Goal: Task Accomplishment & Management: Manage account settings

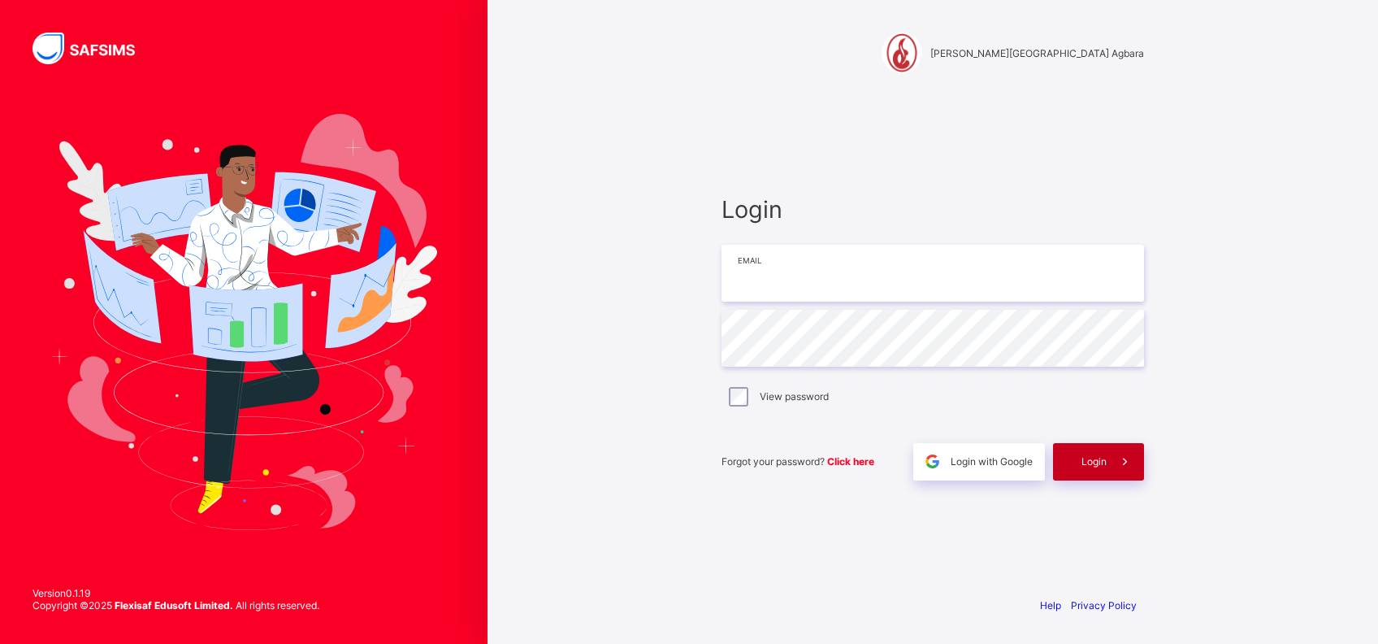
type input "**********"
click at [1107, 471] on span at bounding box center [1125, 461] width 37 height 37
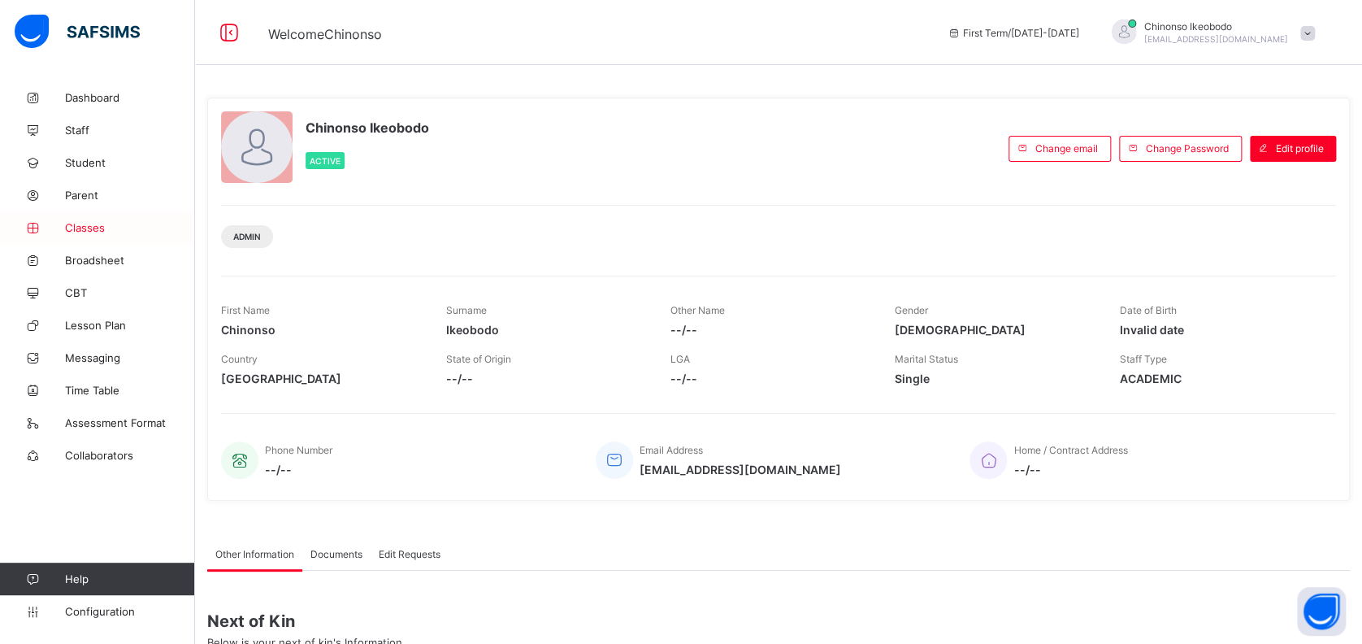
click at [89, 219] on link "Classes" at bounding box center [97, 227] width 195 height 33
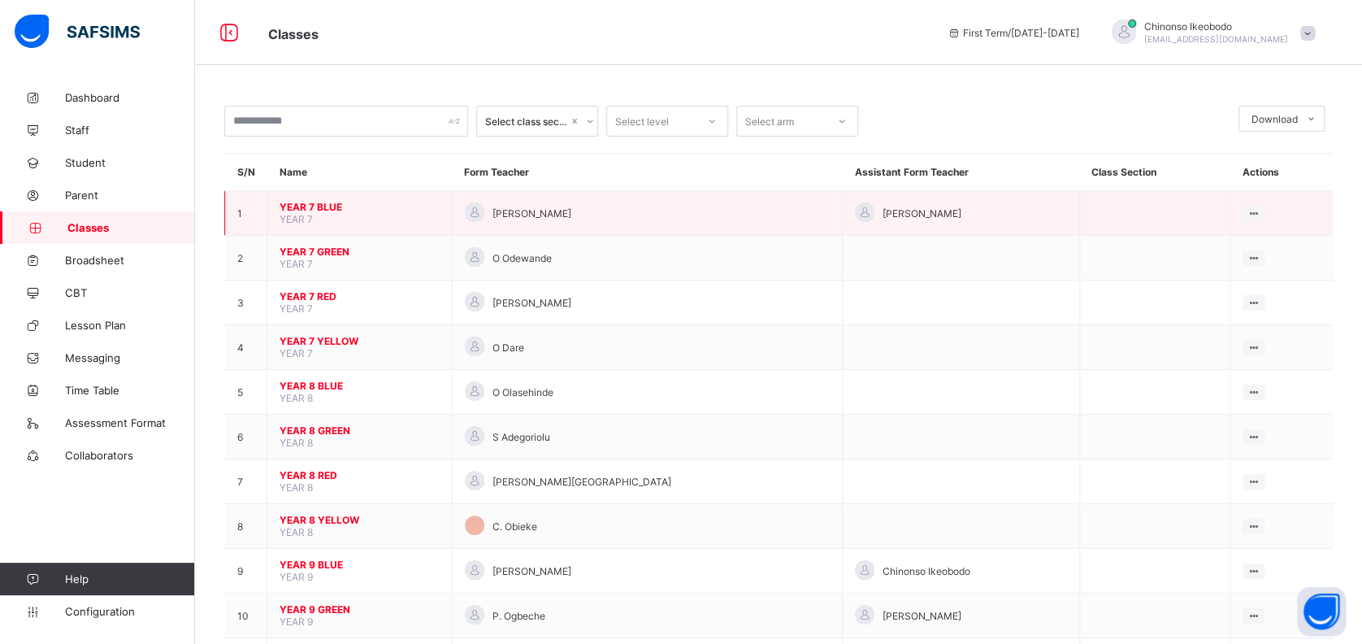
click at [297, 202] on span "YEAR 7 BLUE" at bounding box center [360, 207] width 160 height 12
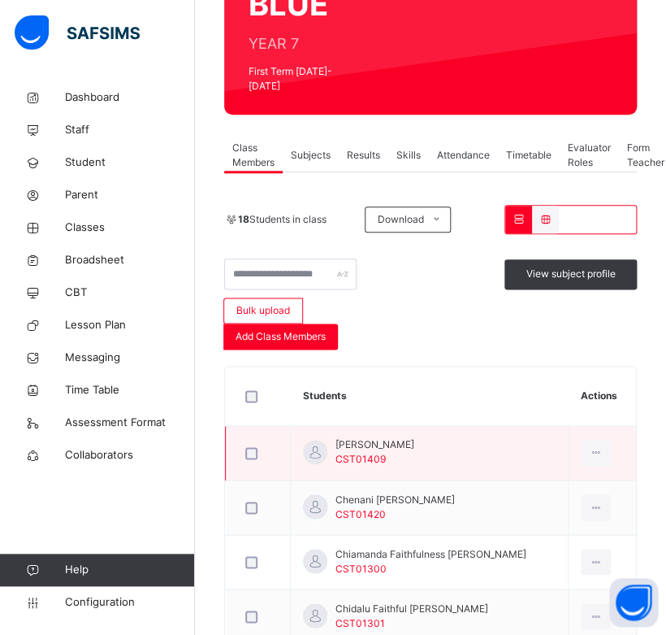
scroll to position [263, 0]
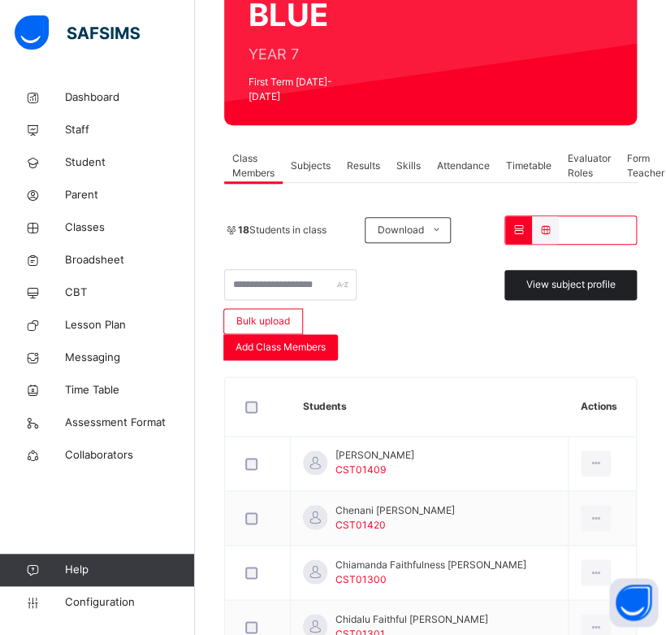
click at [614, 277] on span "View subject profile" at bounding box center [571, 284] width 89 height 15
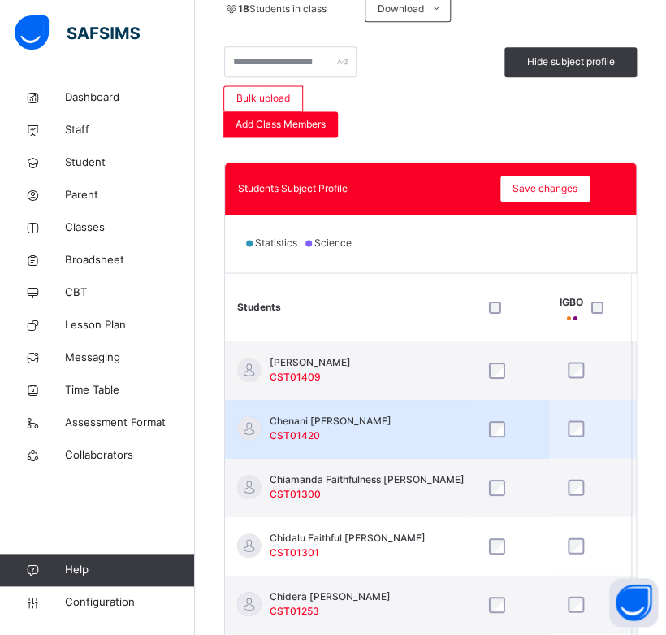
scroll to position [487, 0]
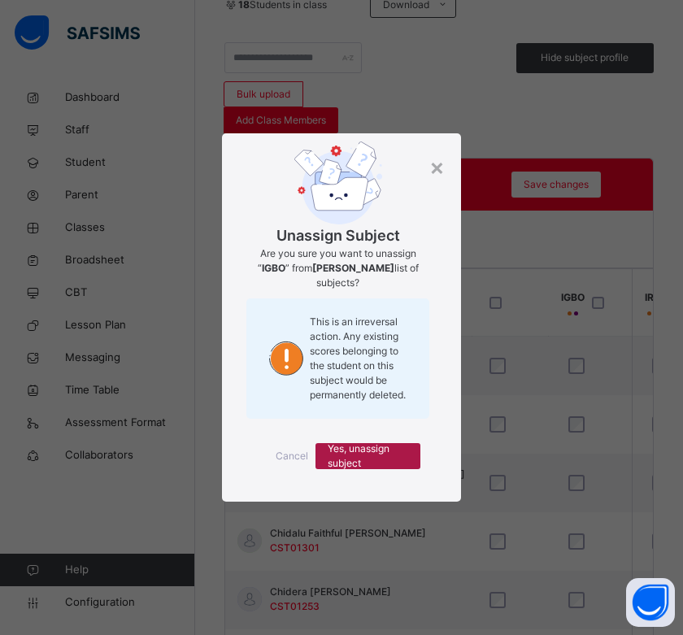
click at [366, 454] on span "Yes, unassign subject" at bounding box center [368, 455] width 80 height 29
click at [375, 454] on span "Yes, unassign subject" at bounding box center [368, 455] width 80 height 29
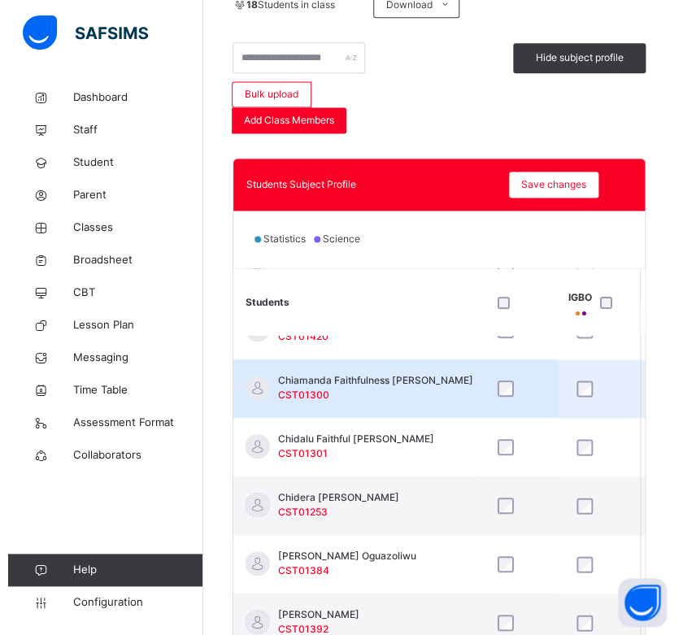
scroll to position [106, 1126]
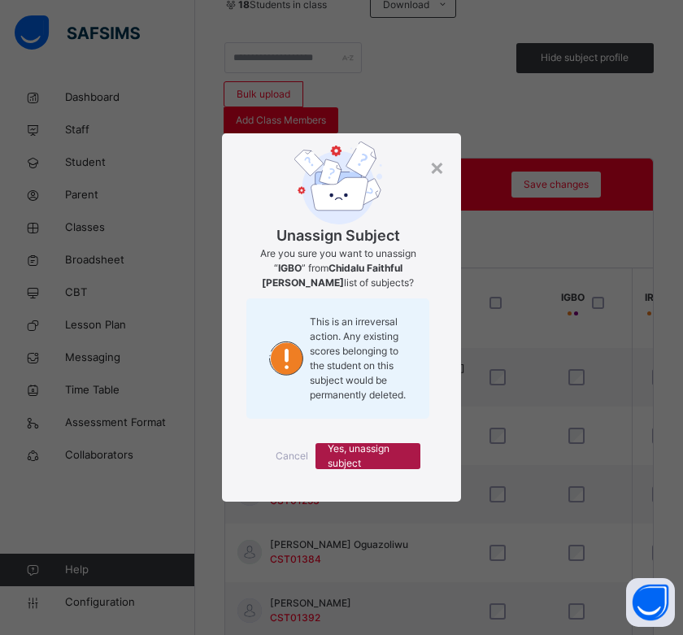
click at [375, 447] on span "Yes, unassign subject" at bounding box center [368, 455] width 80 height 29
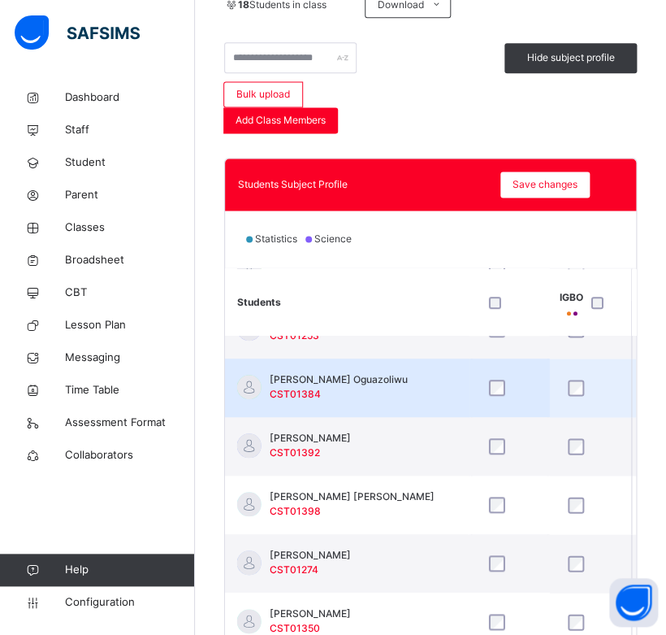
scroll to position [275, 1126]
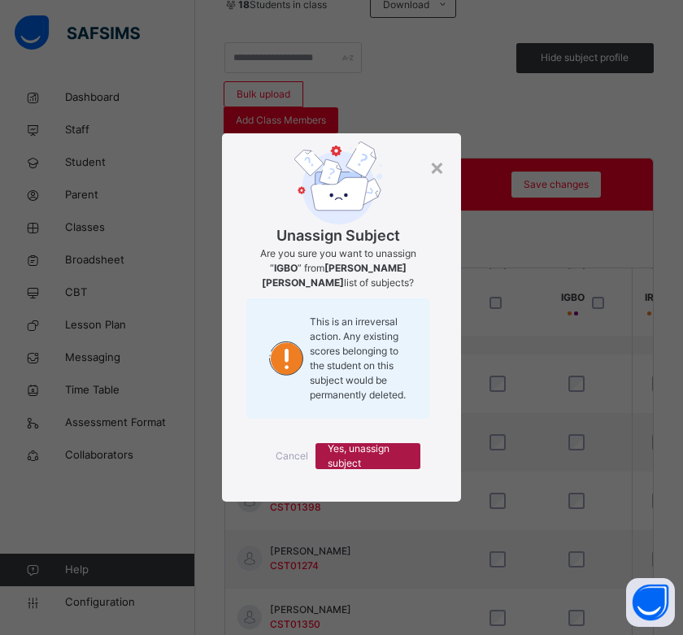
click at [384, 456] on span "Yes, unassign subject" at bounding box center [368, 455] width 80 height 29
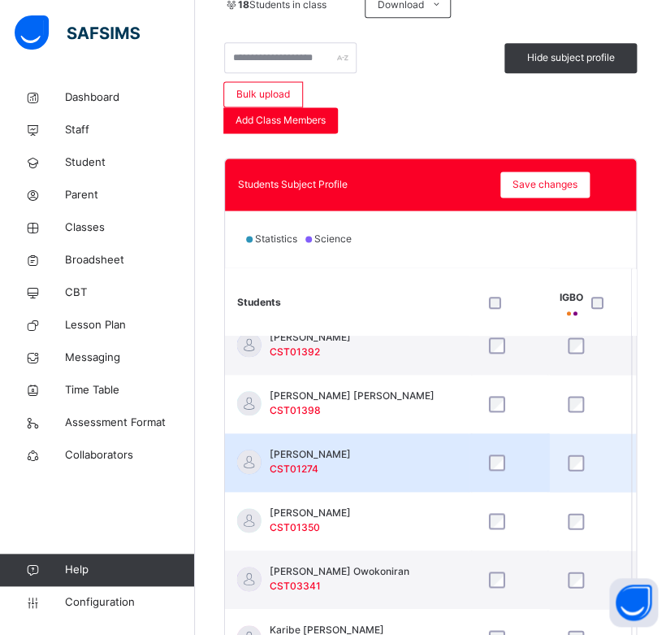
scroll to position [372, 1126]
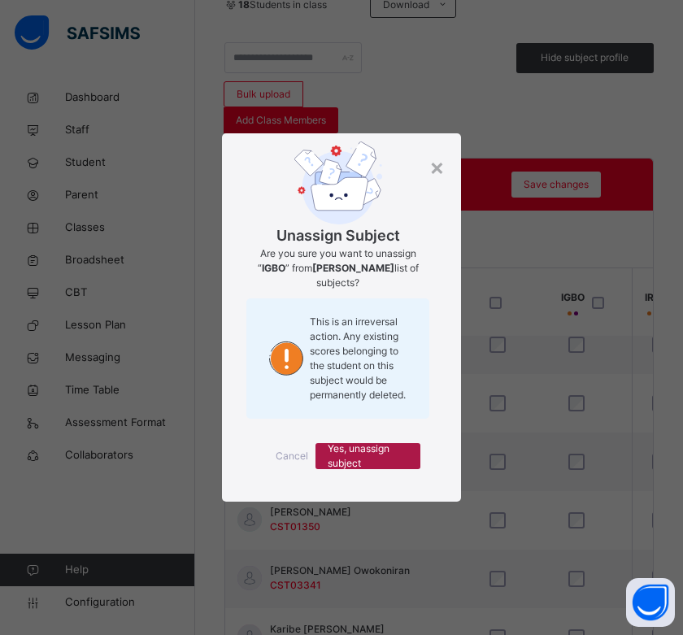
click at [377, 458] on span "Yes, unassign subject" at bounding box center [368, 455] width 80 height 29
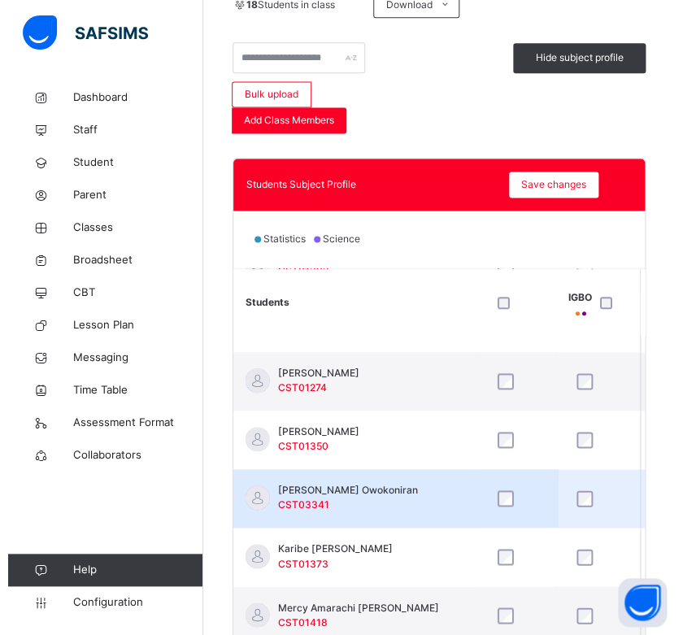
scroll to position [456, 1126]
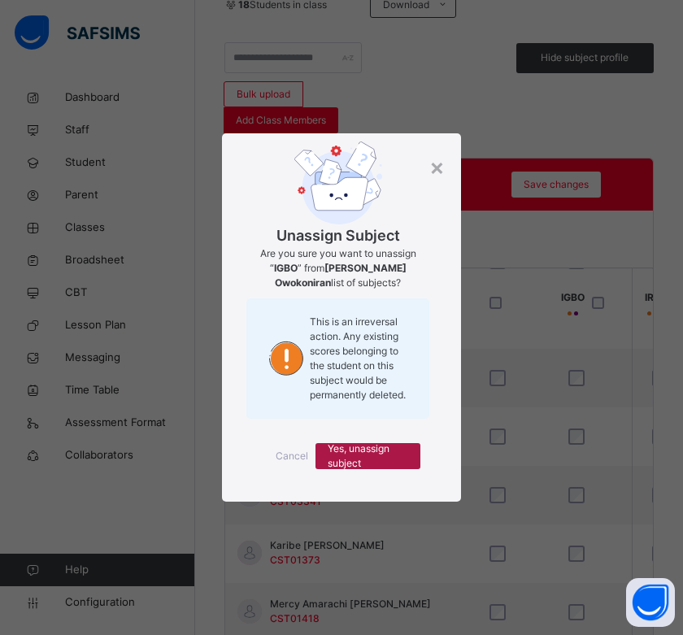
click at [358, 458] on span "Yes, unassign subject" at bounding box center [368, 455] width 80 height 29
click at [367, 456] on span "Yes, unassign subject" at bounding box center [368, 455] width 80 height 29
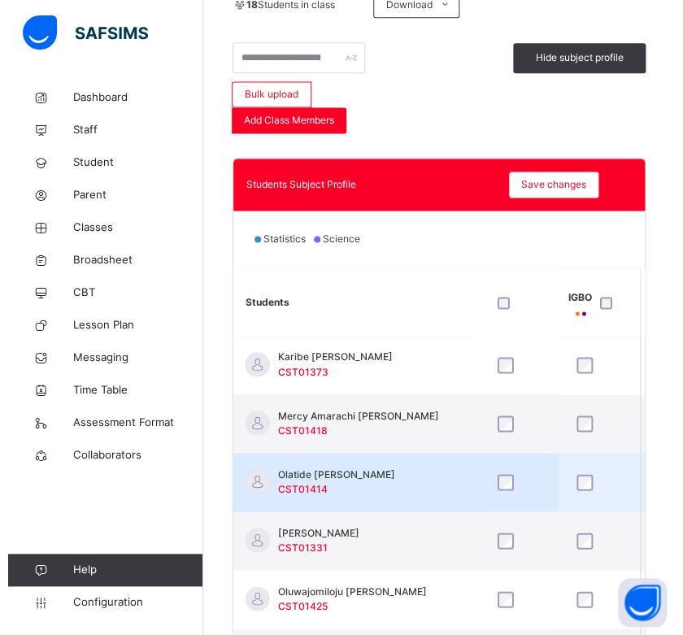
scroll to position [660, 1126]
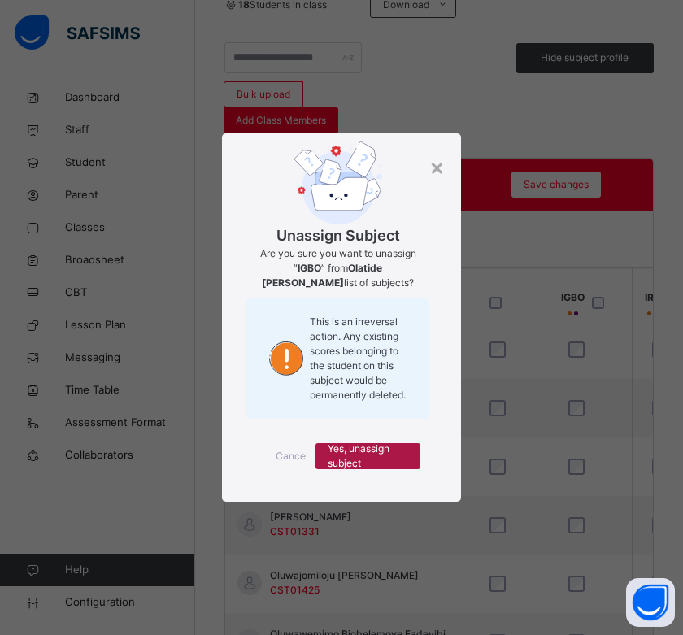
click at [351, 452] on span "Yes, unassign subject" at bounding box center [368, 455] width 80 height 29
click at [372, 453] on span "Yes, unassign subject" at bounding box center [368, 455] width 80 height 29
click at [391, 445] on span "Yes, unassign subject" at bounding box center [368, 455] width 80 height 29
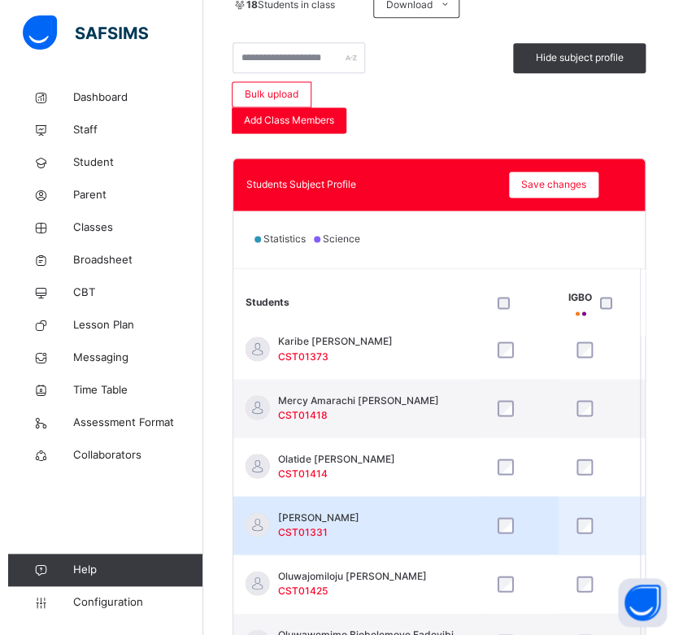
scroll to position [722, 1126]
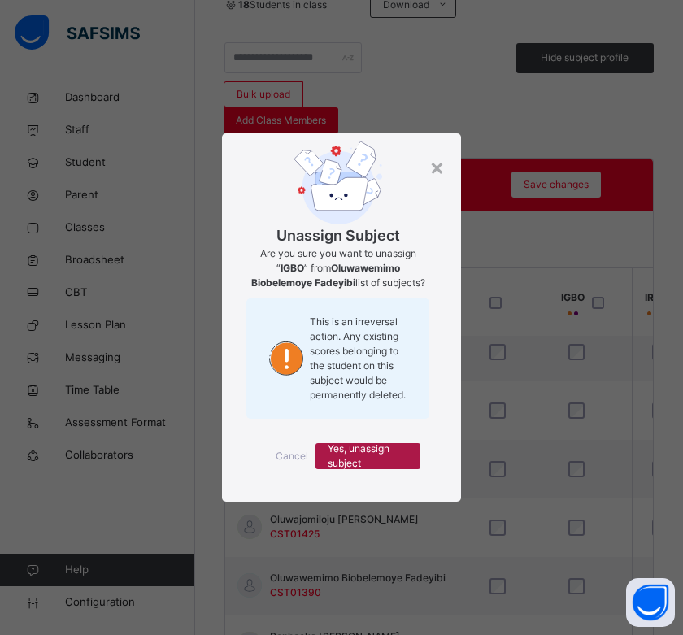
click at [384, 451] on span "Yes, unassign subject" at bounding box center [368, 455] width 80 height 29
click at [375, 444] on span "Yes, unassign subject" at bounding box center [368, 455] width 80 height 29
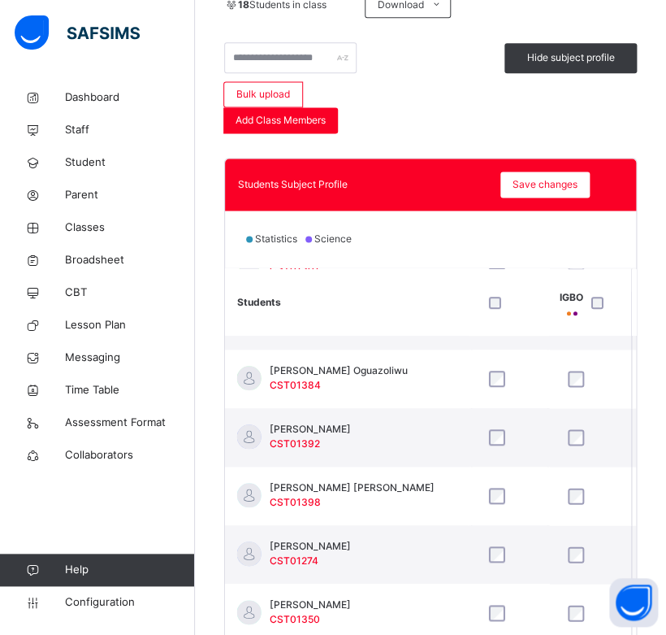
scroll to position [0, 1126]
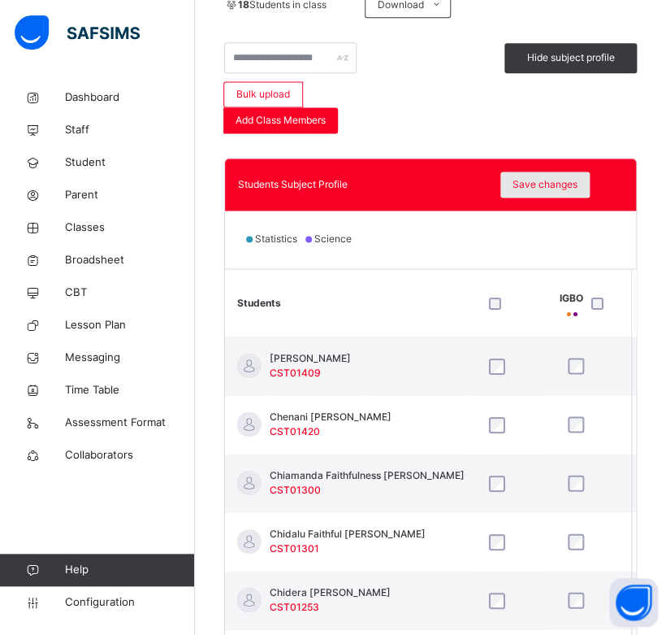
click at [550, 177] on span "Save changes" at bounding box center [545, 184] width 65 height 15
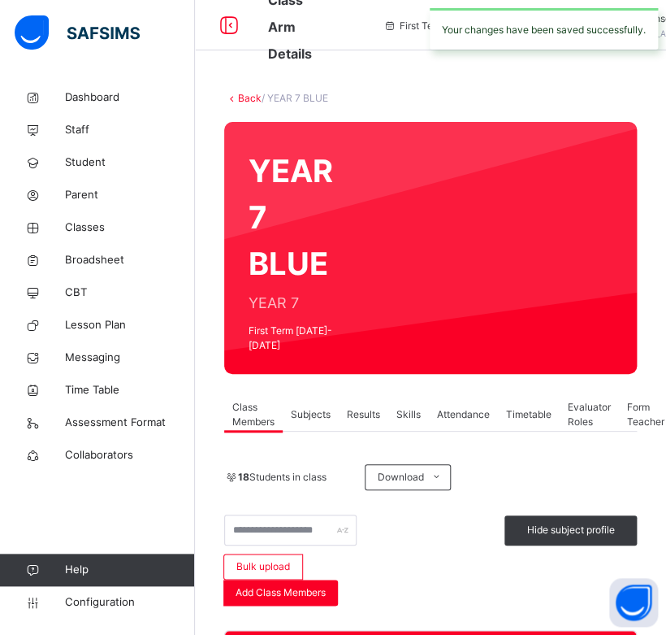
scroll to position [0, 0]
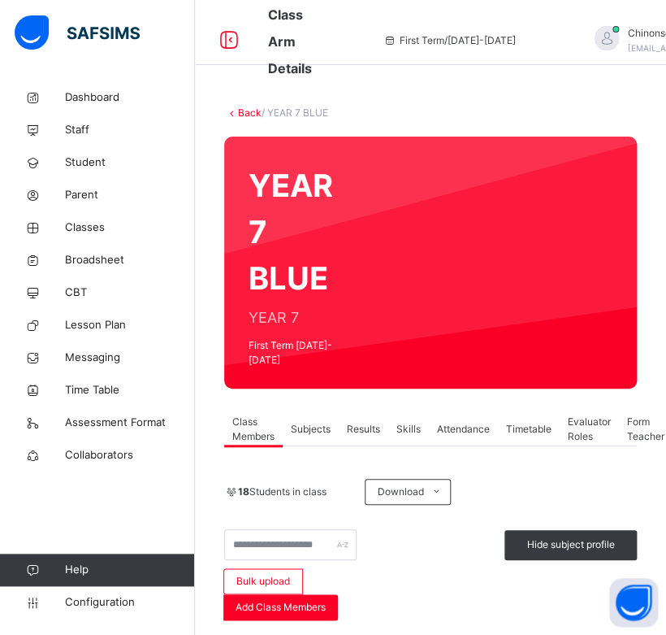
click at [252, 111] on link "Back" at bounding box center [250, 112] width 24 height 12
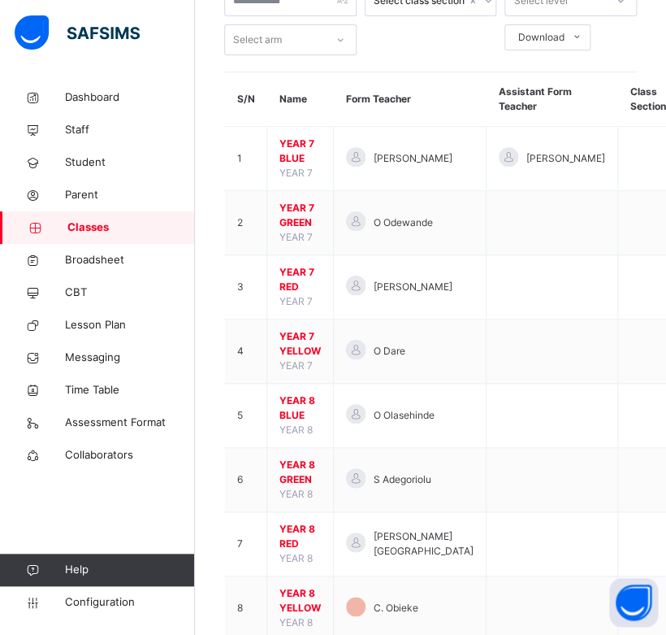
scroll to position [121, 0]
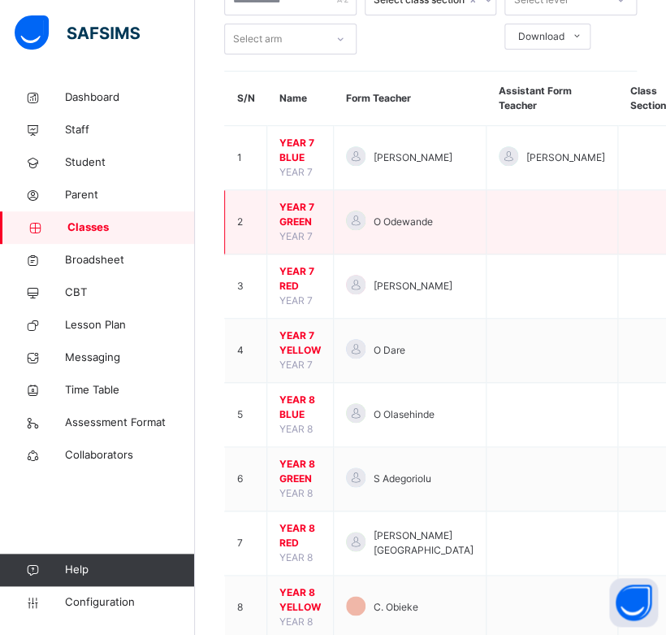
click at [299, 210] on span "YEAR 7 GREEN" at bounding box center [300, 214] width 41 height 29
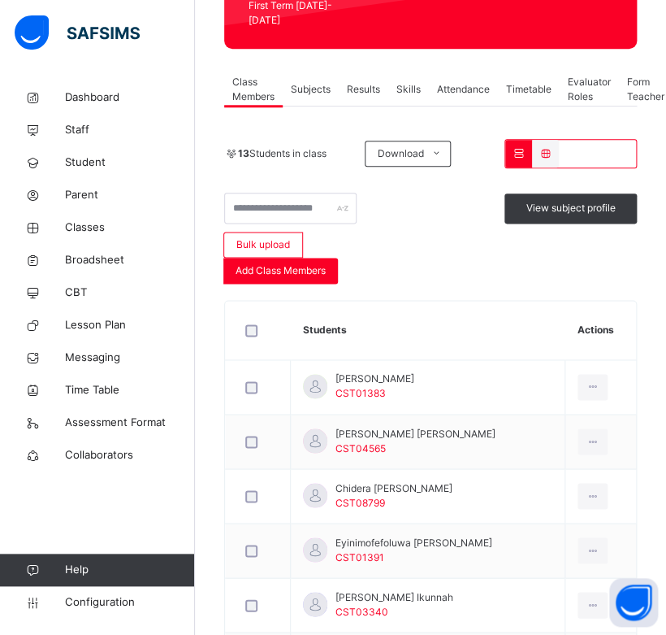
scroll to position [215, 0]
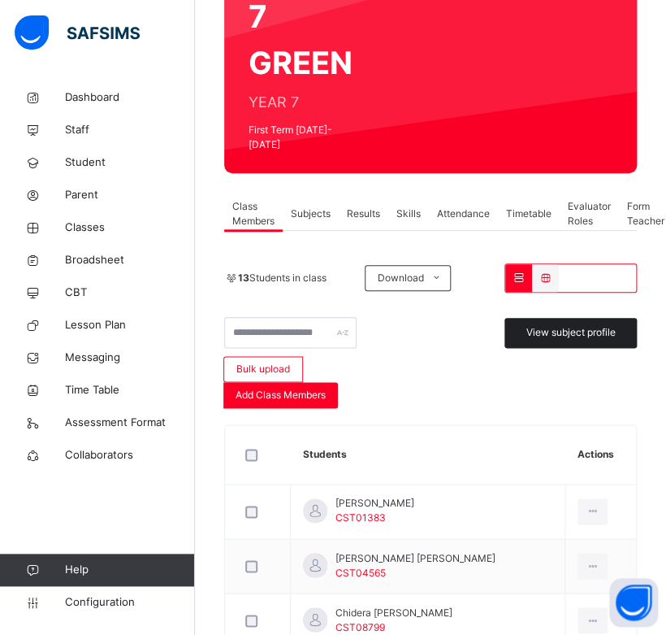
click at [592, 325] on span "View subject profile" at bounding box center [571, 332] width 89 height 15
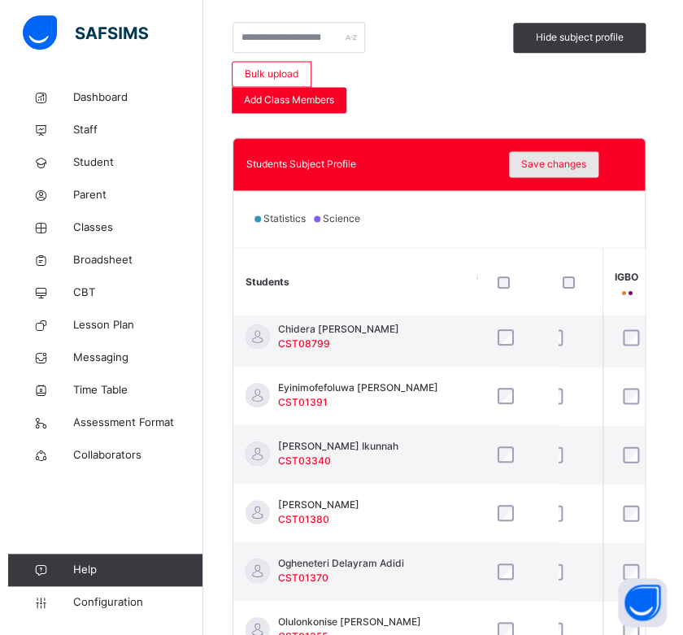
scroll to position [125, 1099]
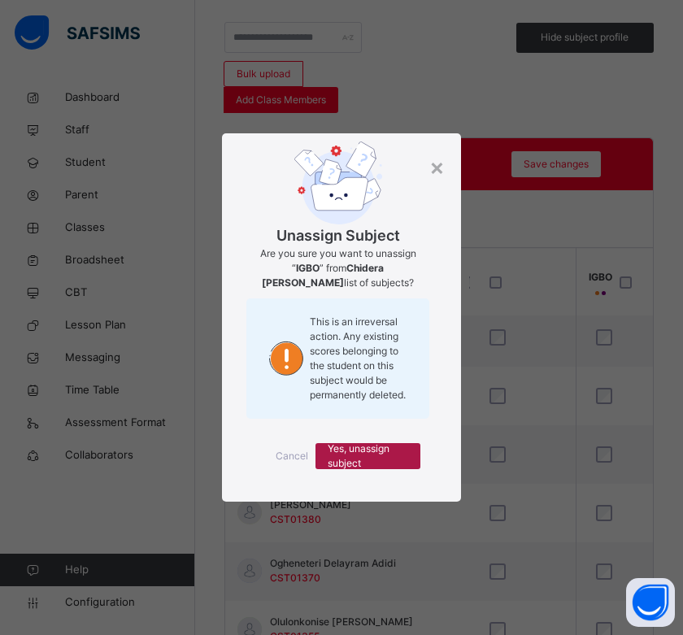
click at [367, 463] on span "Yes, unassign subject" at bounding box center [368, 455] width 80 height 29
click at [384, 453] on span "Yes, unassign subject" at bounding box center [368, 455] width 80 height 29
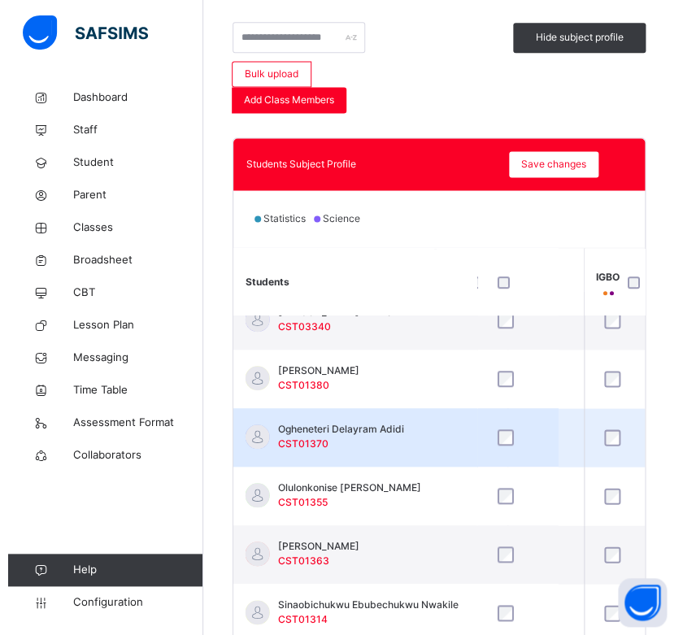
scroll to position [260, 1099]
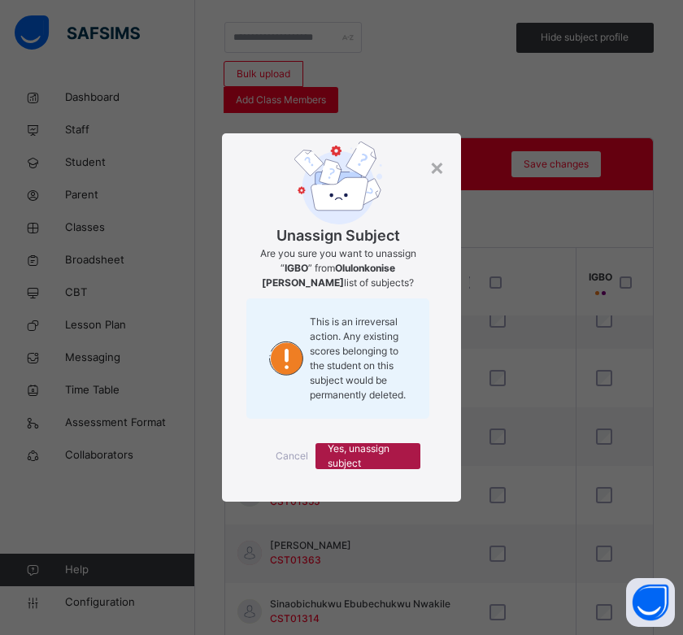
click at [393, 461] on span "Yes, unassign subject" at bounding box center [368, 455] width 80 height 29
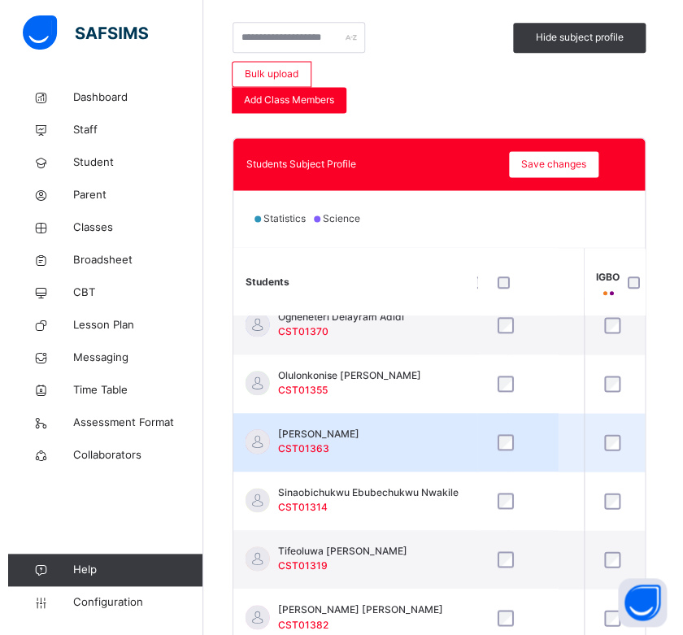
scroll to position [372, 1099]
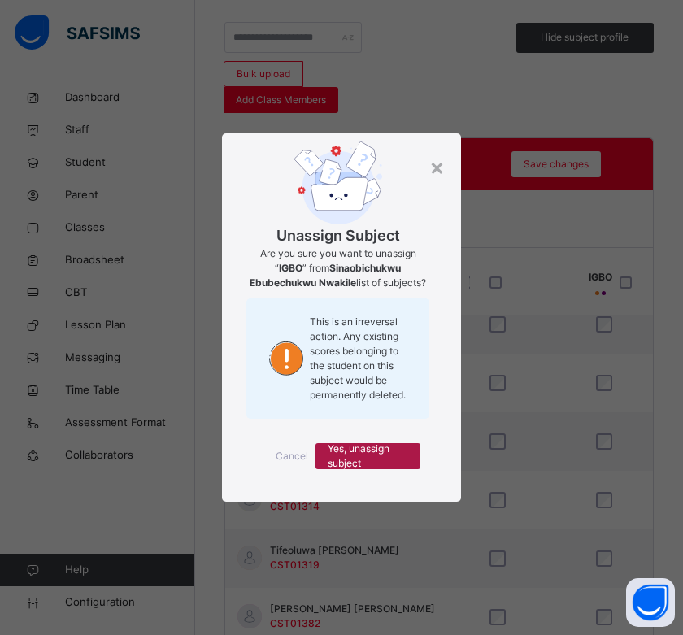
click at [366, 455] on span "Yes, unassign subject" at bounding box center [368, 455] width 80 height 29
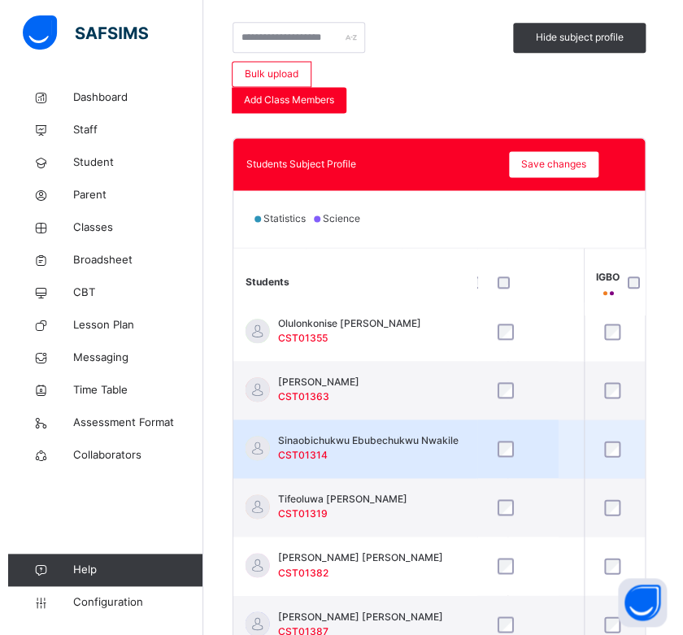
scroll to position [560, 0]
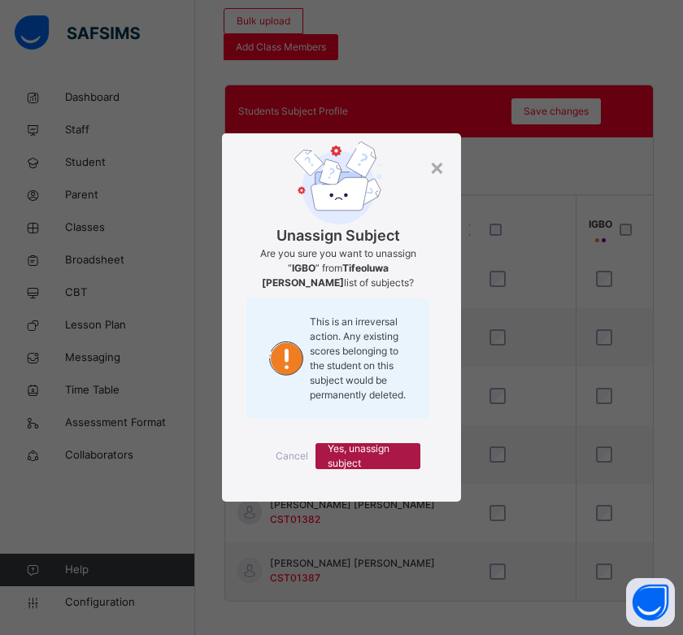
click at [380, 460] on span "Yes, unassign subject" at bounding box center [368, 455] width 80 height 29
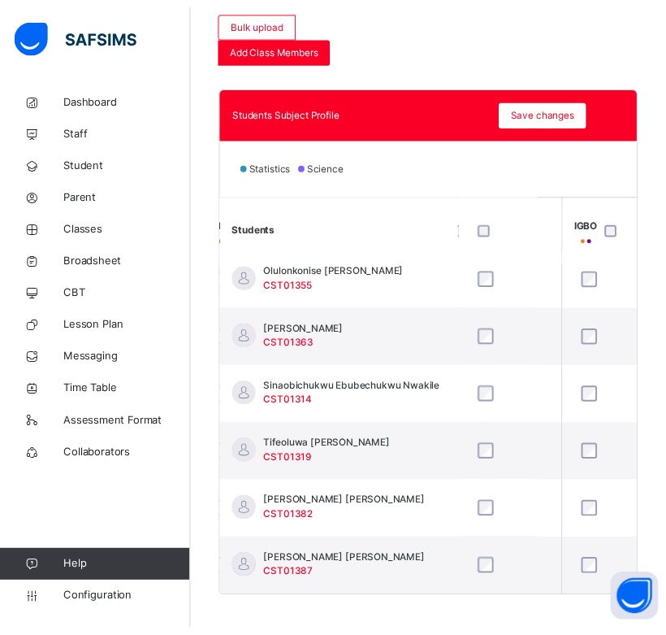
scroll to position [429, 1099]
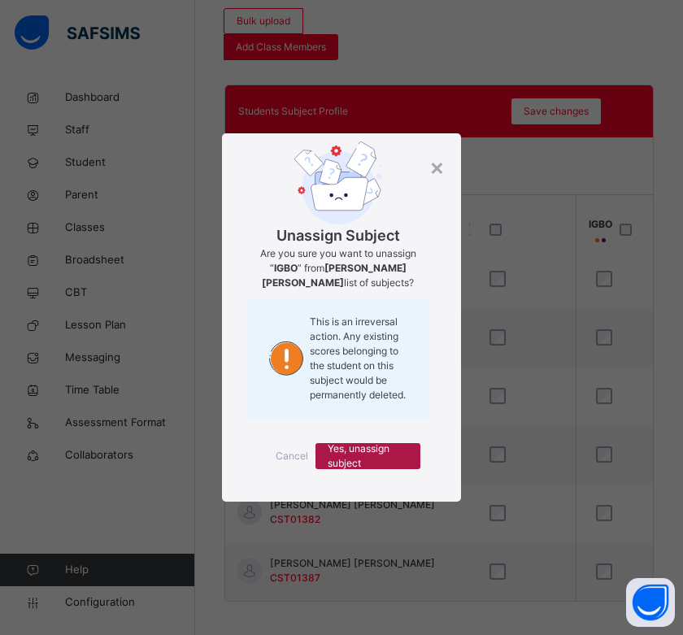
click at [392, 451] on span "Yes, unassign subject" at bounding box center [368, 455] width 80 height 29
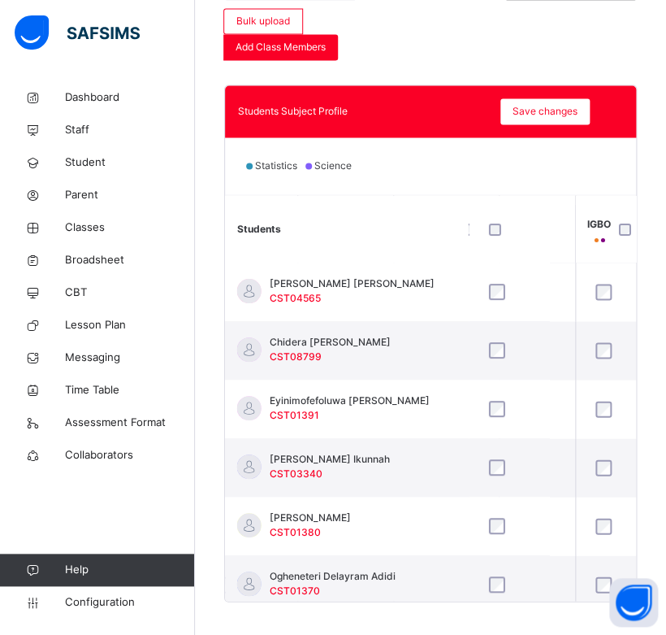
scroll to position [0, 1099]
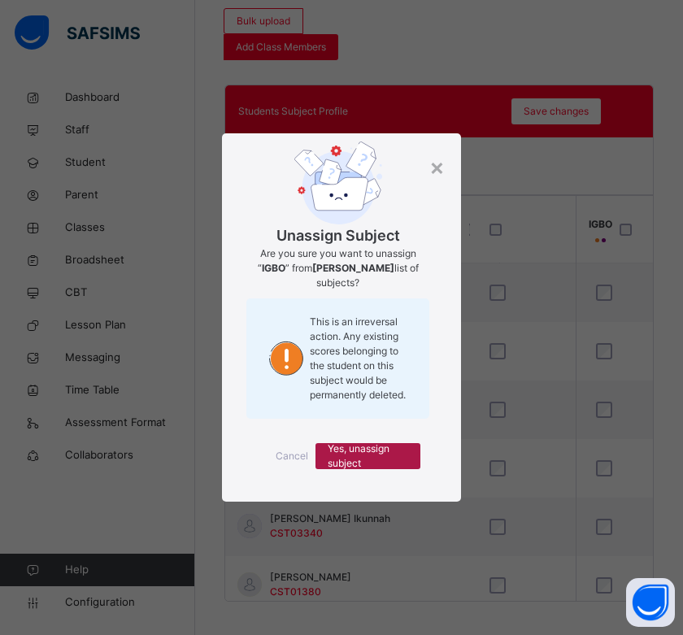
click at [392, 458] on span "Yes, unassign subject" at bounding box center [368, 455] width 80 height 29
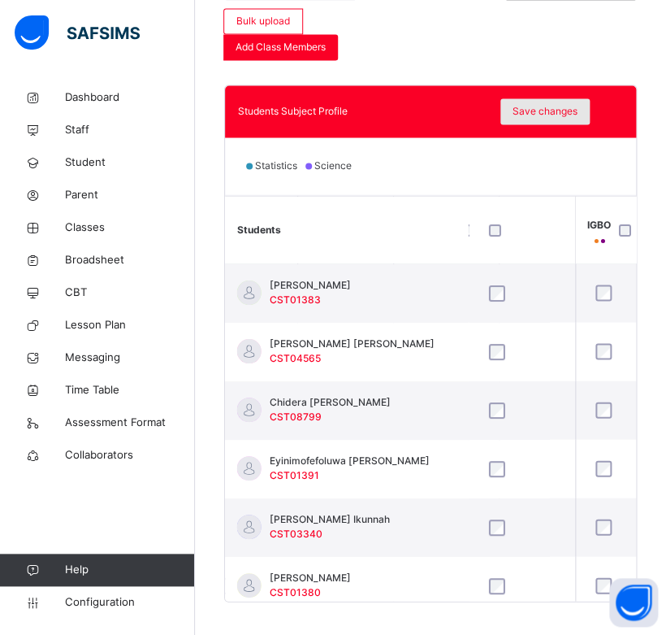
click at [546, 104] on span "Save changes" at bounding box center [545, 111] width 65 height 15
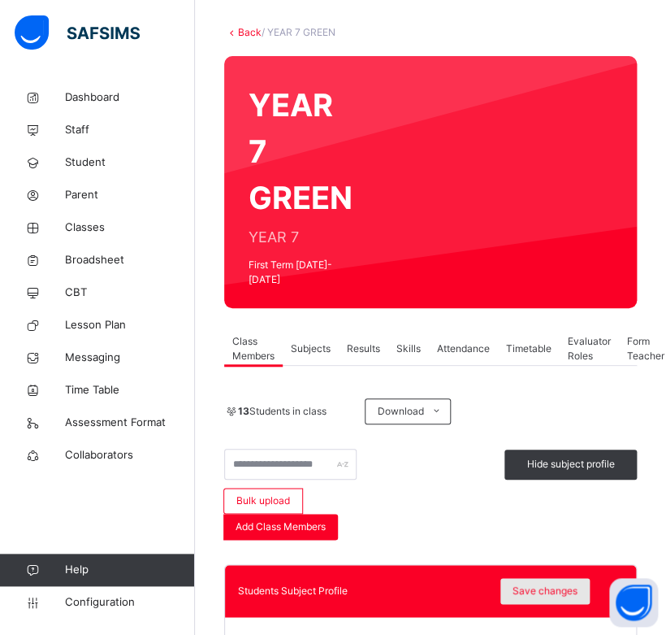
scroll to position [78, 0]
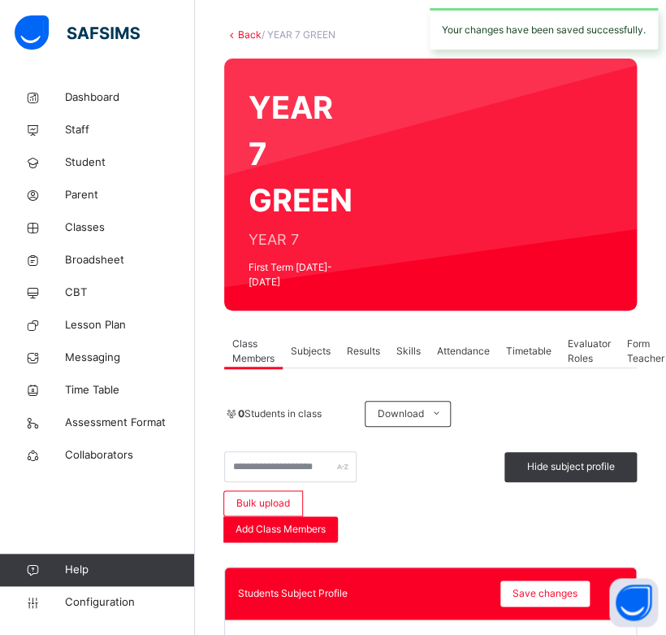
click at [247, 29] on link "Back" at bounding box center [250, 34] width 24 height 12
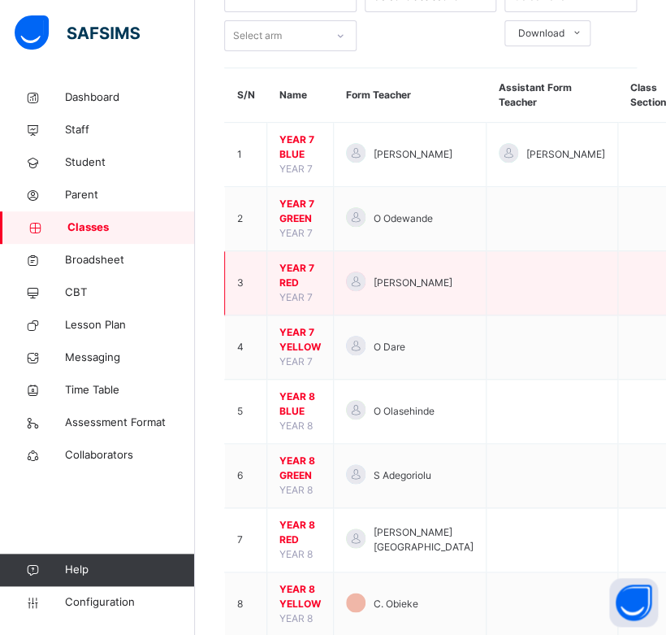
scroll to position [125, 0]
click at [291, 270] on span "YEAR 7 RED" at bounding box center [300, 274] width 41 height 29
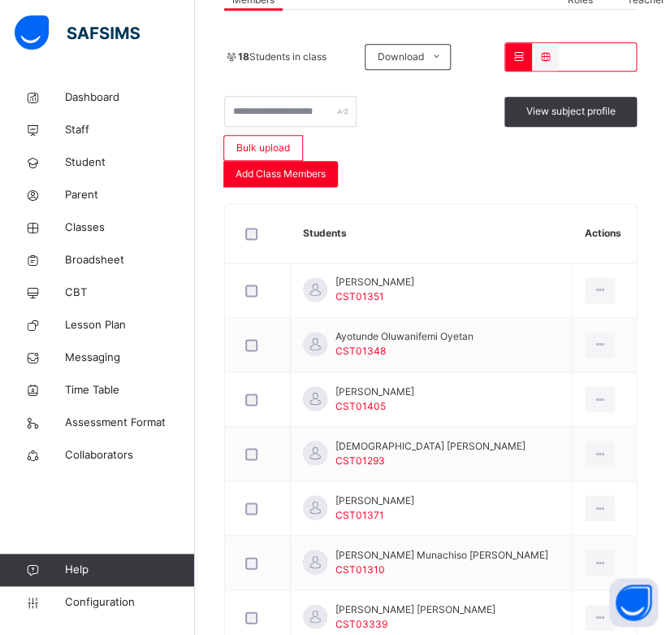
scroll to position [389, 0]
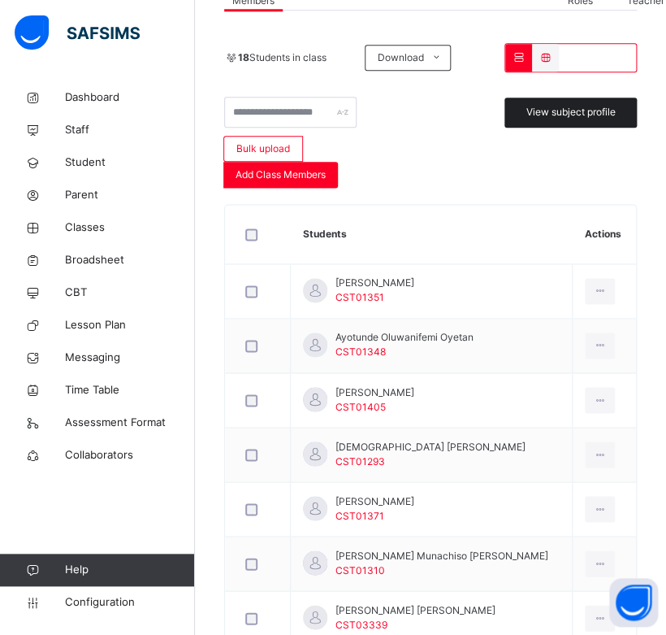
click at [589, 105] on span "View subject profile" at bounding box center [571, 112] width 89 height 15
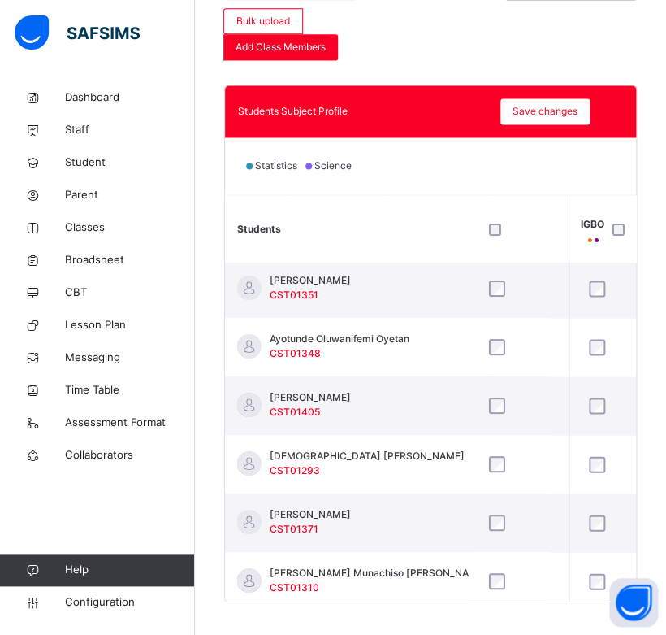
scroll to position [4, 1105]
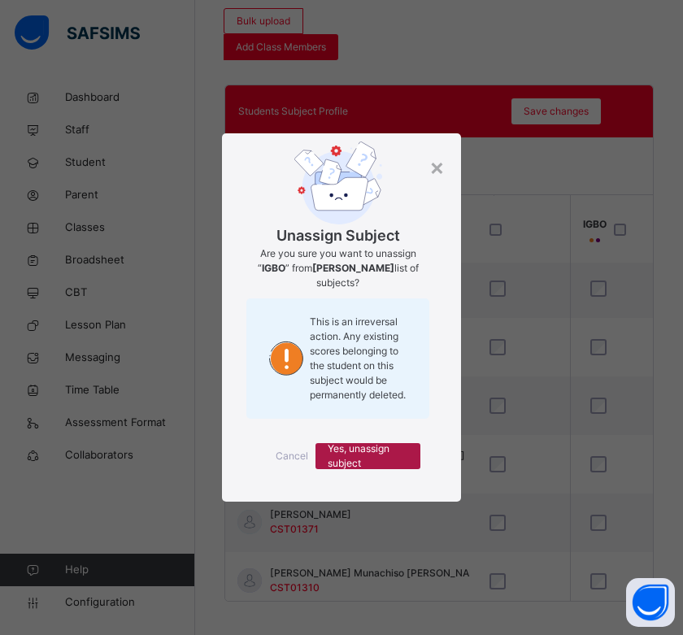
click at [367, 445] on span "Yes, unassign subject" at bounding box center [368, 455] width 80 height 29
click at [360, 452] on span "Yes, unassign subject" at bounding box center [368, 455] width 80 height 29
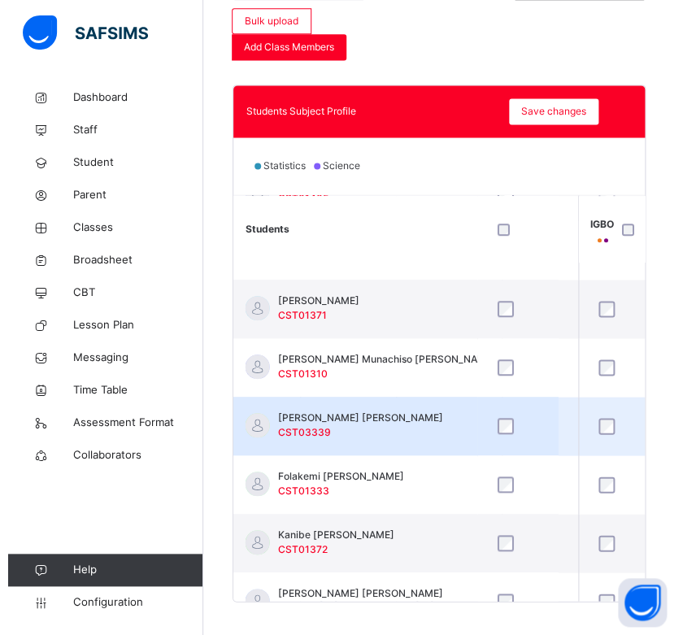
scroll to position [219, 1105]
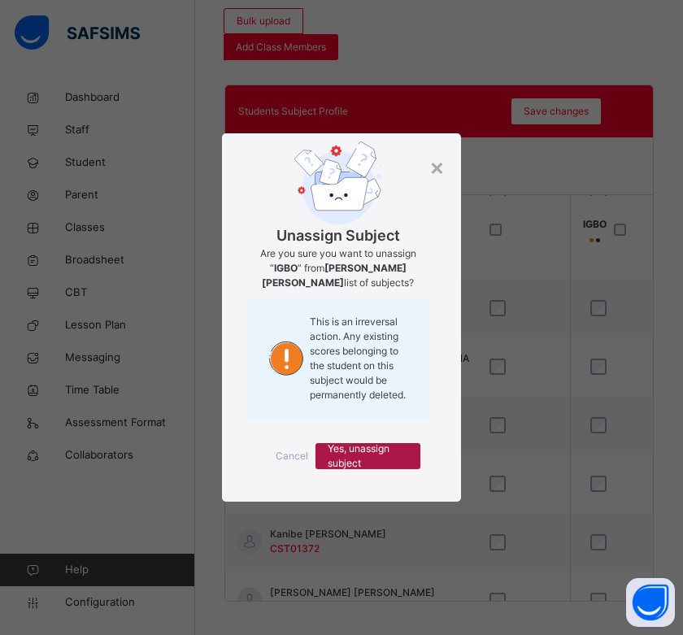
click at [384, 454] on span "Yes, unassign subject" at bounding box center [368, 455] width 80 height 29
click at [379, 460] on span "Yes, unassign subject" at bounding box center [368, 455] width 80 height 29
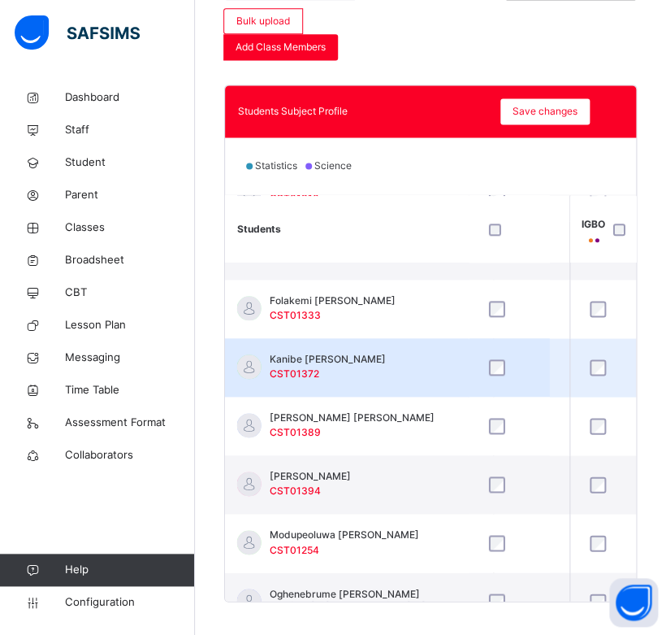
scroll to position [401, 1105]
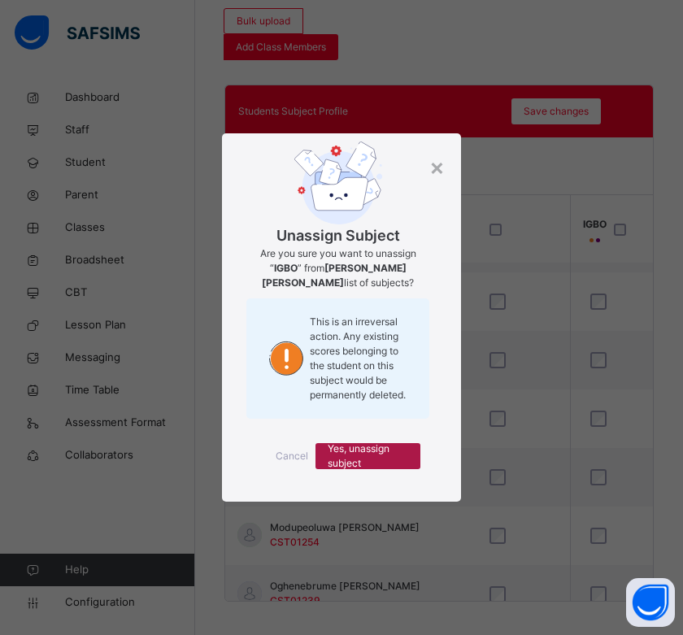
click at [389, 450] on span "Yes, unassign subject" at bounding box center [368, 455] width 80 height 29
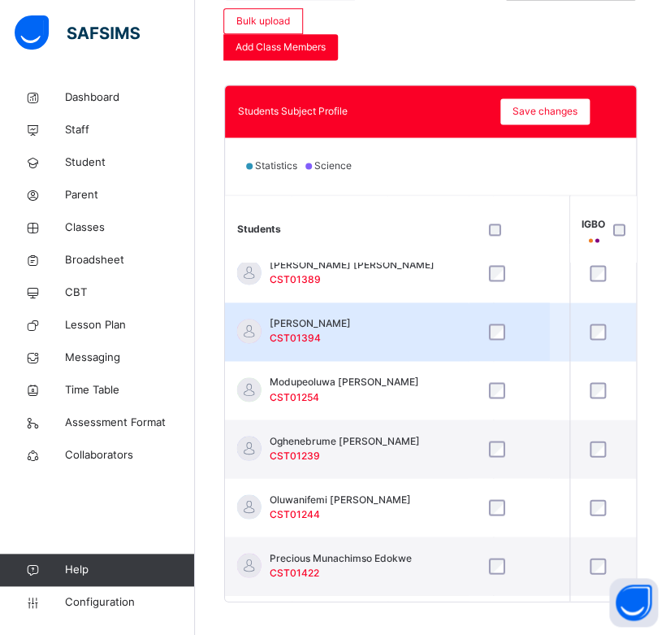
scroll to position [548, 1105]
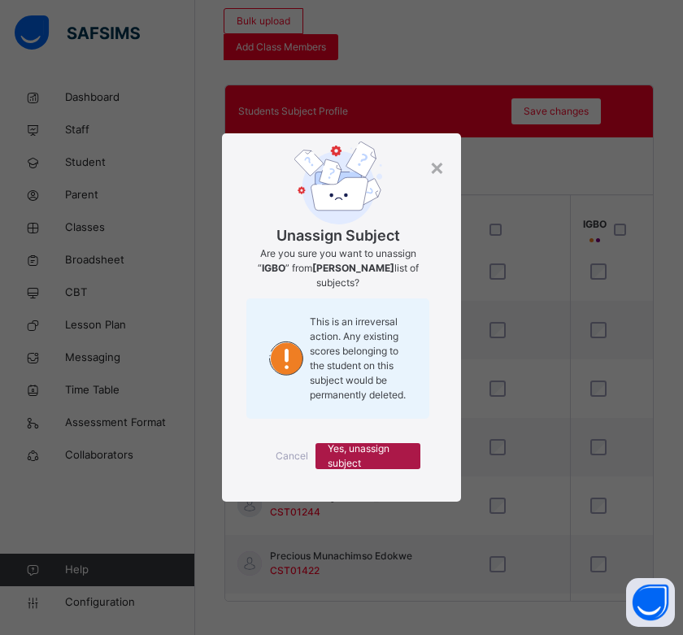
click at [406, 447] on span "Yes, unassign subject" at bounding box center [368, 455] width 80 height 29
click at [395, 458] on span "Yes, unassign subject" at bounding box center [368, 455] width 80 height 29
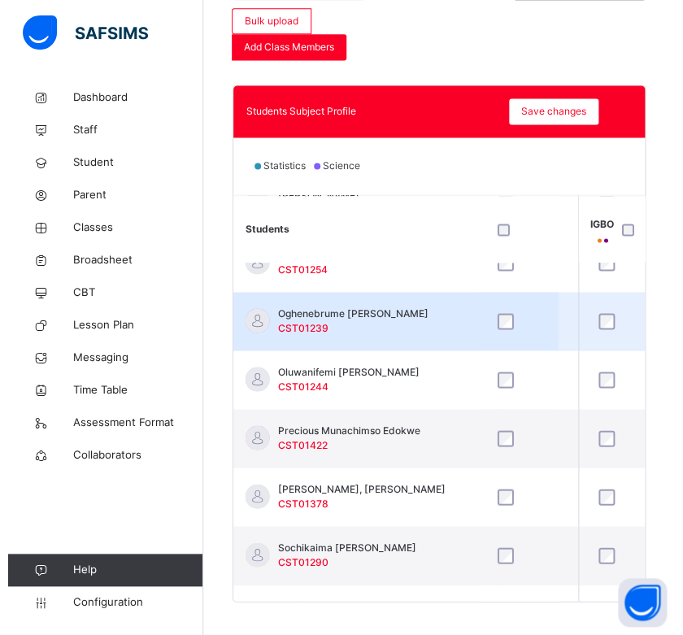
scroll to position [680, 1105]
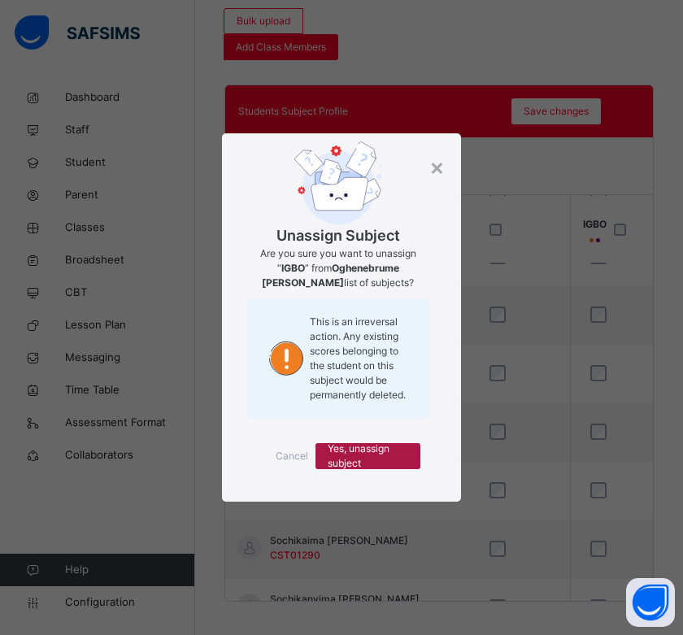
click at [379, 456] on span "Yes, unassign subject" at bounding box center [368, 455] width 80 height 29
click at [365, 462] on span "Yes, unassign subject" at bounding box center [368, 455] width 80 height 29
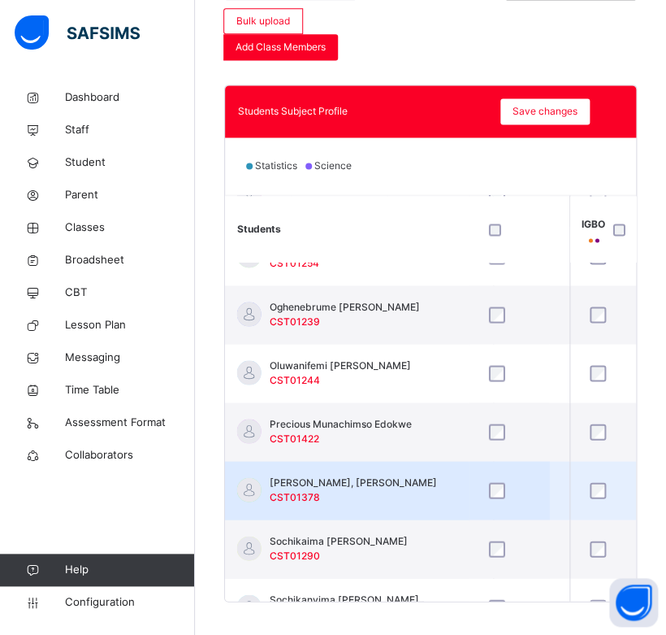
scroll to position [722, 1105]
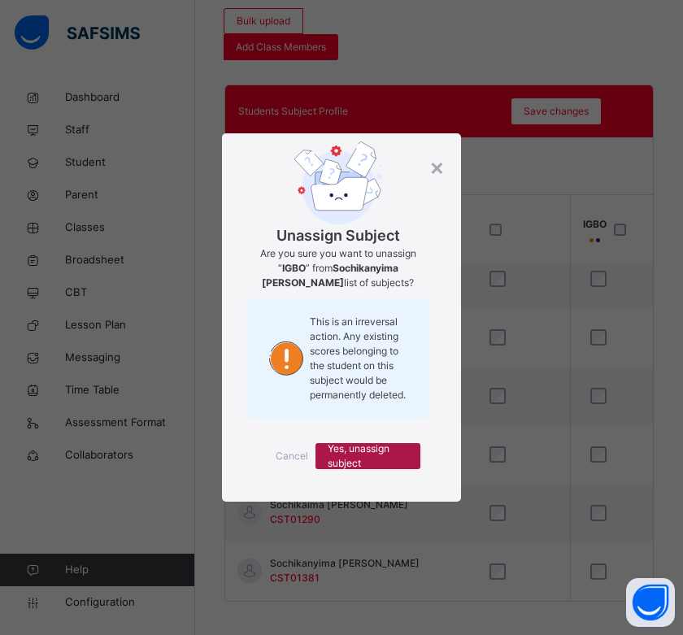
click at [364, 453] on span "Yes, unassign subject" at bounding box center [368, 455] width 80 height 29
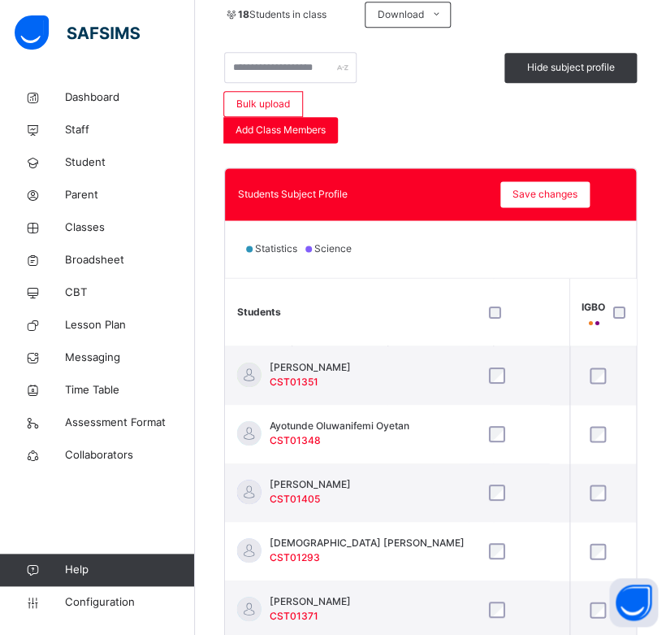
scroll to position [429, 0]
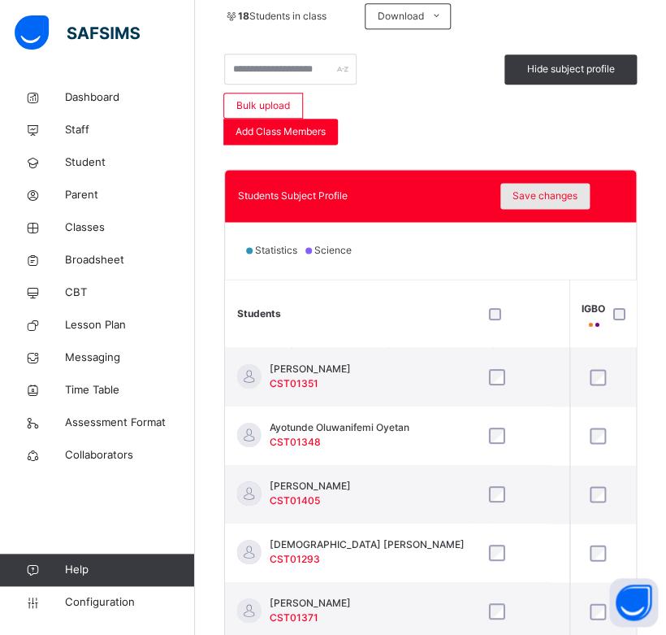
click at [537, 189] on span "Save changes" at bounding box center [545, 196] width 65 height 15
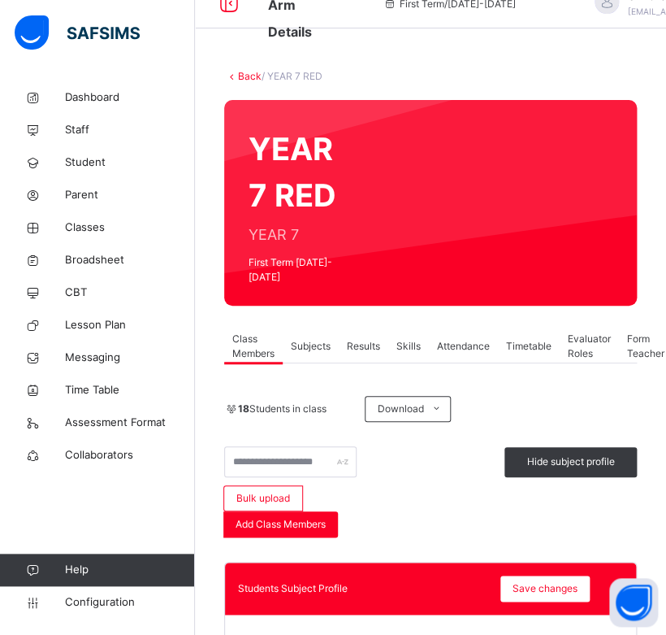
scroll to position [0, 0]
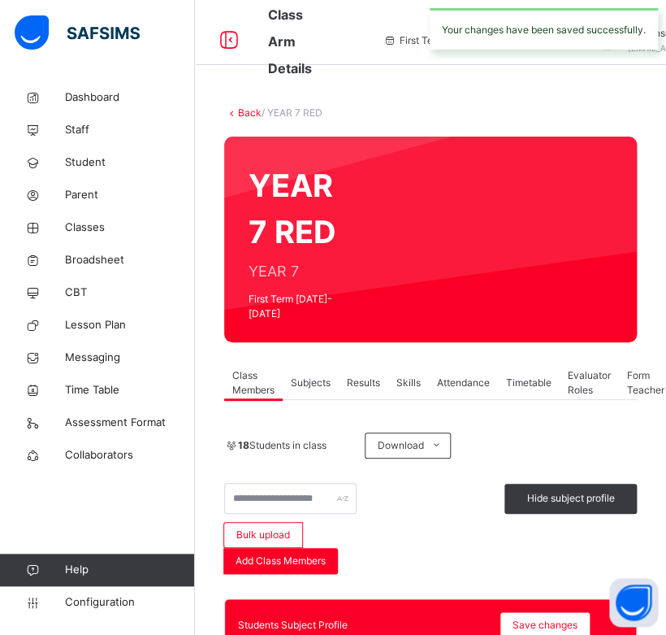
click at [241, 111] on link "Back" at bounding box center [250, 112] width 24 height 12
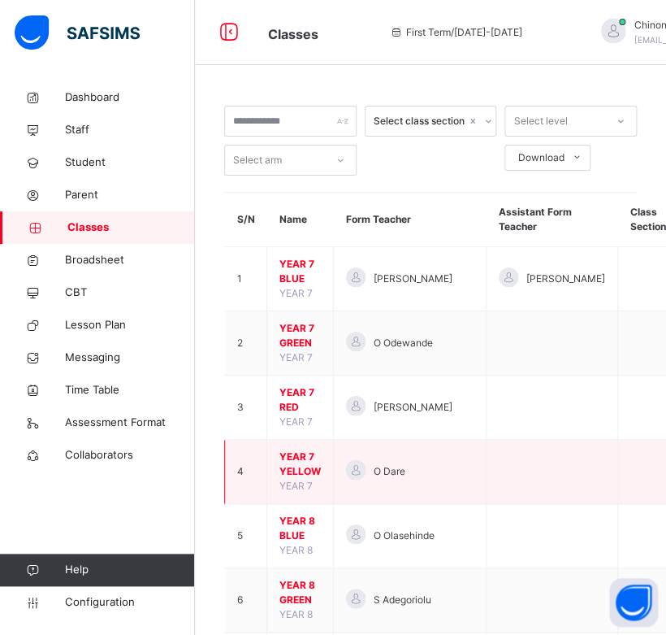
click at [302, 465] on span "YEAR 7 YELLOW" at bounding box center [300, 463] width 41 height 29
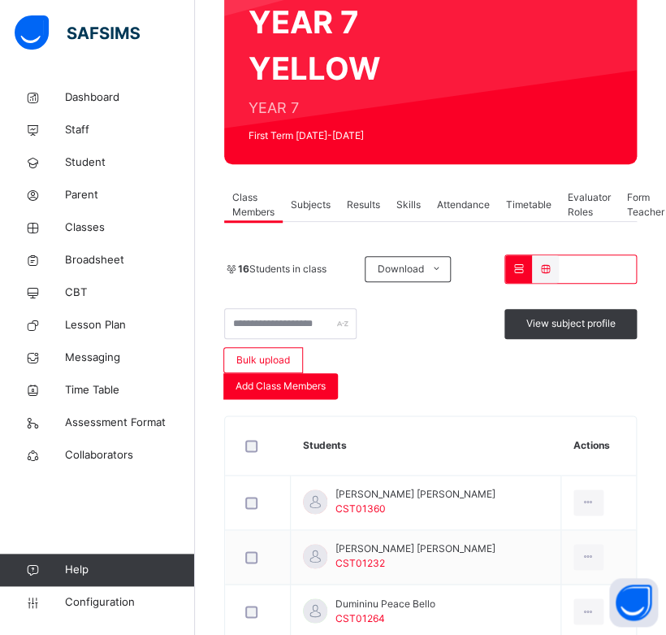
scroll to position [182, 0]
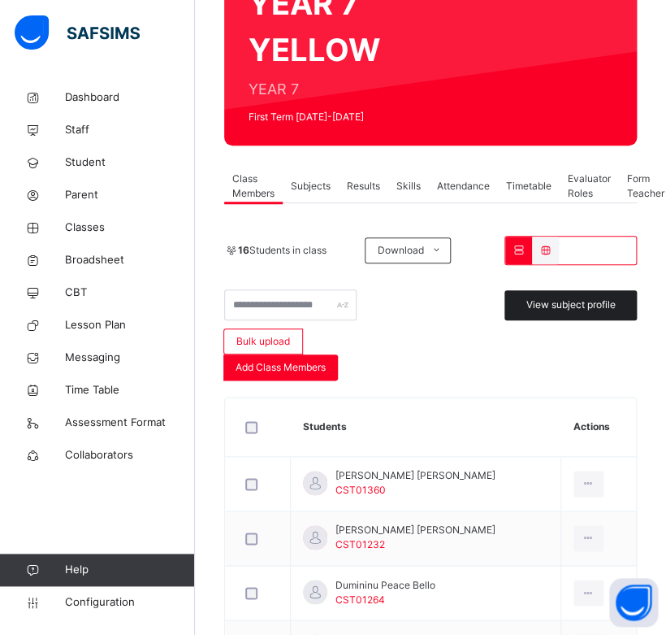
click at [579, 302] on span "View subject profile" at bounding box center [571, 304] width 89 height 15
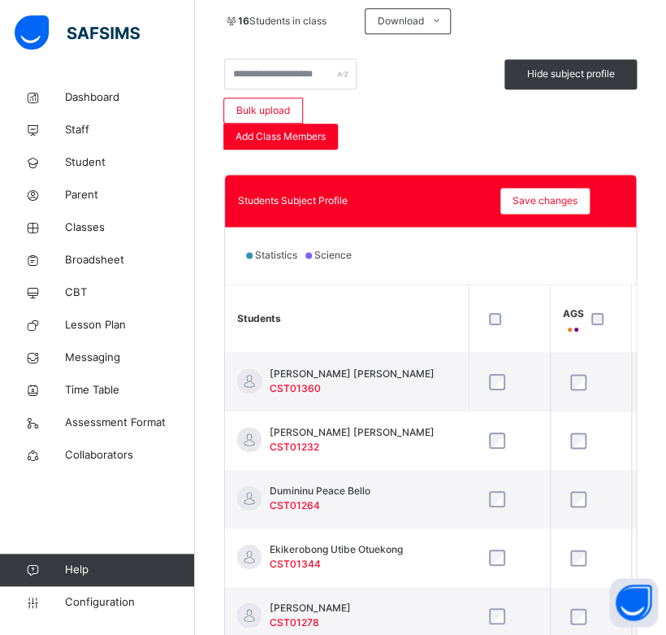
scroll to position [431, 0]
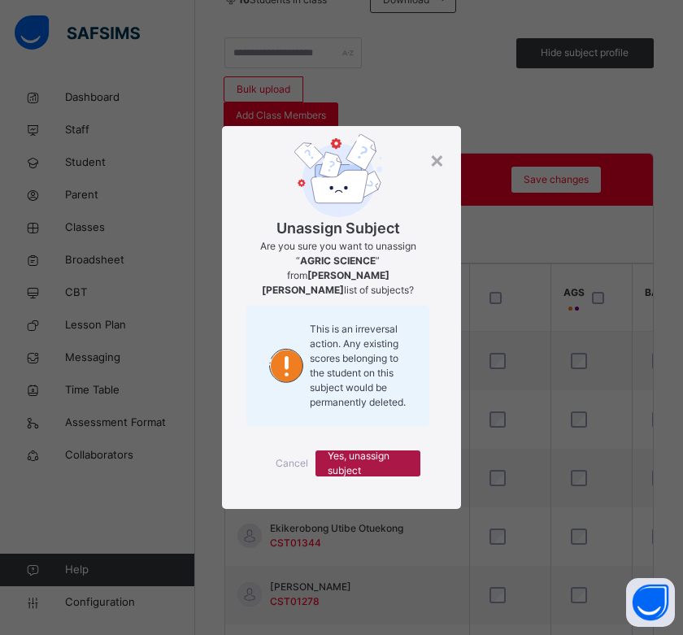
click at [375, 468] on span "Yes, unassign subject" at bounding box center [368, 463] width 80 height 29
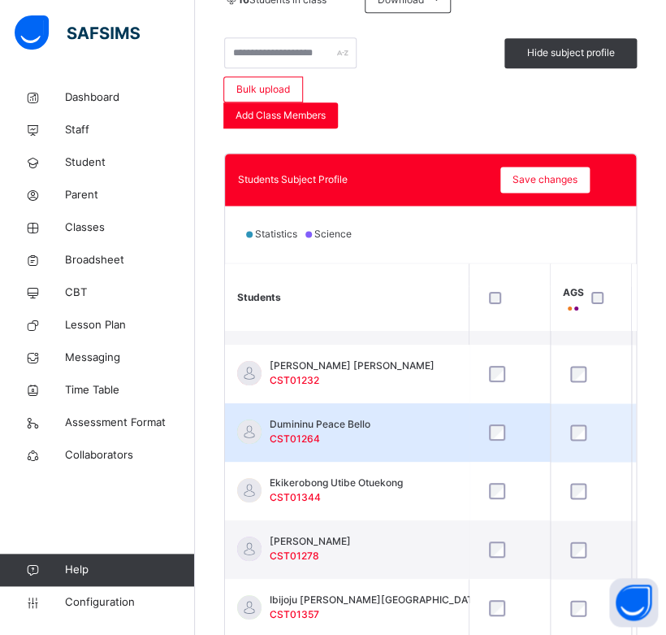
scroll to position [39, 0]
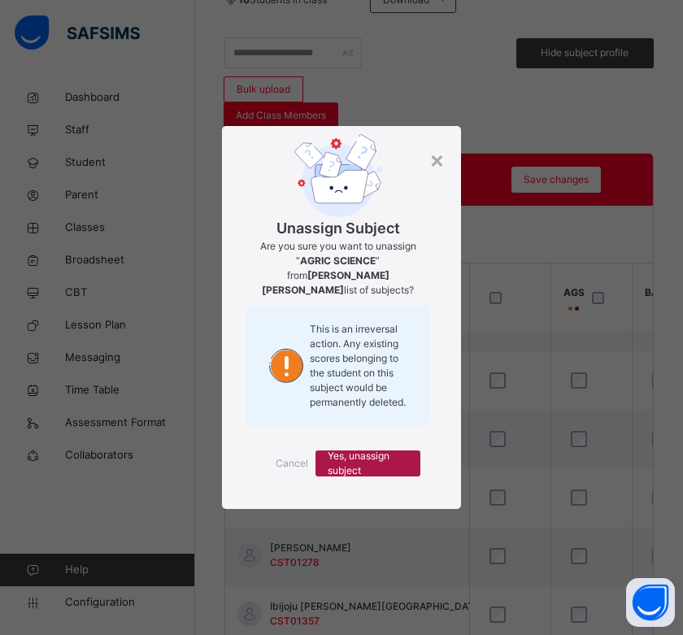
click at [377, 449] on span "Yes, unassign subject" at bounding box center [368, 463] width 80 height 29
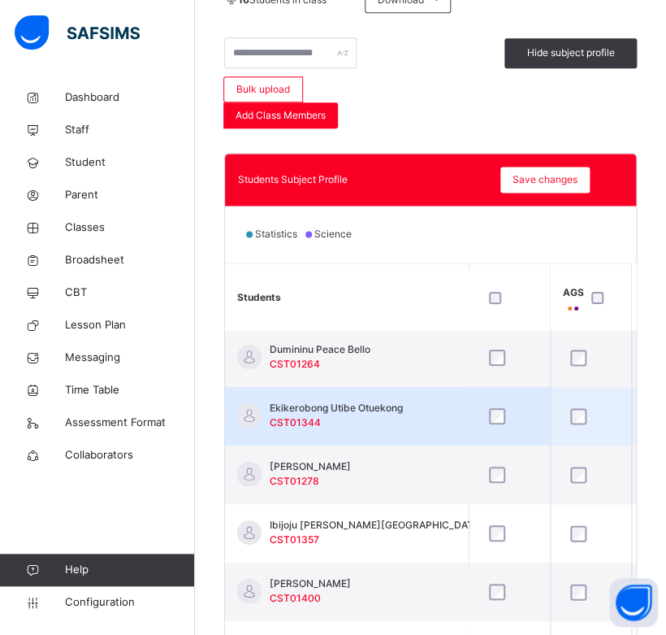
scroll to position [131, 0]
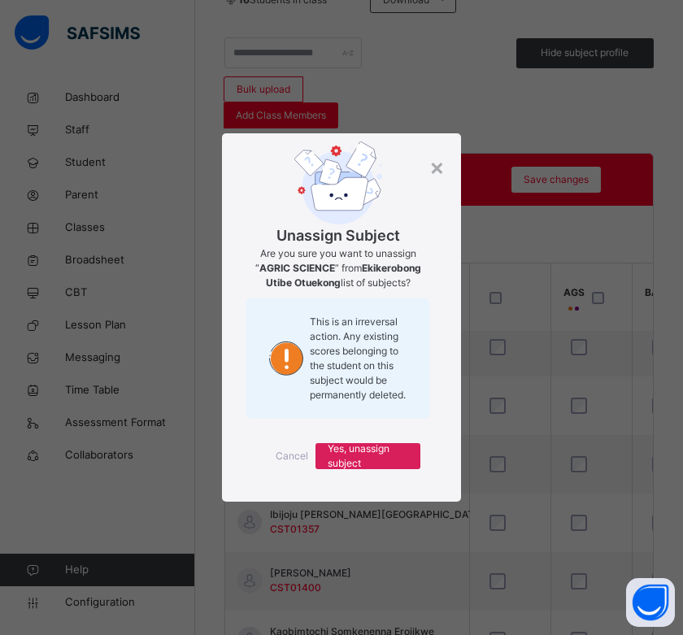
click at [401, 441] on div "Cancel Yes, unassign subject" at bounding box center [341, 456] width 190 height 59
click at [401, 458] on span "Yes, unassign subject" at bounding box center [368, 455] width 80 height 29
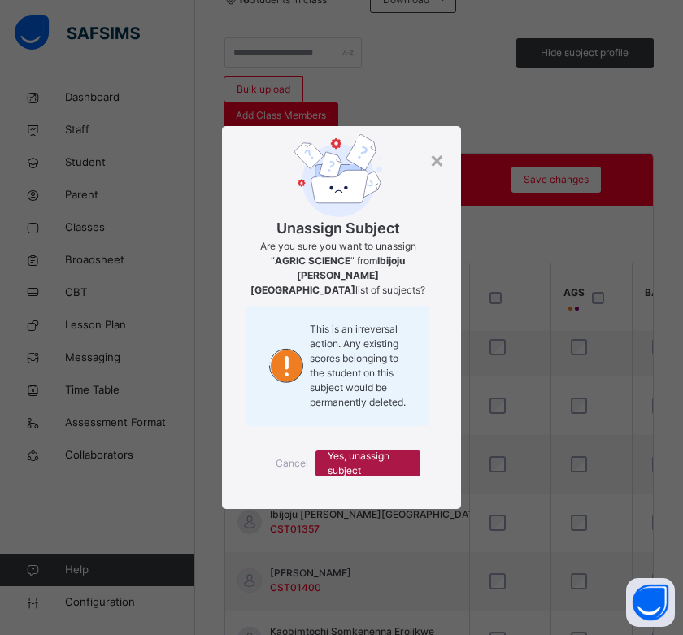
click at [380, 461] on span "Yes, unassign subject" at bounding box center [368, 463] width 80 height 29
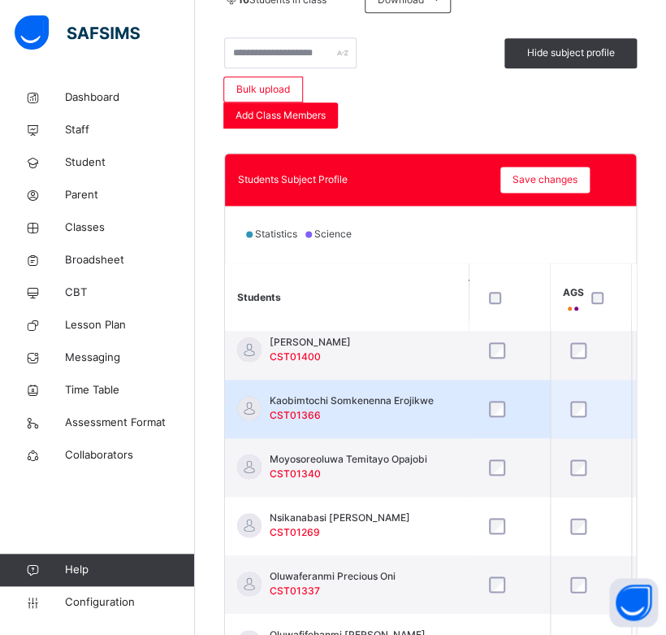
scroll to position [363, 0]
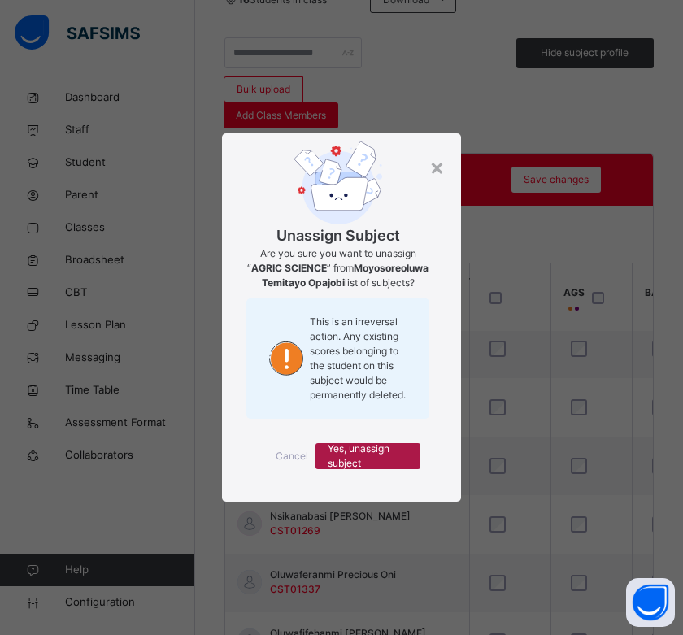
click at [403, 456] on span "Yes, unassign subject" at bounding box center [368, 455] width 80 height 29
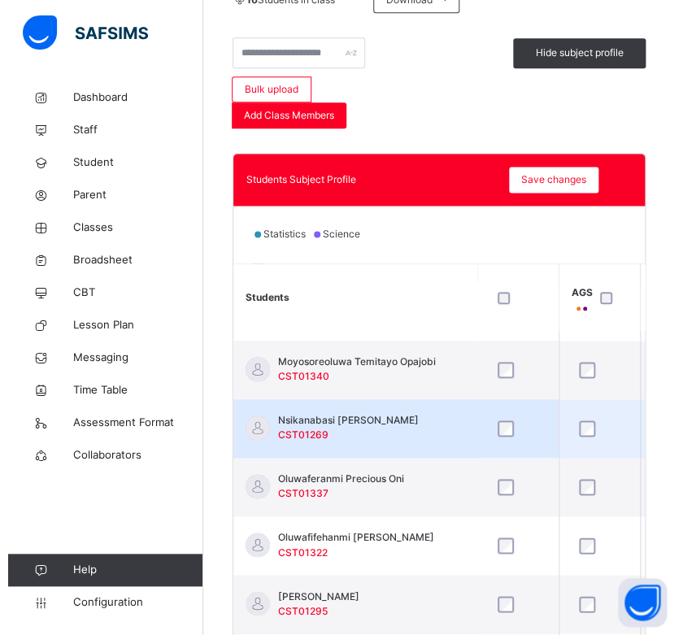
scroll to position [462, 0]
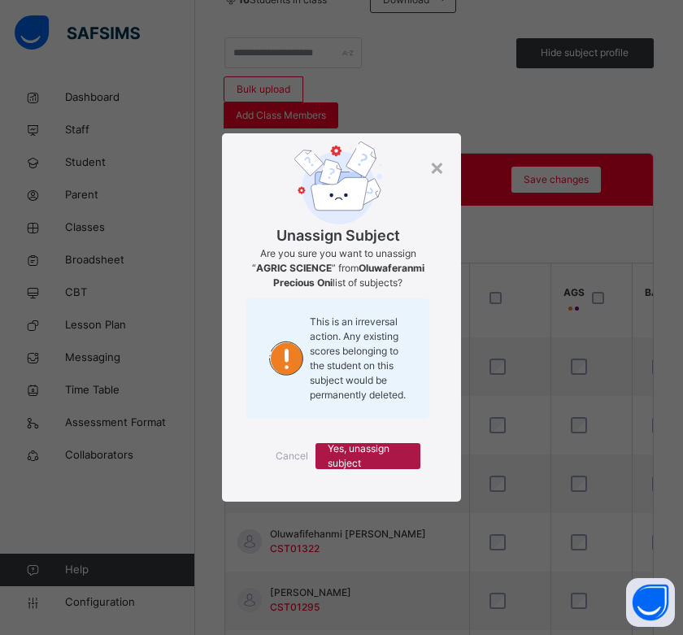
click at [380, 451] on span "Yes, unassign subject" at bounding box center [368, 455] width 80 height 29
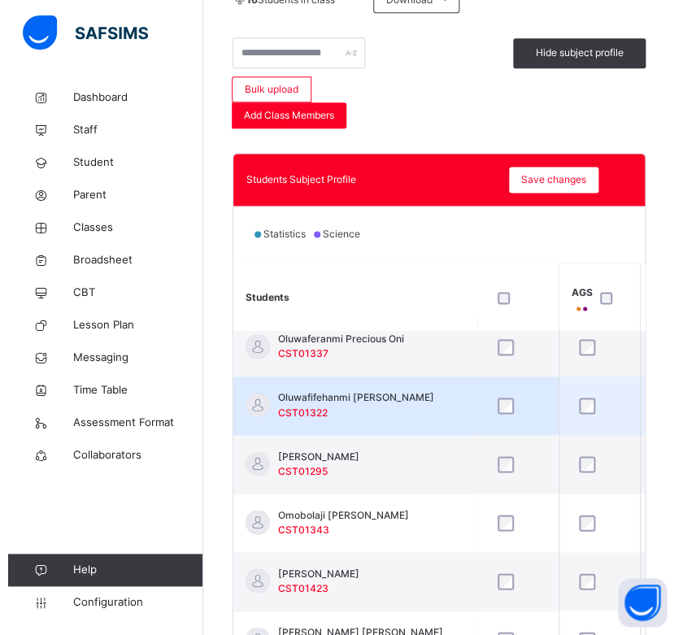
scroll to position [605, 0]
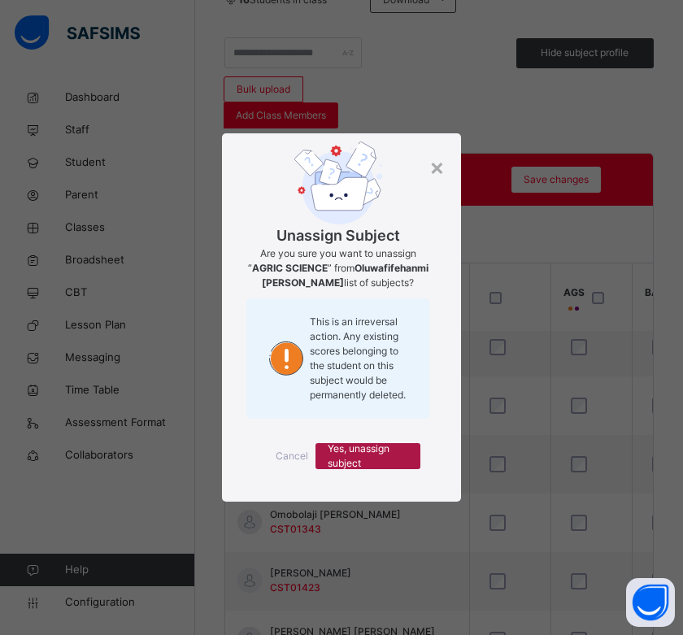
click at [384, 458] on span "Yes, unassign subject" at bounding box center [368, 455] width 80 height 29
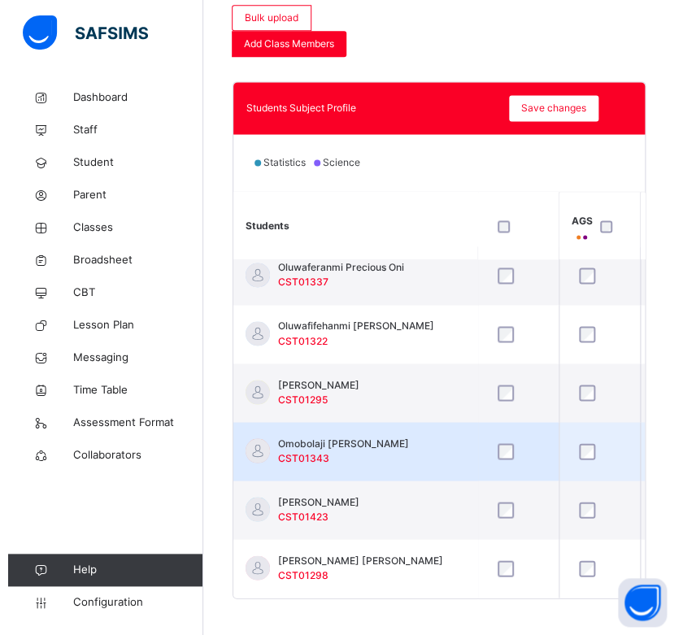
scroll to position [514, 0]
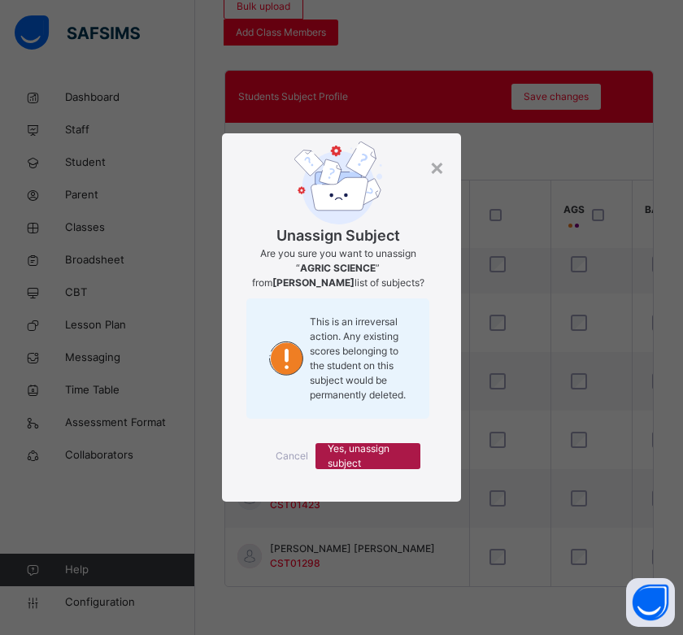
click at [397, 463] on span "Yes, unassign subject" at bounding box center [368, 455] width 80 height 29
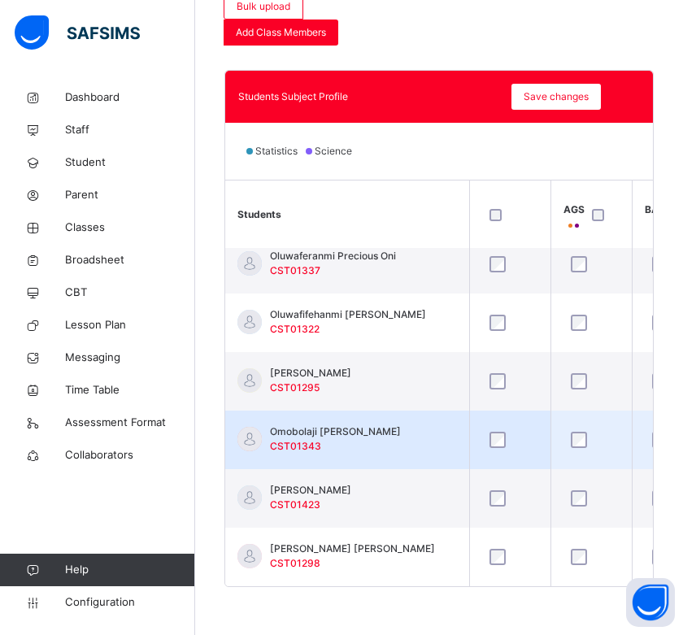
scroll to position [605, 0]
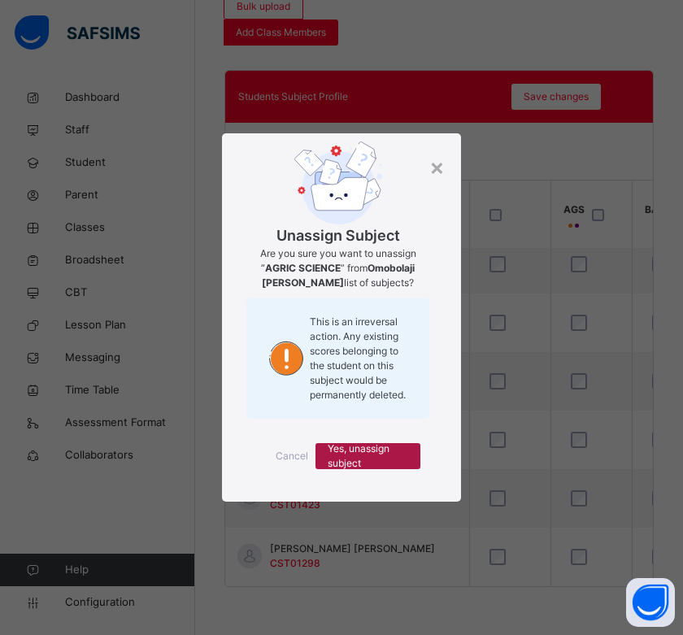
click at [388, 452] on span "Yes, unassign subject" at bounding box center [368, 455] width 80 height 29
click at [397, 452] on span "Yes, unassign subject" at bounding box center [368, 455] width 80 height 29
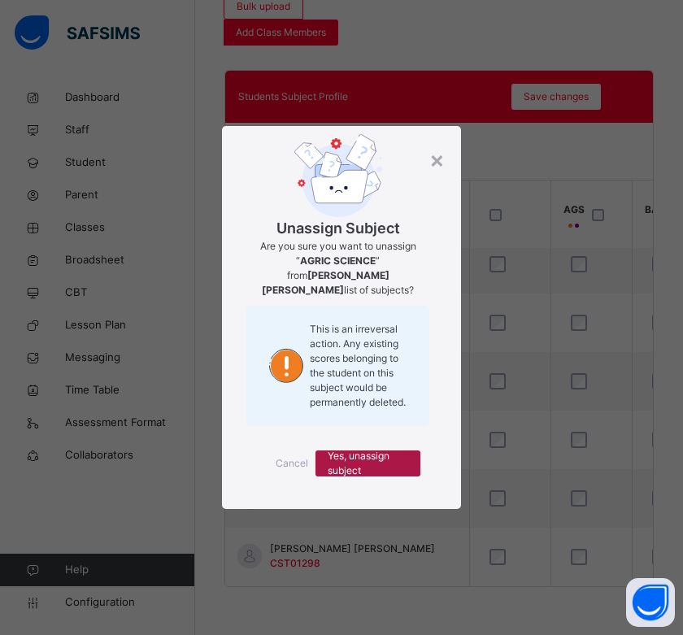
click at [377, 449] on span "Yes, unassign subject" at bounding box center [368, 463] width 80 height 29
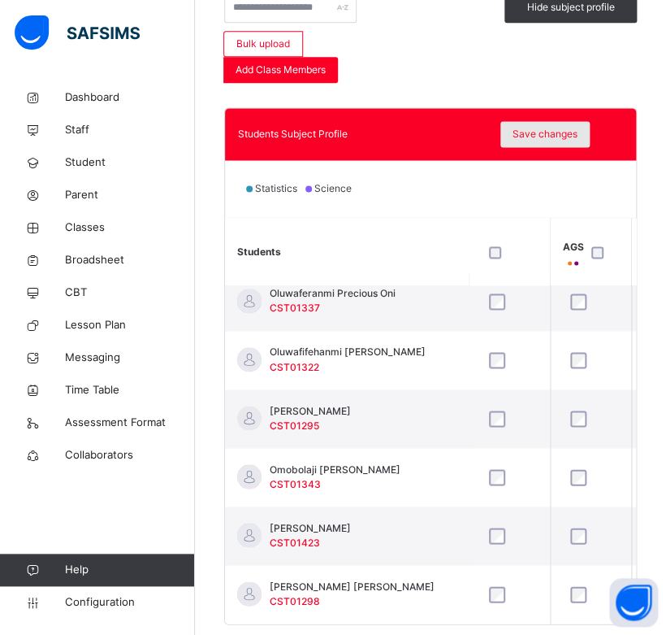
click at [543, 132] on span "Save changes" at bounding box center [545, 134] width 65 height 15
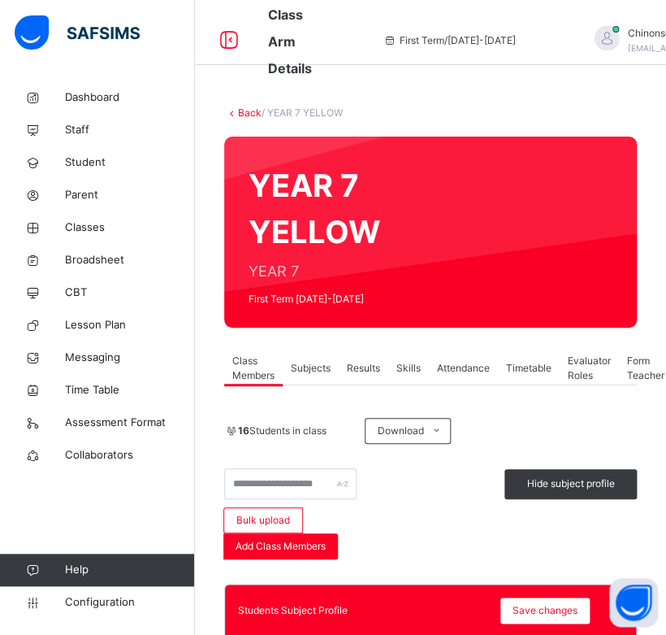
scroll to position [0, 0]
click at [252, 114] on link "Back" at bounding box center [250, 112] width 24 height 12
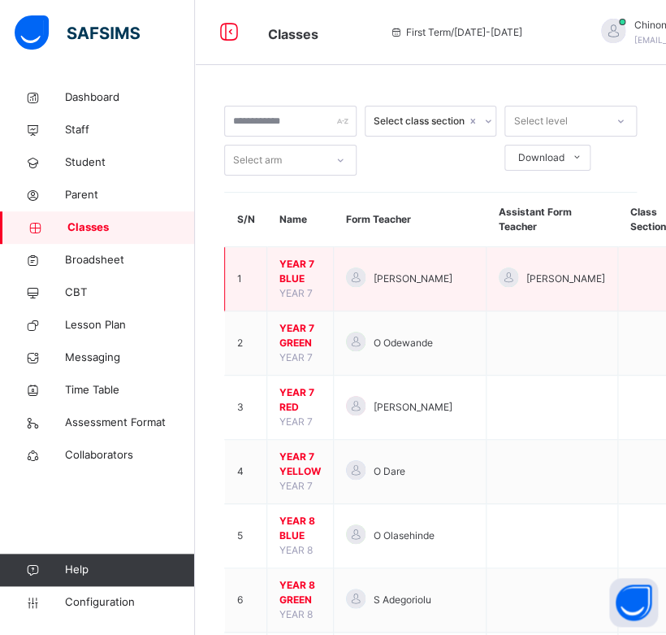
click at [285, 270] on span "YEAR 7 BLUE" at bounding box center [300, 271] width 41 height 29
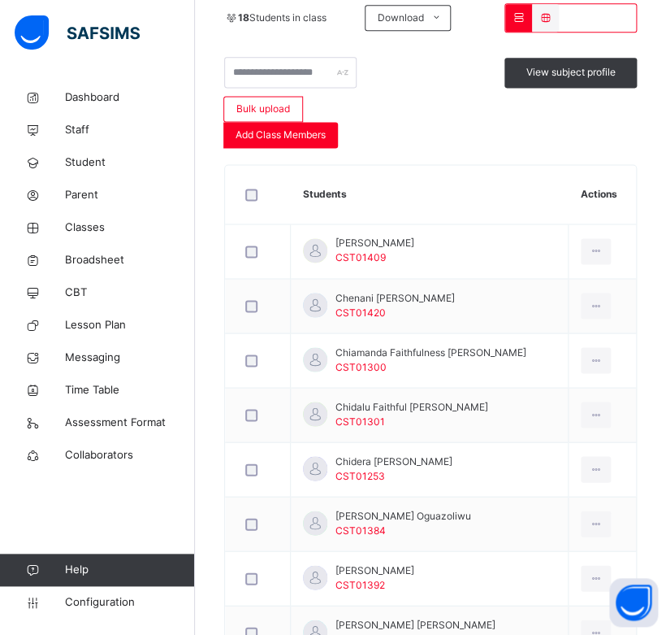
scroll to position [476, 0]
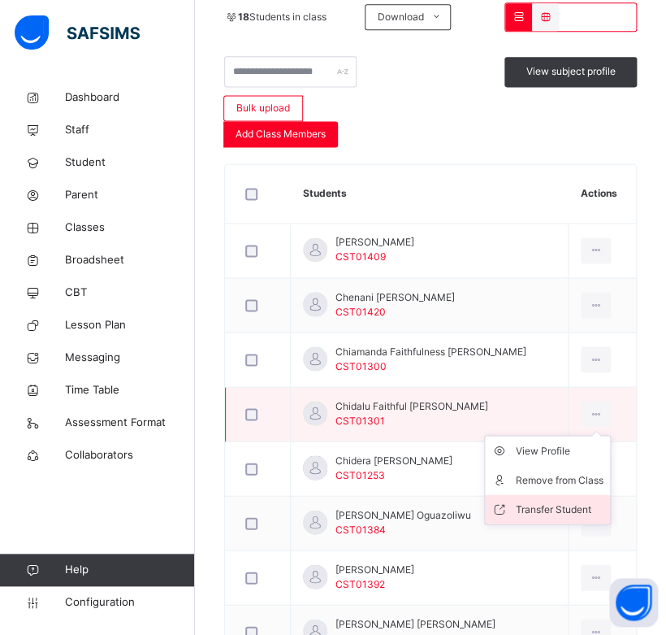
click at [557, 501] on div "Transfer Student" at bounding box center [560, 509] width 88 height 16
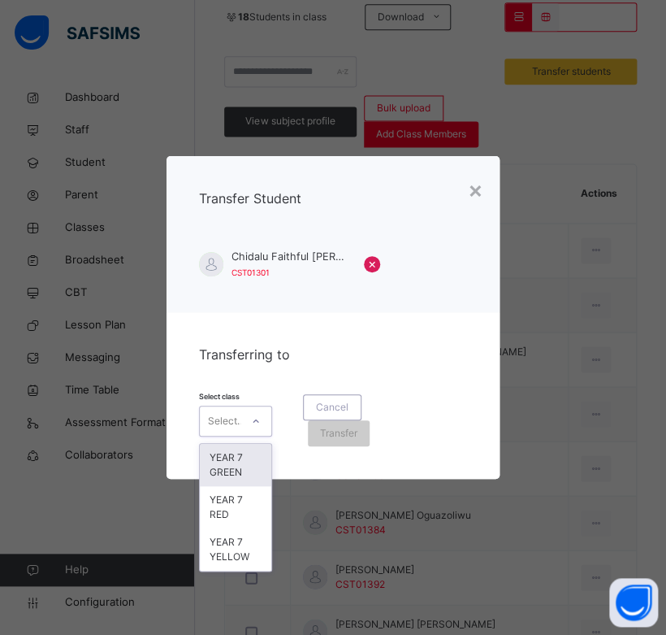
click at [238, 419] on div "Select..." at bounding box center [226, 421] width 37 height 31
click at [233, 559] on div "YEAR 7 YELLOW" at bounding box center [236, 549] width 72 height 42
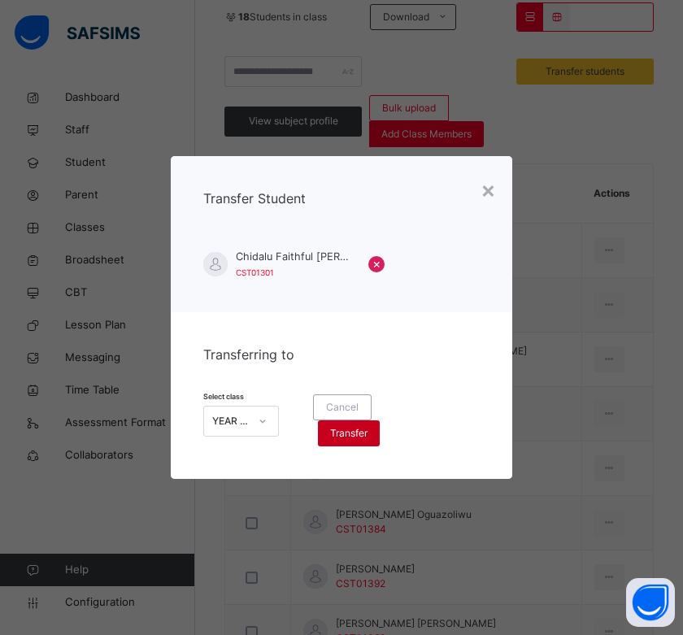
click at [352, 435] on span "Transfer" at bounding box center [348, 433] width 37 height 15
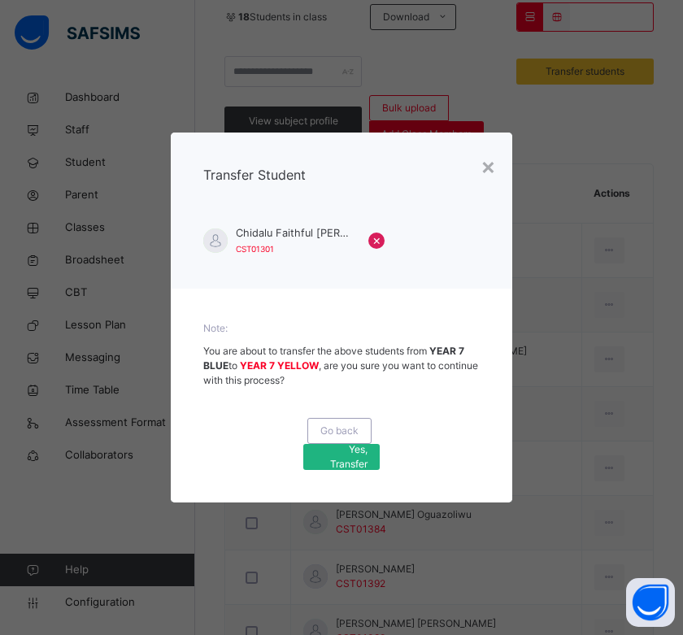
click at [341, 458] on span "Yes, Transfer" at bounding box center [340, 456] width 51 height 29
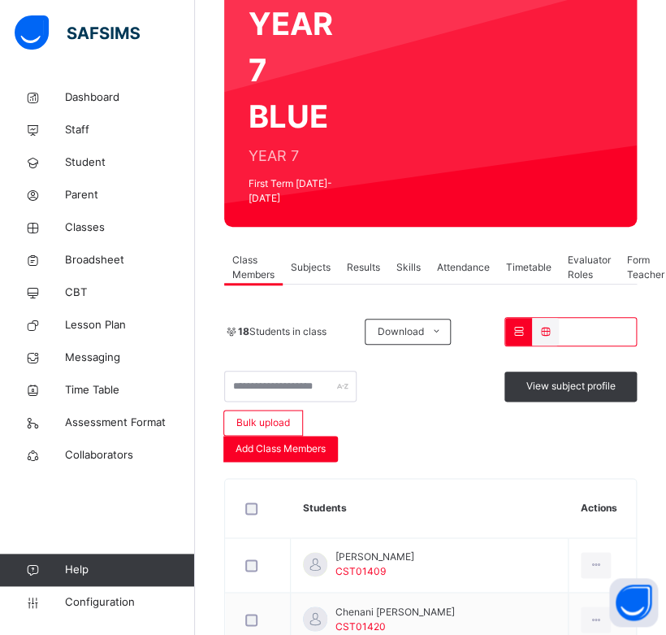
scroll to position [0, 0]
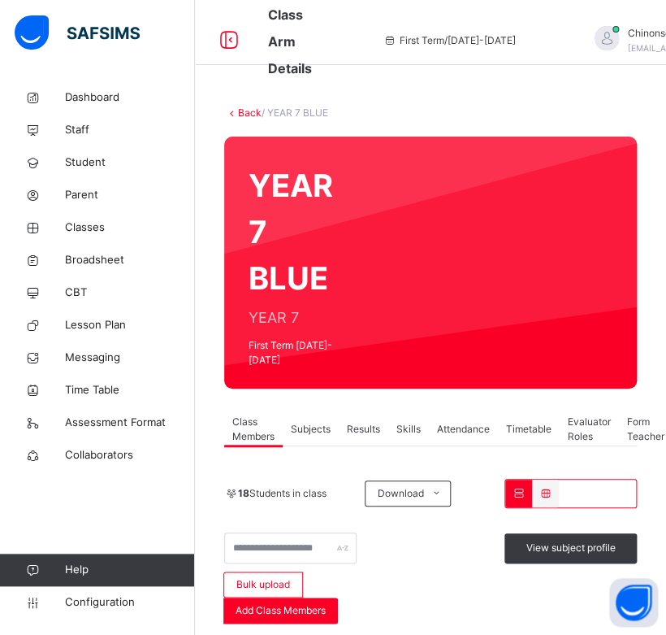
click at [254, 106] on link "Back" at bounding box center [250, 112] width 24 height 12
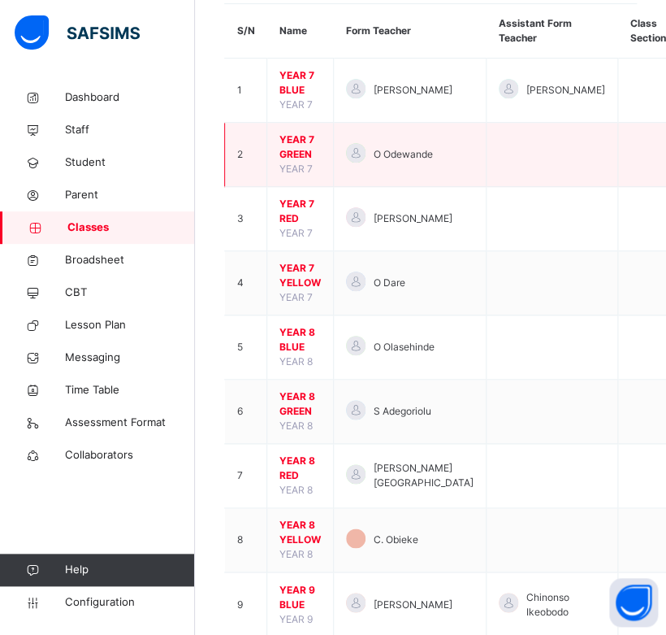
scroll to position [189, 0]
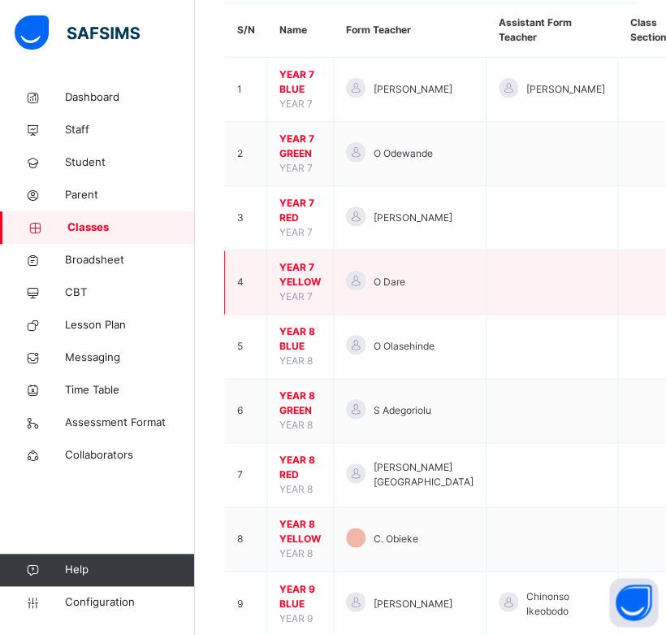
click at [286, 277] on span "YEAR 7 YELLOW" at bounding box center [300, 274] width 41 height 29
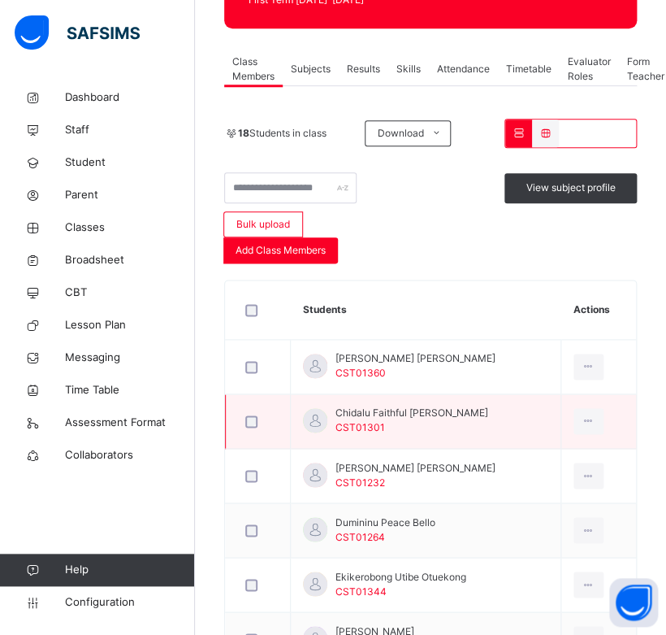
scroll to position [290, 0]
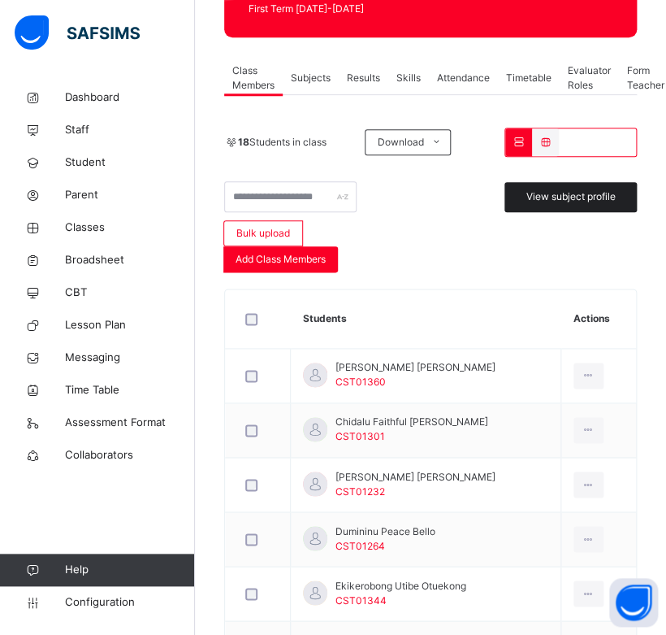
click at [607, 199] on span "View subject profile" at bounding box center [571, 196] width 89 height 15
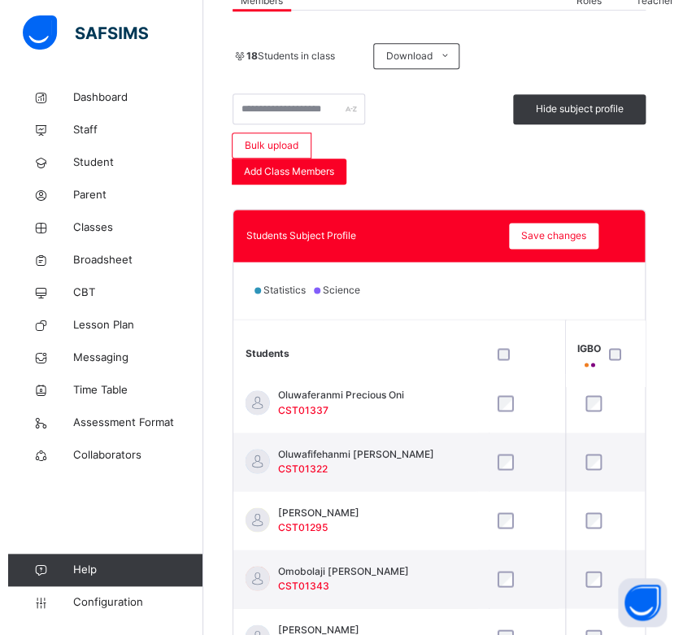
scroll to position [514, 0]
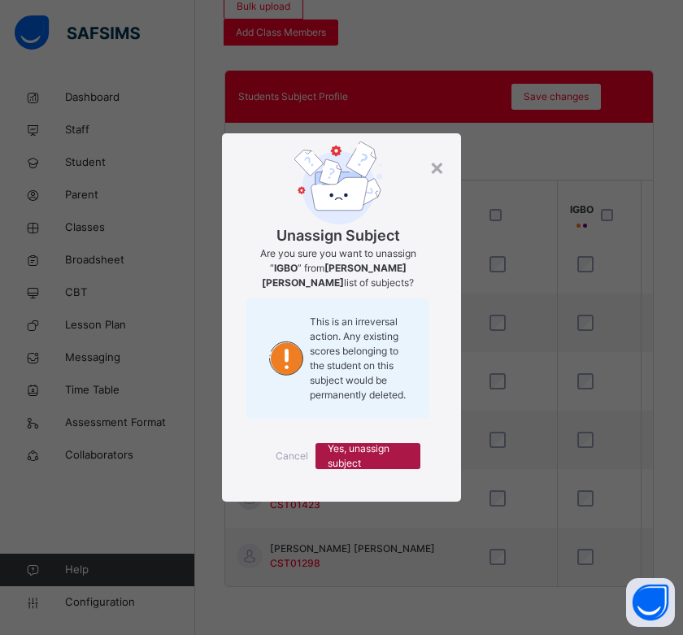
click at [384, 444] on span "Yes, unassign subject" at bounding box center [368, 455] width 80 height 29
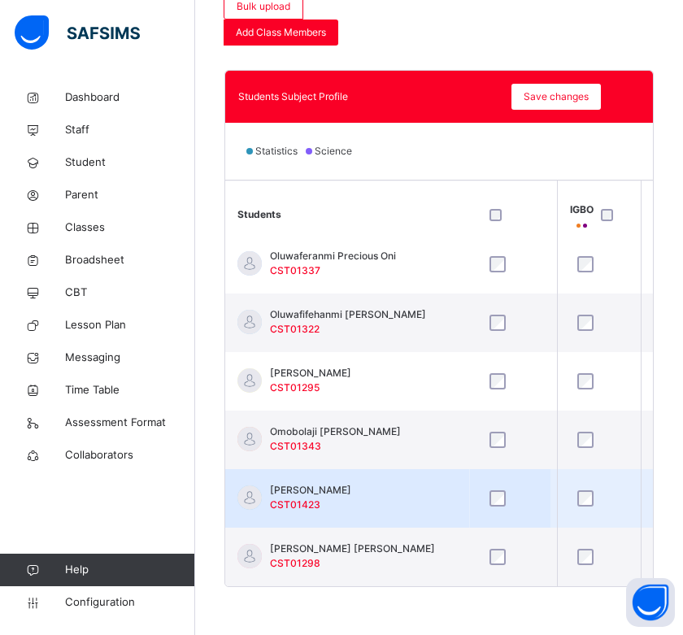
scroll to position [663, 1118]
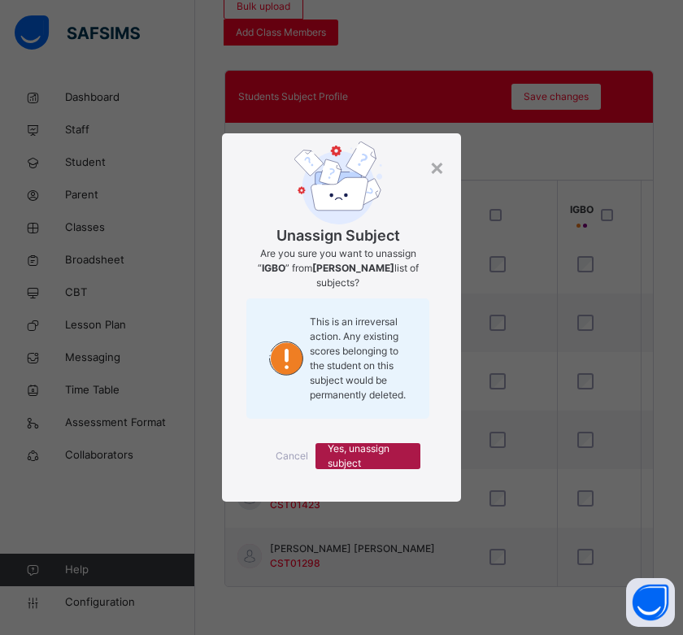
click at [383, 452] on span "Yes, unassign subject" at bounding box center [368, 455] width 80 height 29
click at [378, 449] on span "Yes, unassign subject" at bounding box center [368, 455] width 80 height 29
click at [354, 449] on span "Yes, unassign subject" at bounding box center [368, 455] width 80 height 29
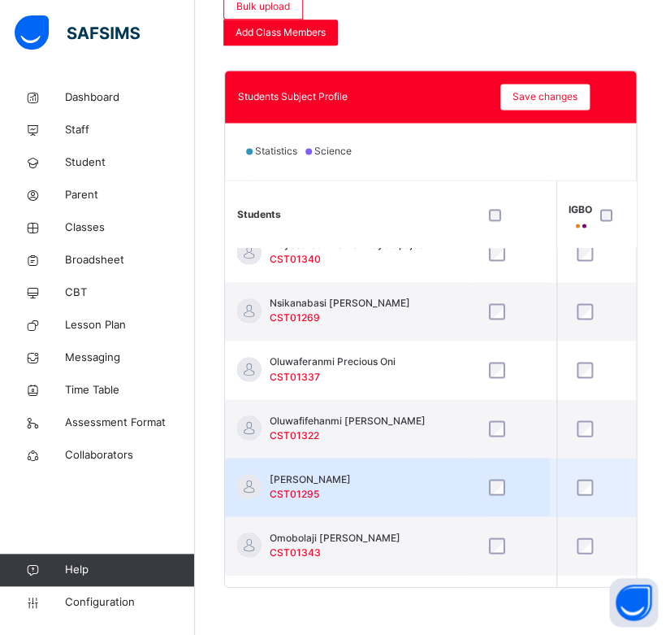
scroll to position [550, 1118]
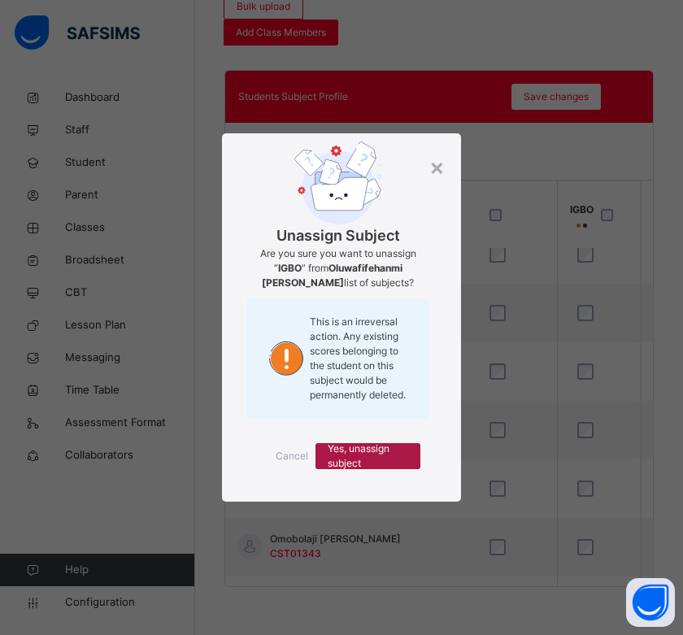
click at [354, 451] on span "Yes, unassign subject" at bounding box center [368, 455] width 80 height 29
click at [386, 458] on span "Yes, unassign subject" at bounding box center [368, 455] width 80 height 29
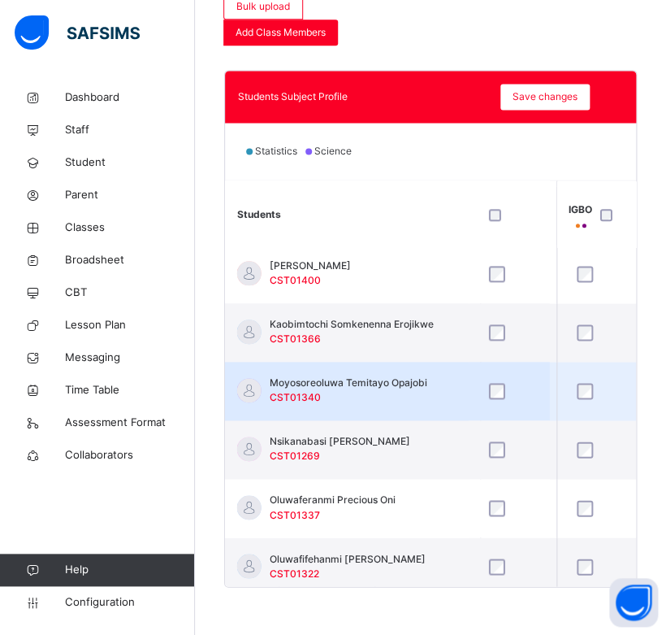
scroll to position [389, 1118]
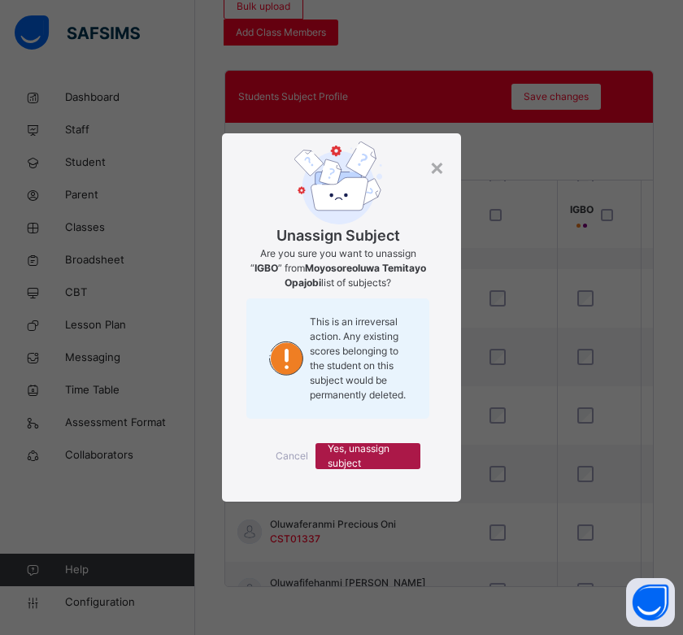
click at [366, 451] on span "Yes, unassign subject" at bounding box center [368, 455] width 80 height 29
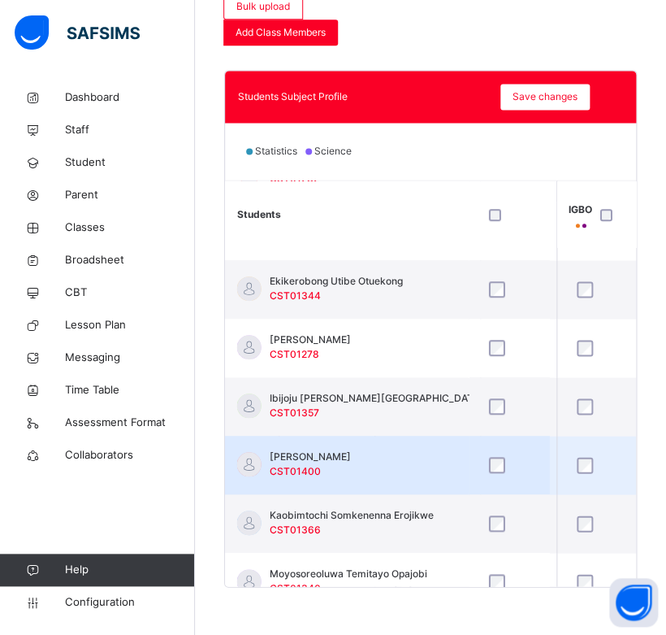
scroll to position [222, 1118]
click at [583, 397] on div at bounding box center [599, 407] width 59 height 34
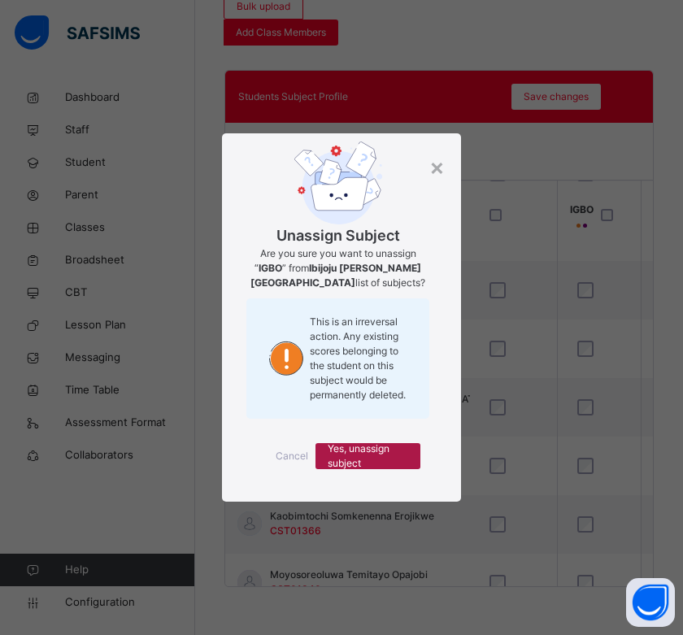
click at [377, 449] on span "Yes, unassign subject" at bounding box center [368, 455] width 80 height 29
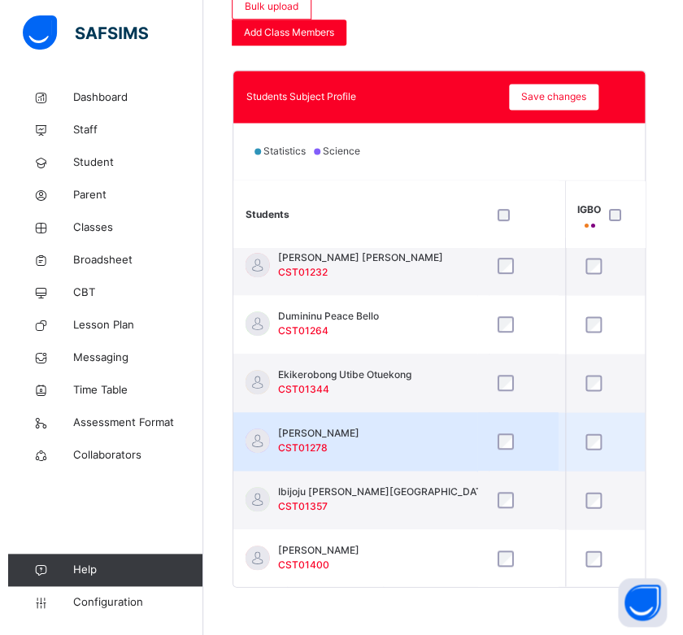
scroll to position [128, 1118]
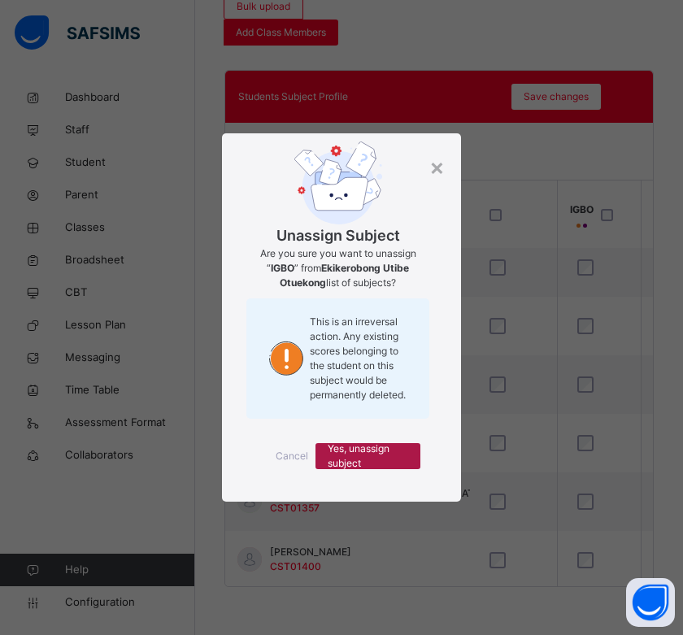
click at [405, 445] on span "Yes, unassign subject" at bounding box center [368, 455] width 80 height 29
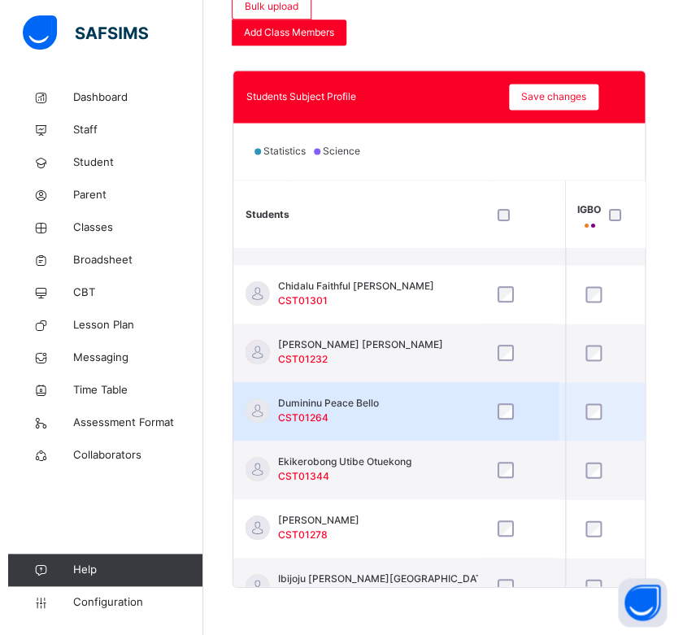
scroll to position [41, 1118]
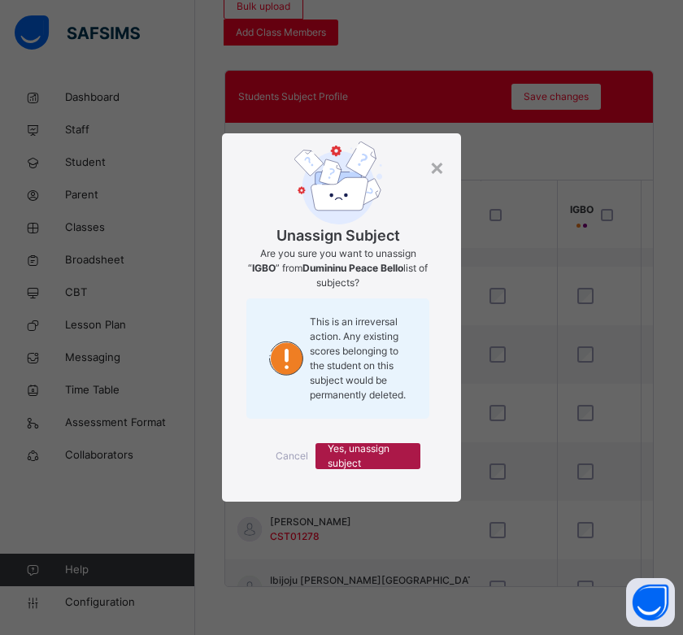
click at [388, 454] on span "Yes, unassign subject" at bounding box center [368, 455] width 80 height 29
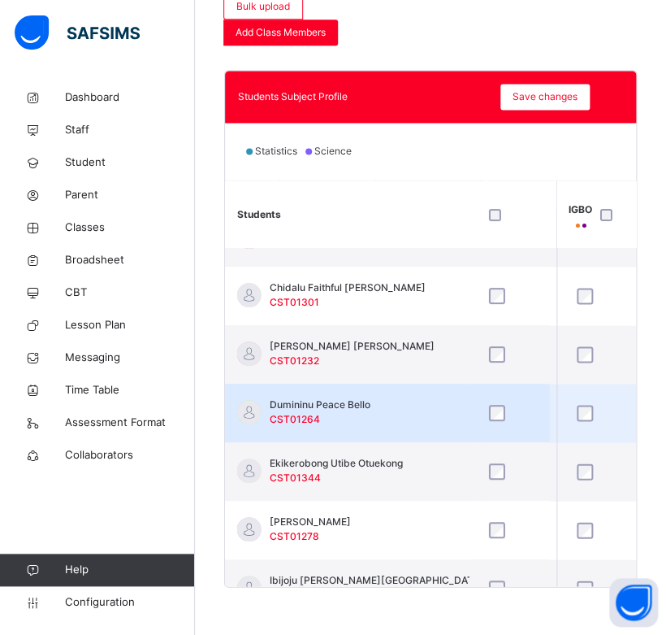
scroll to position [0, 1118]
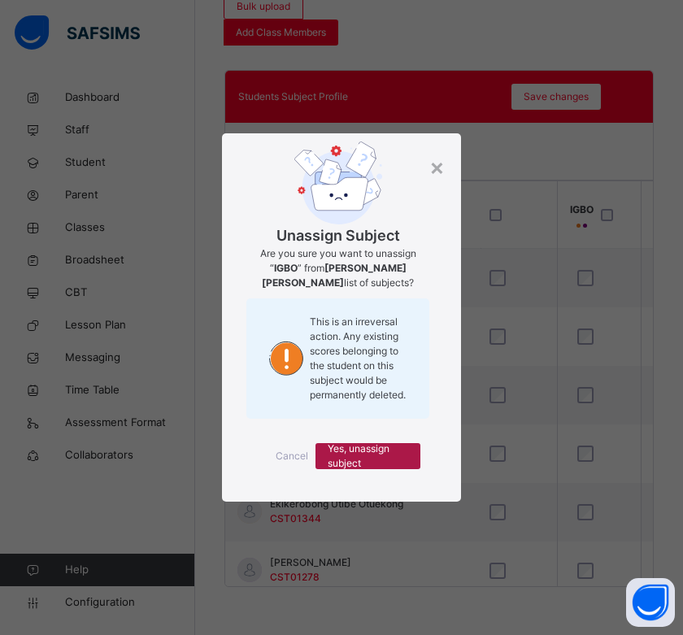
click at [382, 454] on span "Yes, unassign subject" at bounding box center [368, 455] width 80 height 29
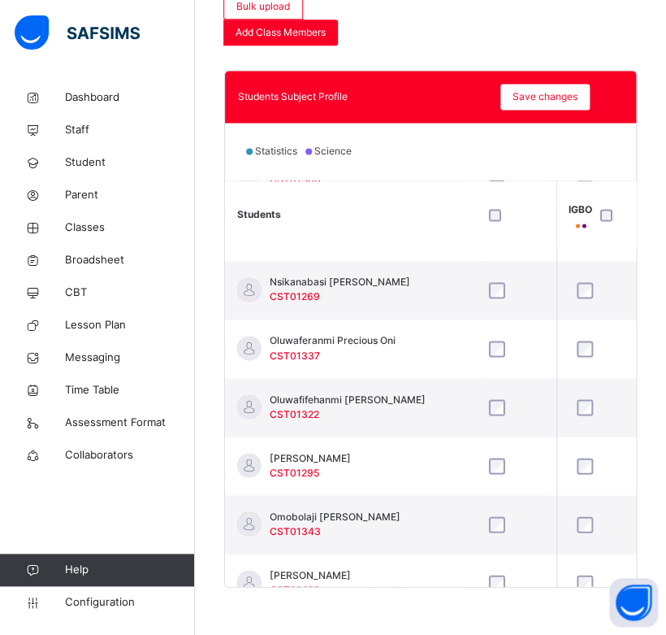
scroll to position [576, 1118]
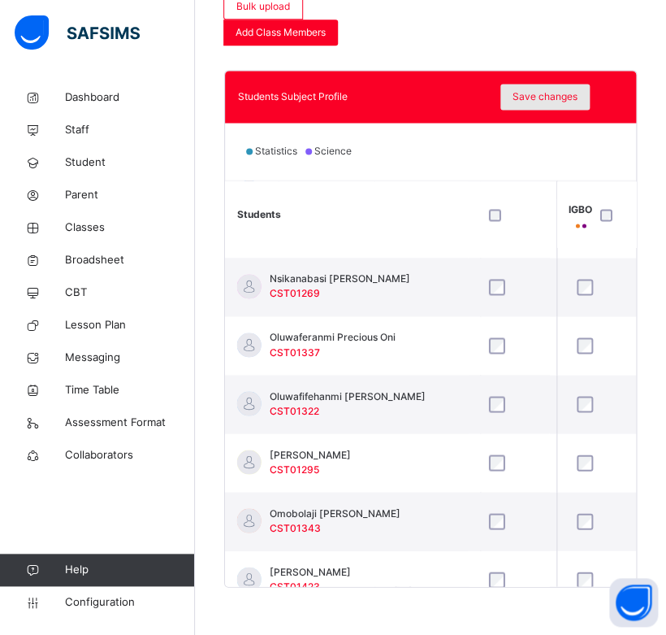
click at [562, 100] on span "Save changes" at bounding box center [545, 96] width 65 height 15
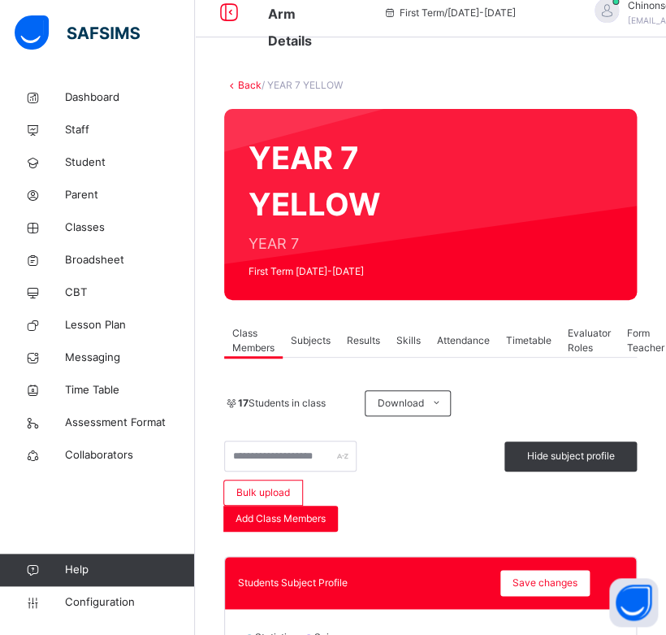
scroll to position [0, 0]
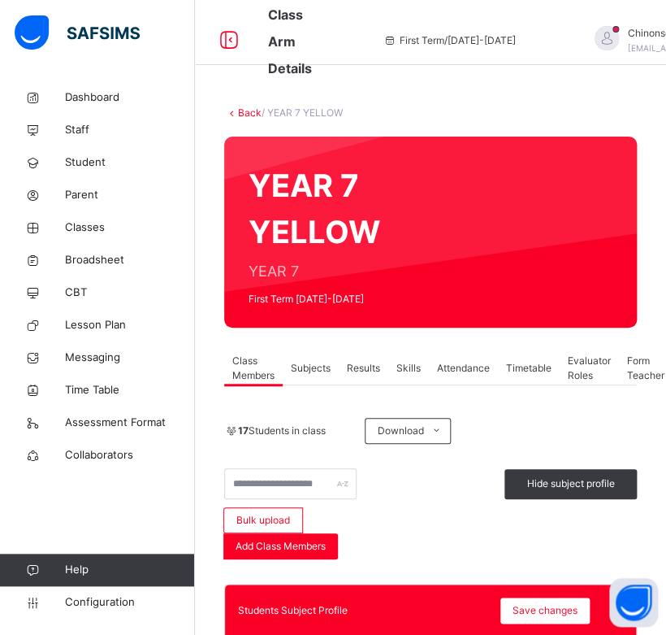
click at [249, 107] on link "Back" at bounding box center [250, 112] width 24 height 12
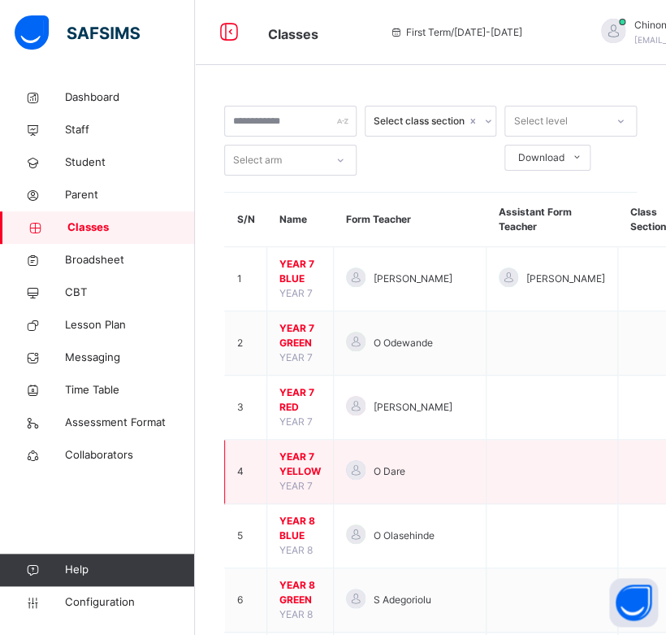
click at [300, 465] on span "YEAR 7 YELLOW" at bounding box center [300, 463] width 41 height 29
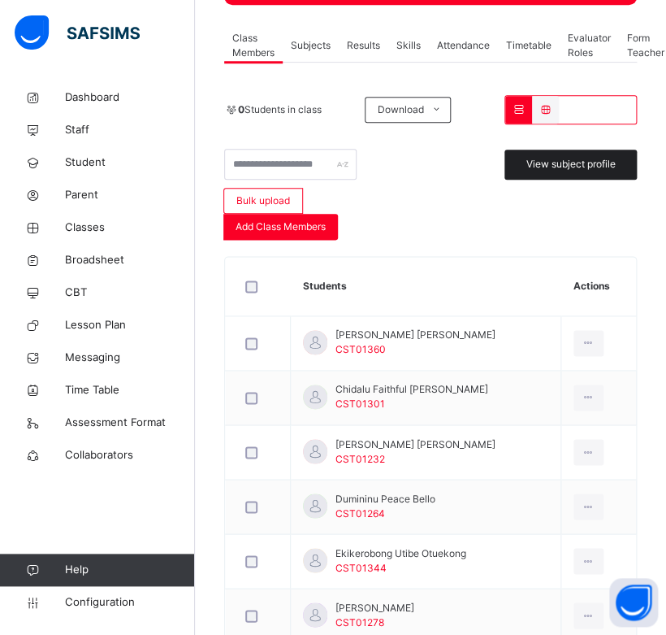
scroll to position [329, 0]
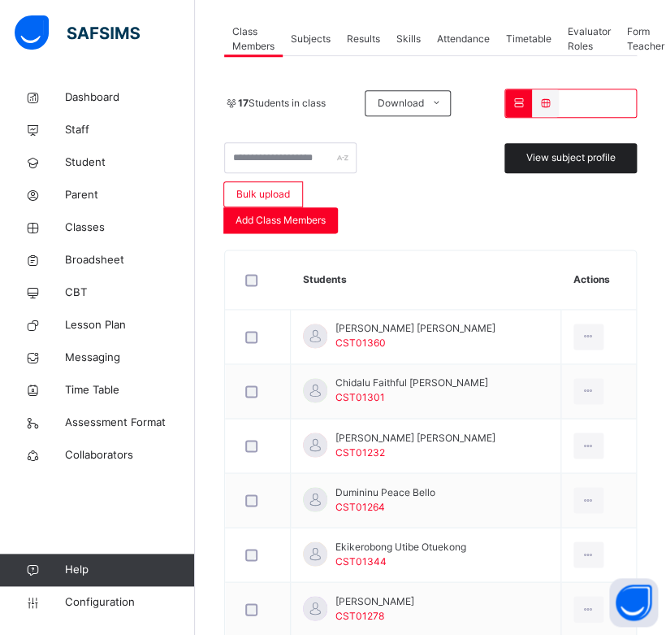
click at [589, 167] on div "View subject profile" at bounding box center [571, 158] width 132 height 30
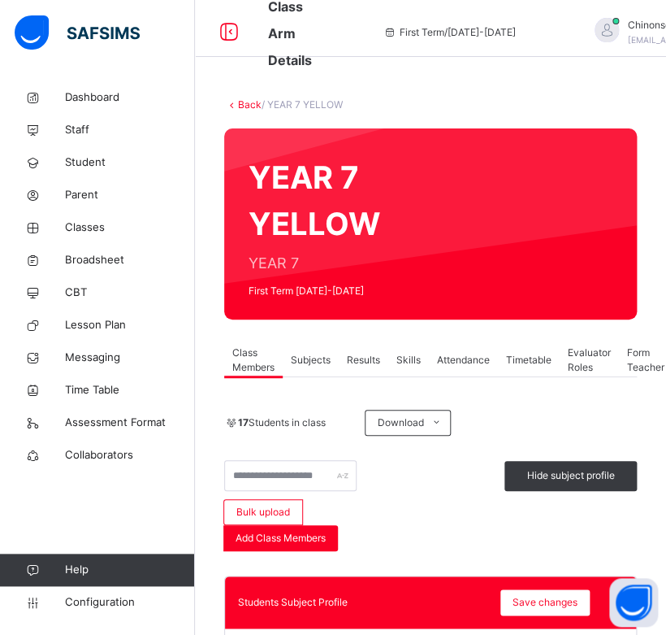
scroll to position [7, 0]
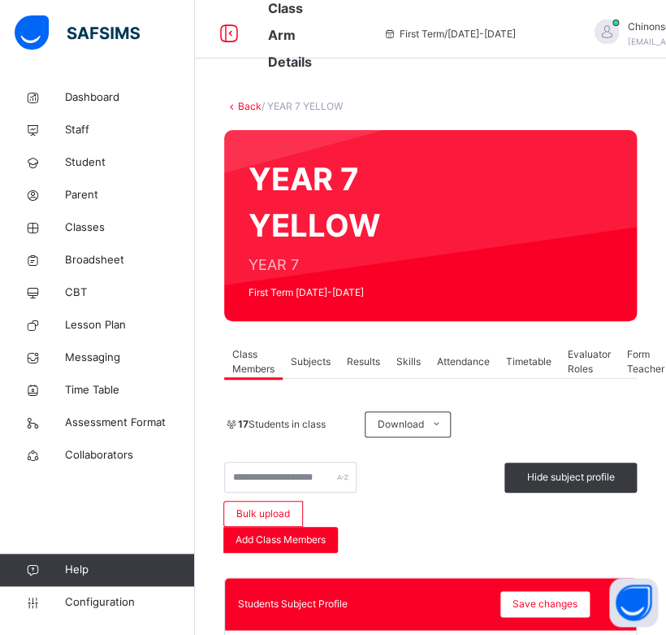
click at [247, 104] on link "Back" at bounding box center [250, 106] width 24 height 12
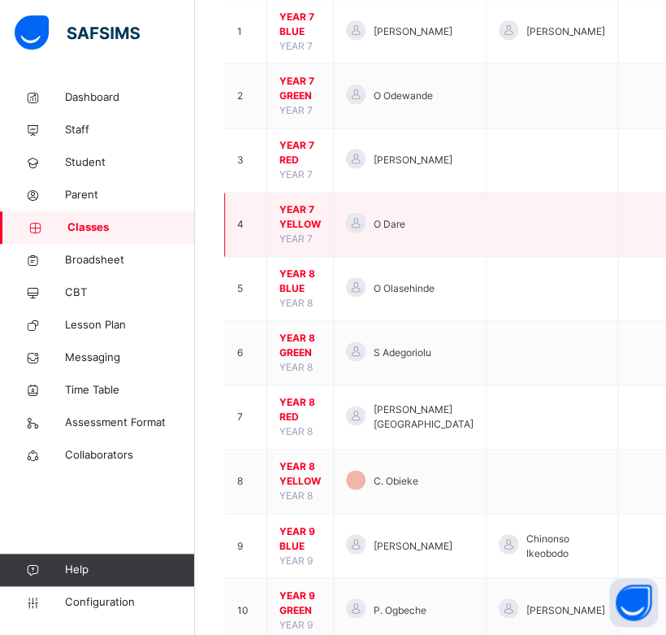
scroll to position [248, 0]
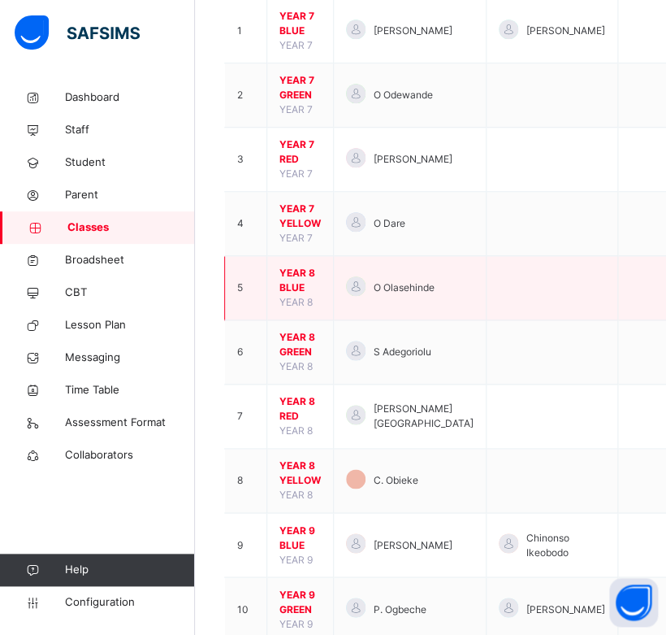
click at [293, 279] on span "YEAR 8 BLUE" at bounding box center [300, 280] width 41 height 29
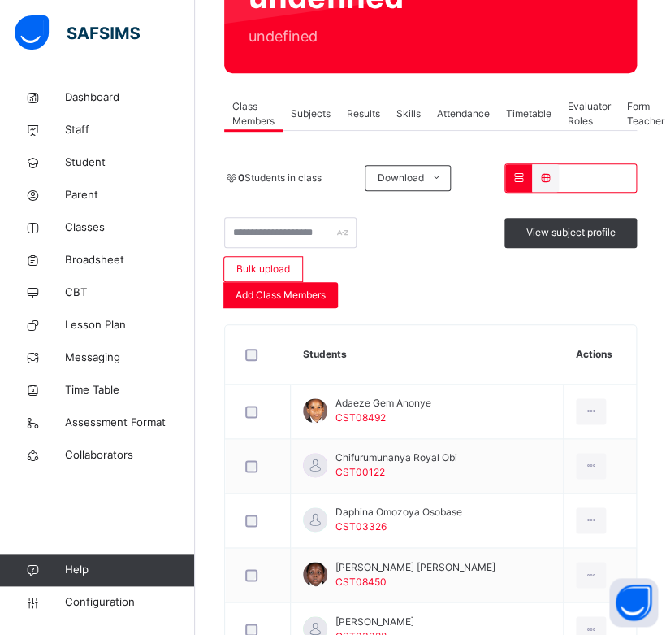
scroll to position [186, 0]
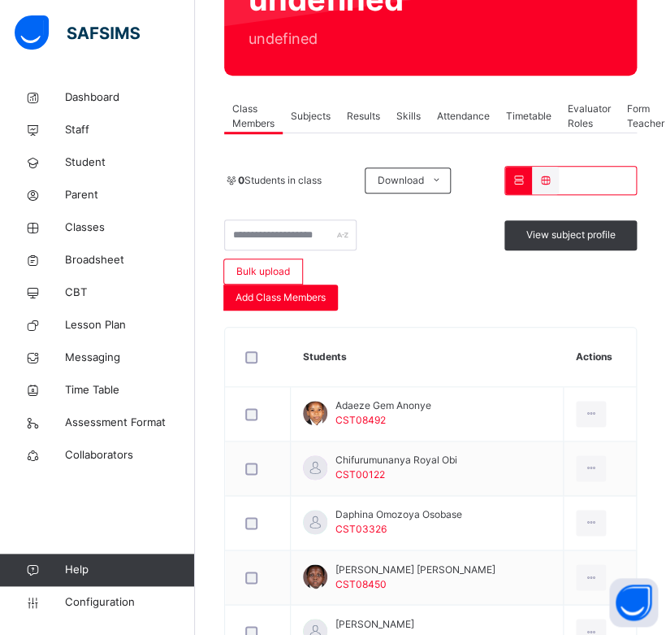
click at [293, 509] on td "Daphina Omozoya Osobase CST03326" at bounding box center [427, 523] width 273 height 54
click at [600, 241] on div "View subject profile" at bounding box center [571, 235] width 132 height 30
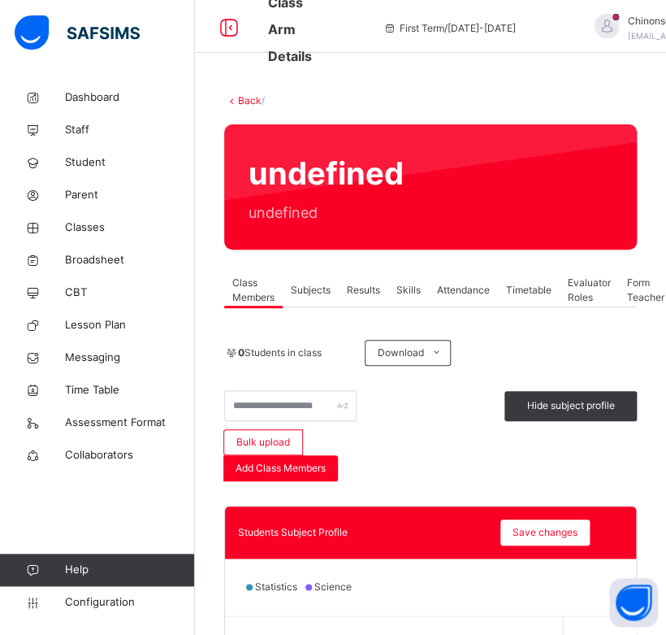
scroll to position [0, 0]
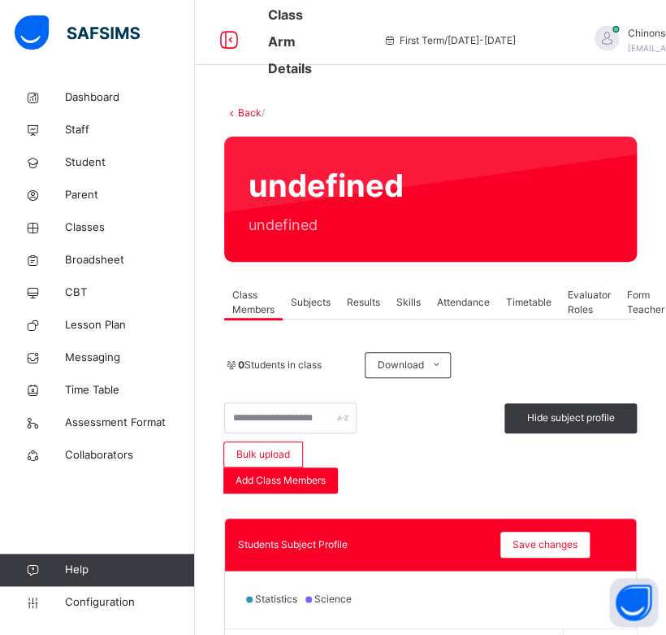
click at [250, 114] on link "Back" at bounding box center [250, 112] width 24 height 12
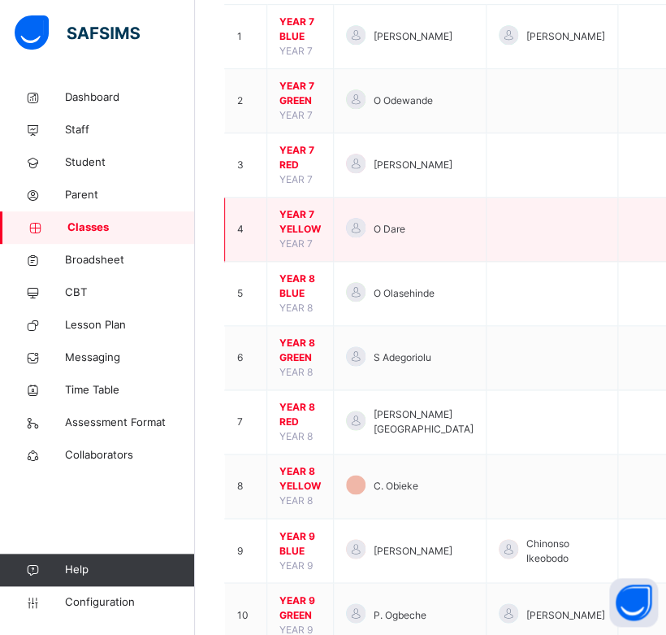
scroll to position [254, 0]
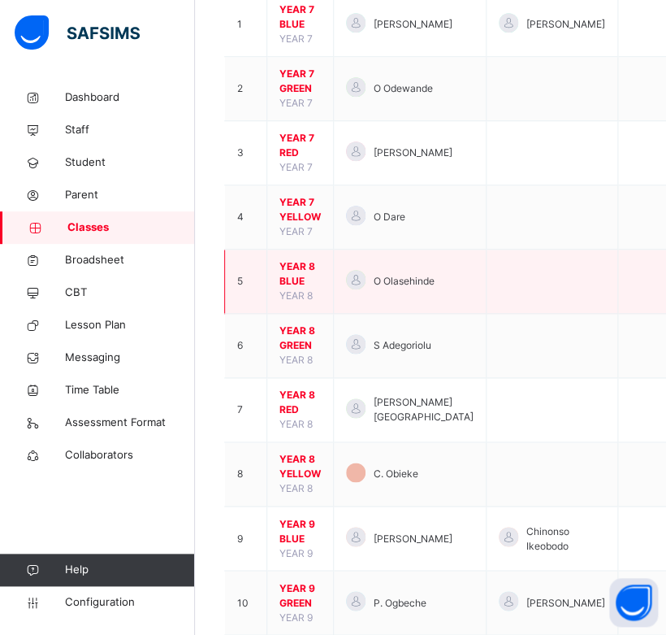
click at [292, 266] on span "YEAR 8 BLUE" at bounding box center [300, 273] width 41 height 29
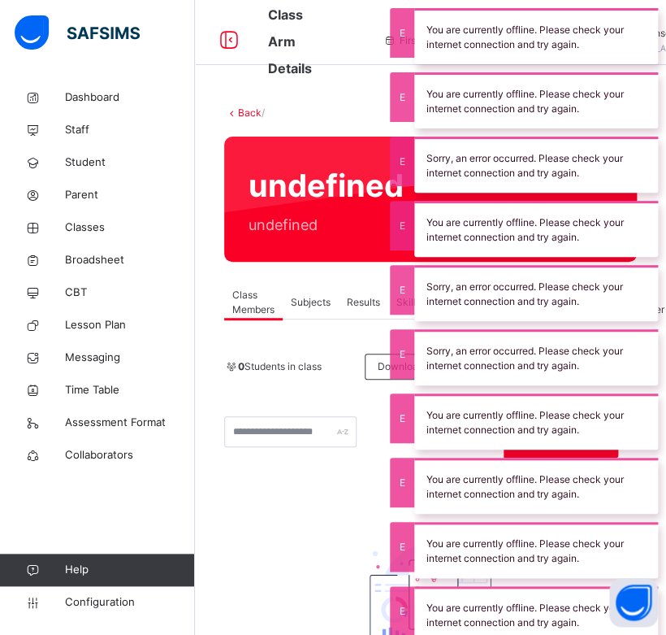
click at [249, 113] on link "Back" at bounding box center [250, 112] width 24 height 12
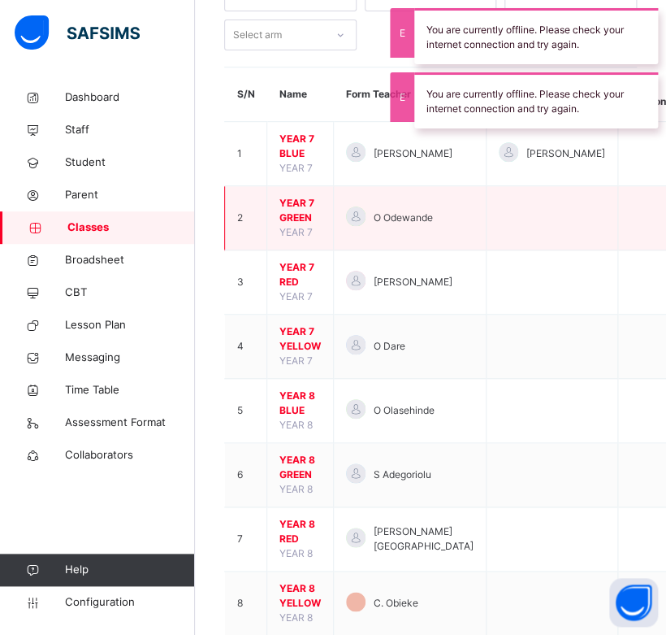
scroll to position [129, 0]
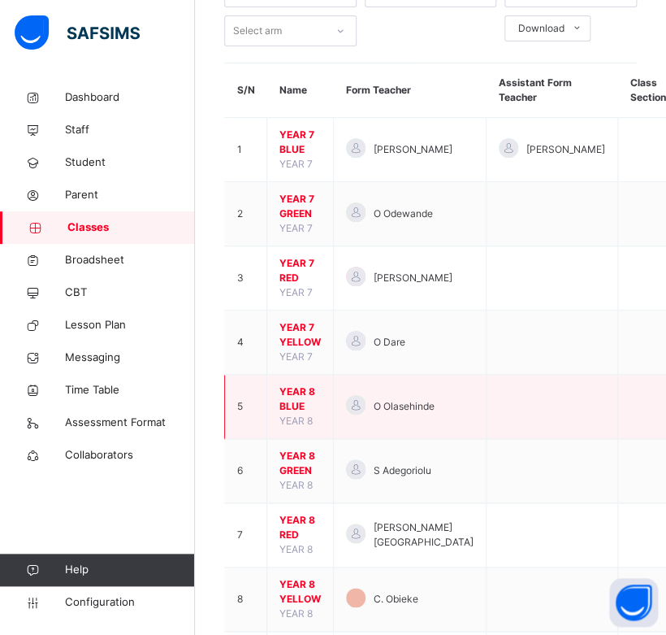
click at [293, 391] on span "YEAR 8 BLUE" at bounding box center [300, 398] width 41 height 29
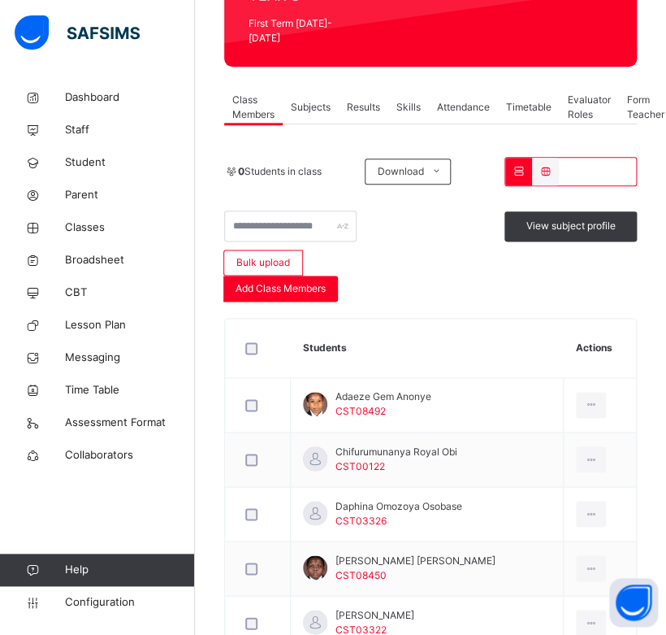
scroll to position [325, 0]
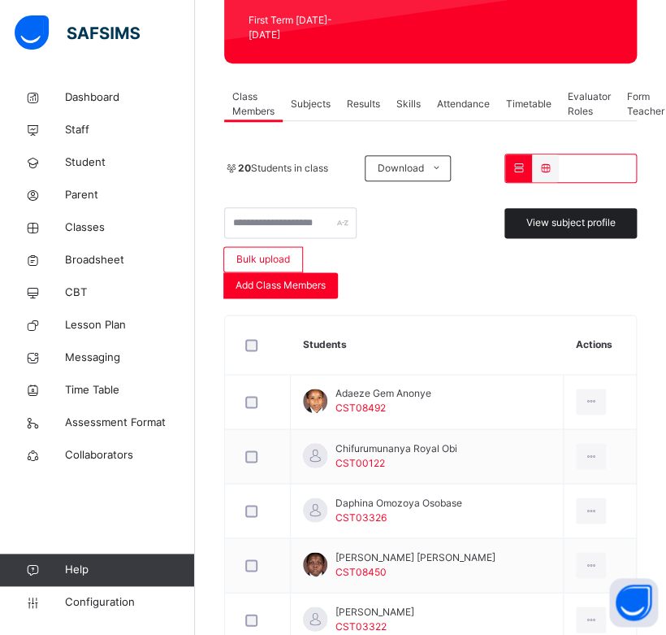
click at [604, 215] on span "View subject profile" at bounding box center [571, 222] width 89 height 15
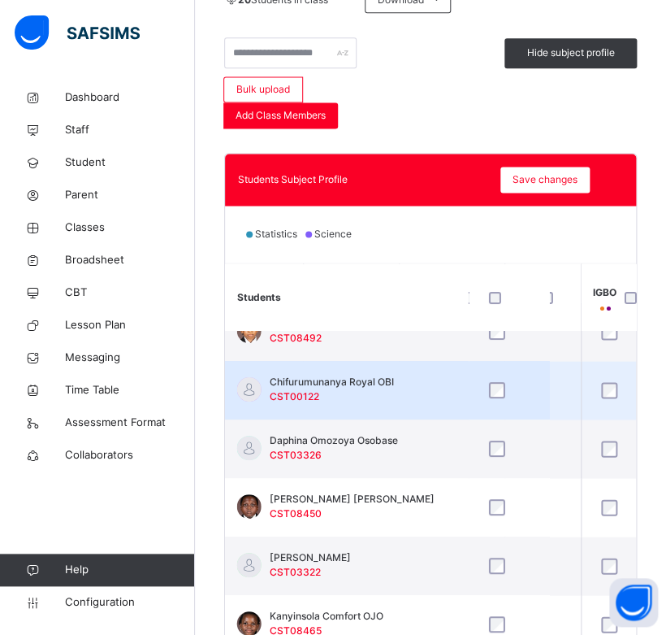
scroll to position [0, 1093]
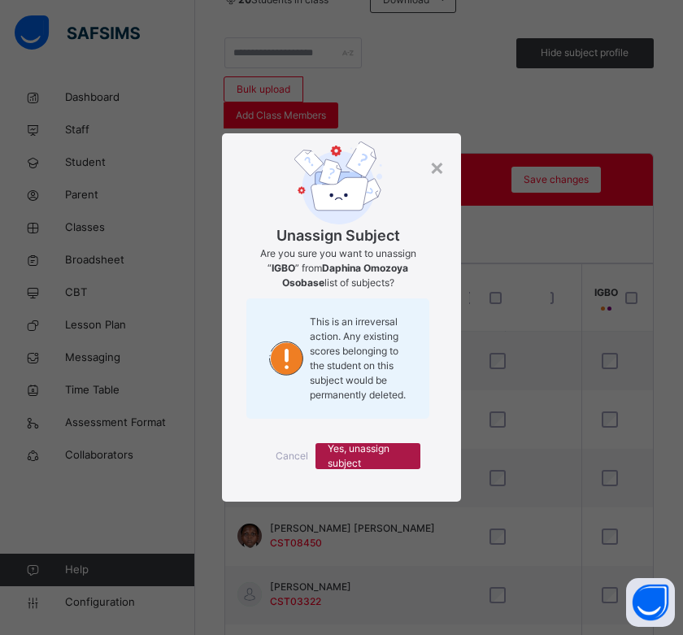
click at [369, 447] on span "Yes, unassign subject" at bounding box center [368, 455] width 80 height 29
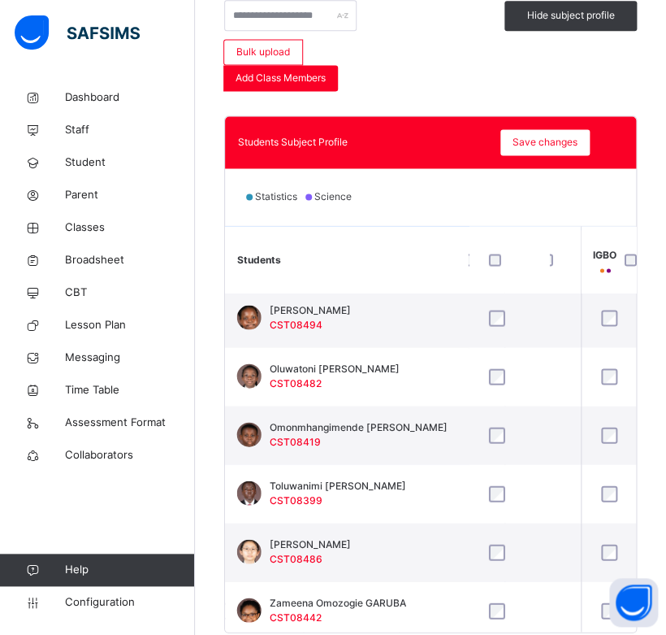
scroll to position [839, 1093]
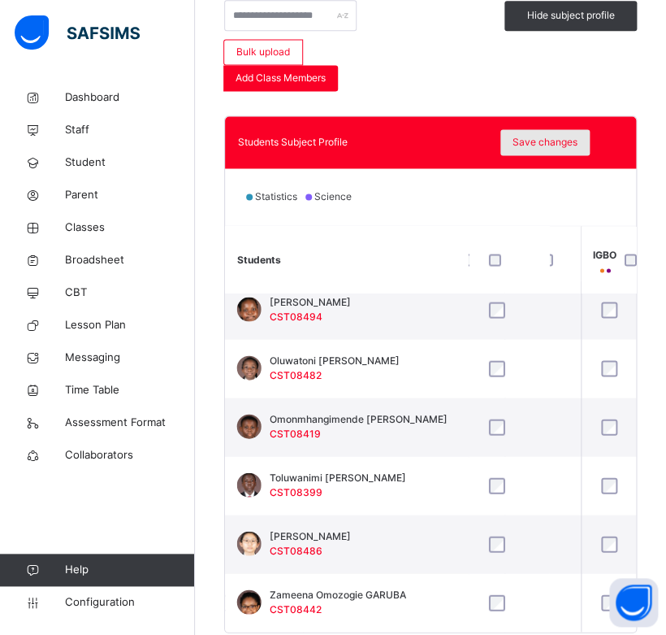
click at [560, 135] on span "Save changes" at bounding box center [545, 142] width 65 height 15
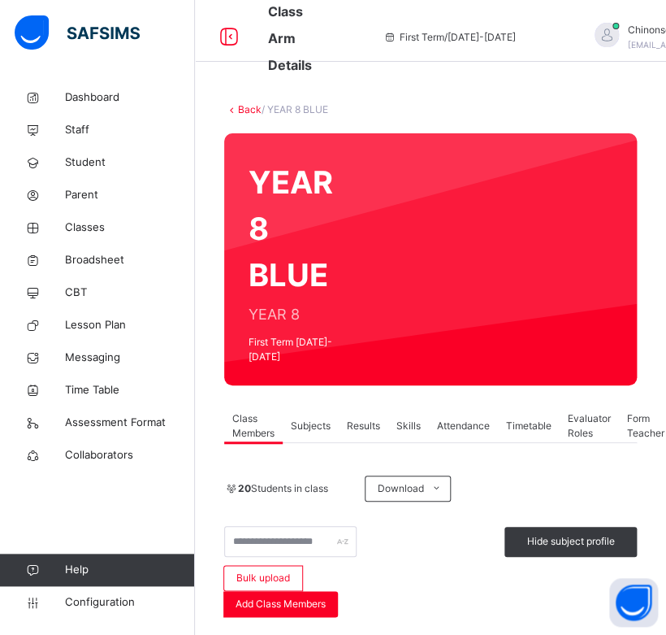
scroll to position [0, 0]
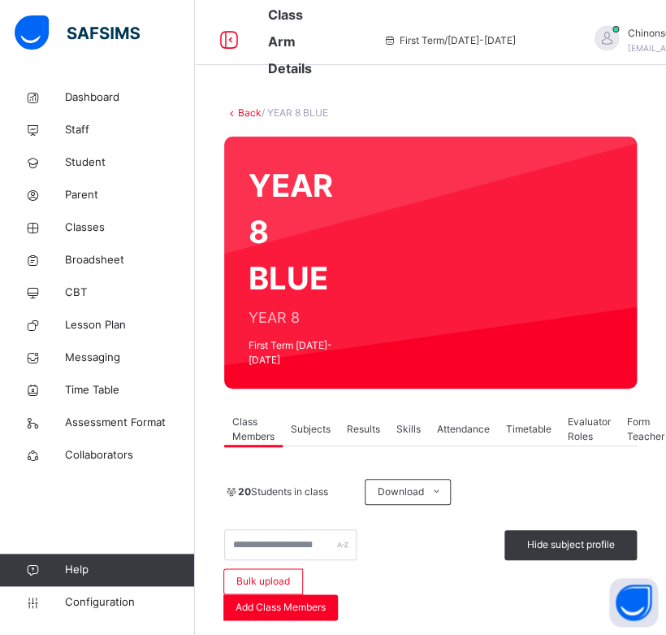
click at [247, 109] on link "Back" at bounding box center [250, 112] width 24 height 12
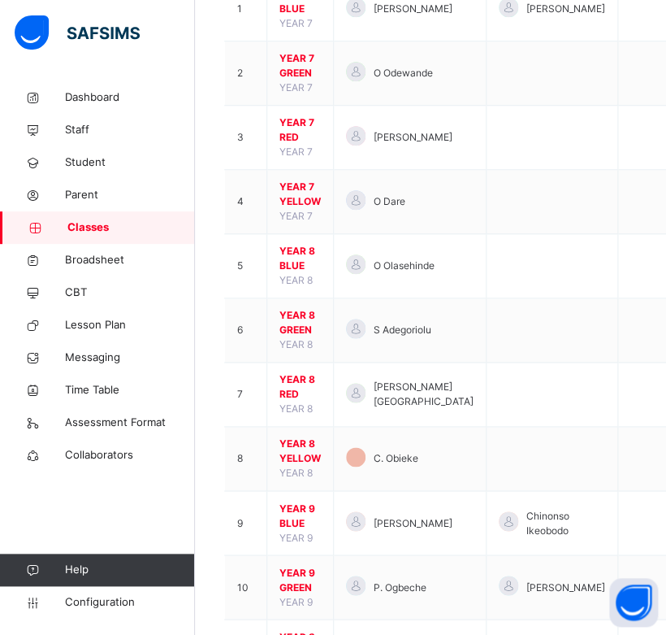
scroll to position [271, 0]
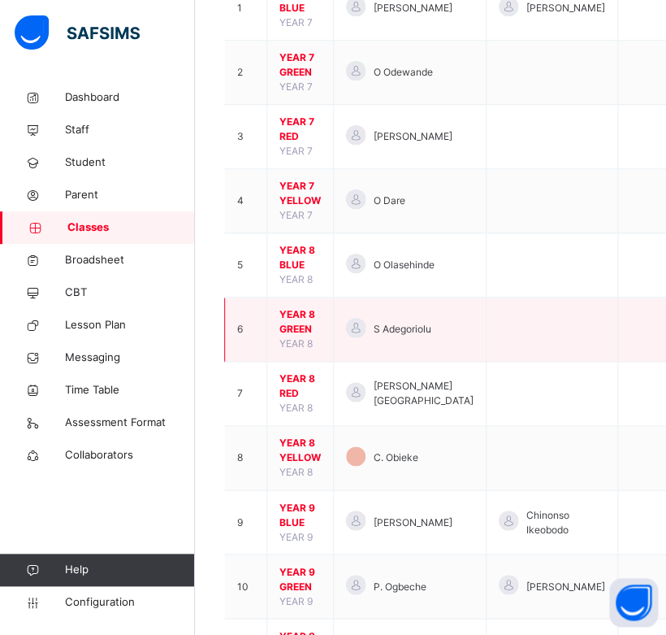
click at [302, 323] on span "YEAR 8 GREEN" at bounding box center [300, 321] width 41 height 29
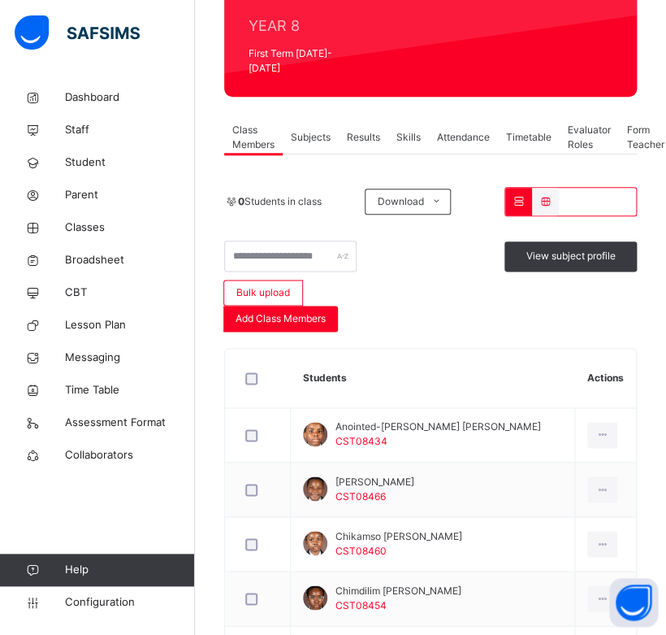
scroll to position [296, 0]
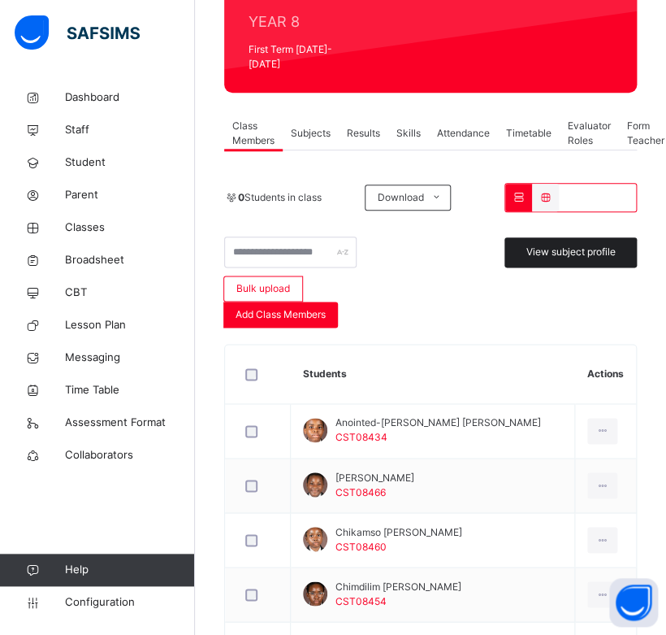
click at [570, 245] on span "View subject profile" at bounding box center [571, 252] width 89 height 15
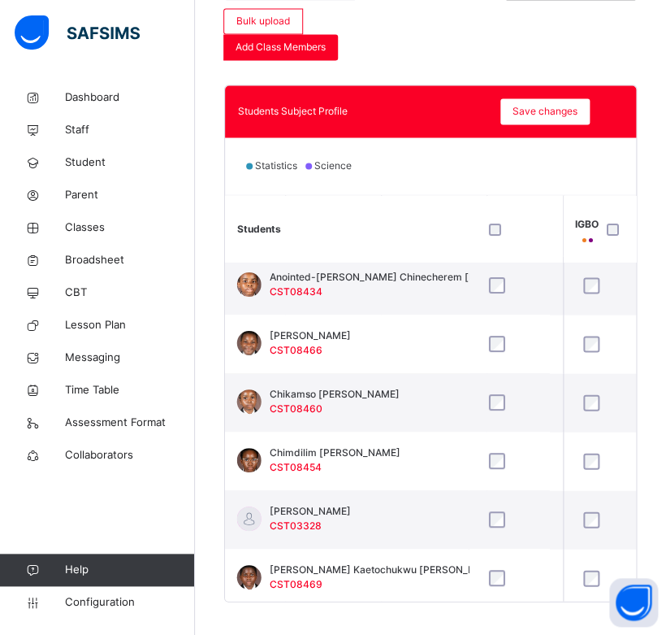
scroll to position [0, 1111]
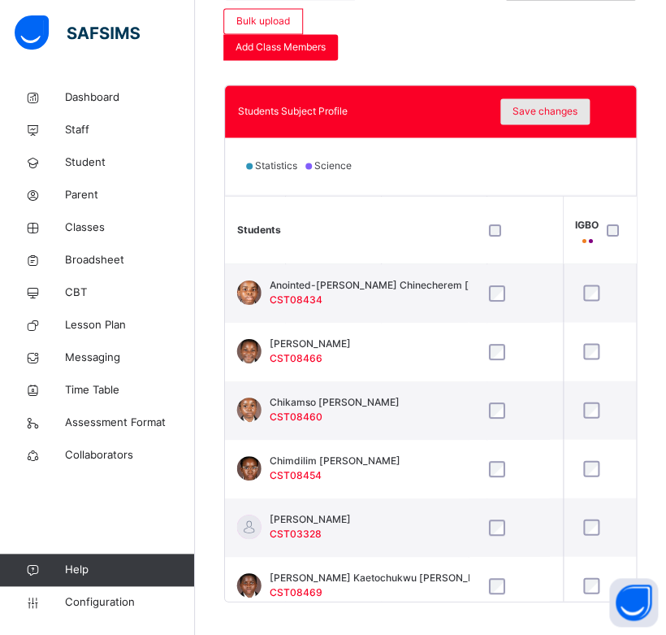
click at [542, 104] on span "Save changes" at bounding box center [545, 111] width 65 height 15
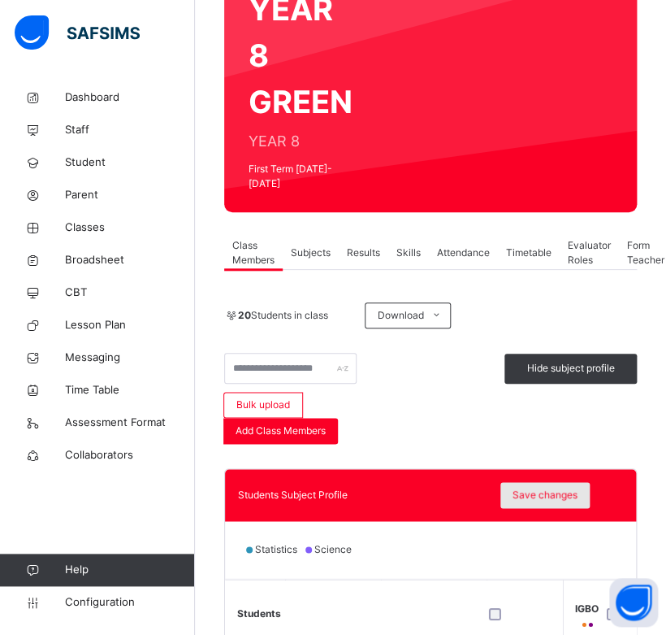
scroll to position [0, 0]
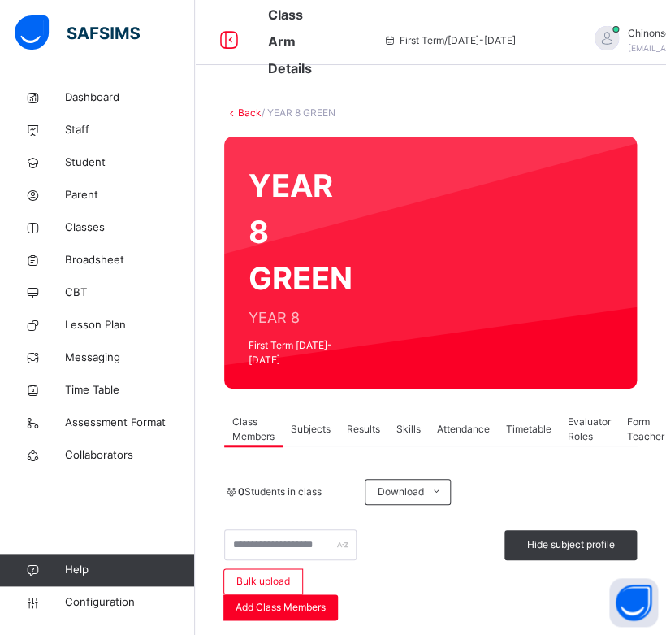
click at [246, 115] on link "Back" at bounding box center [250, 112] width 24 height 12
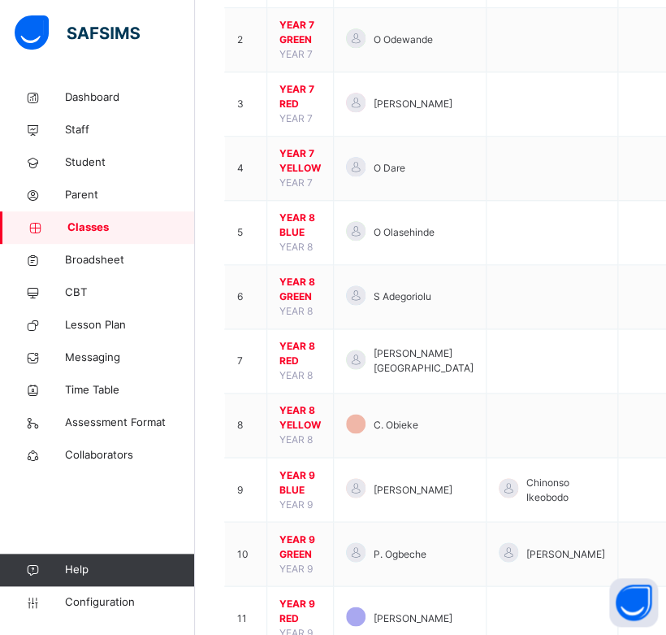
scroll to position [306, 0]
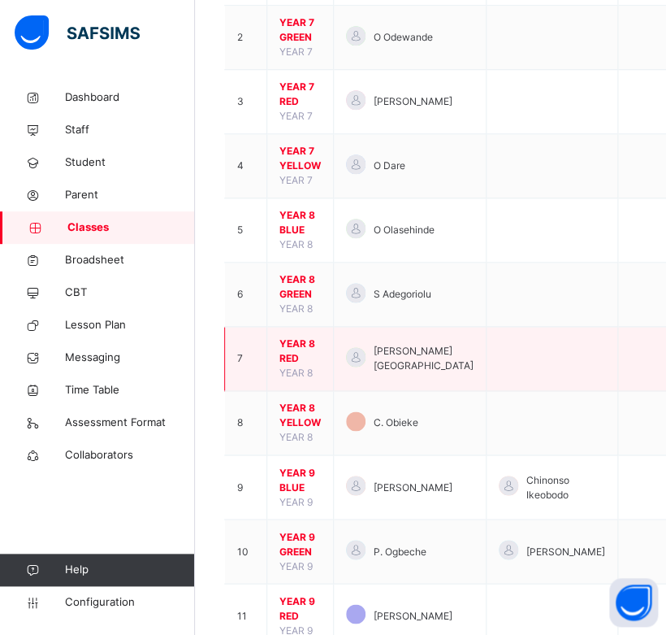
click at [293, 342] on span "YEAR 8 RED" at bounding box center [300, 350] width 41 height 29
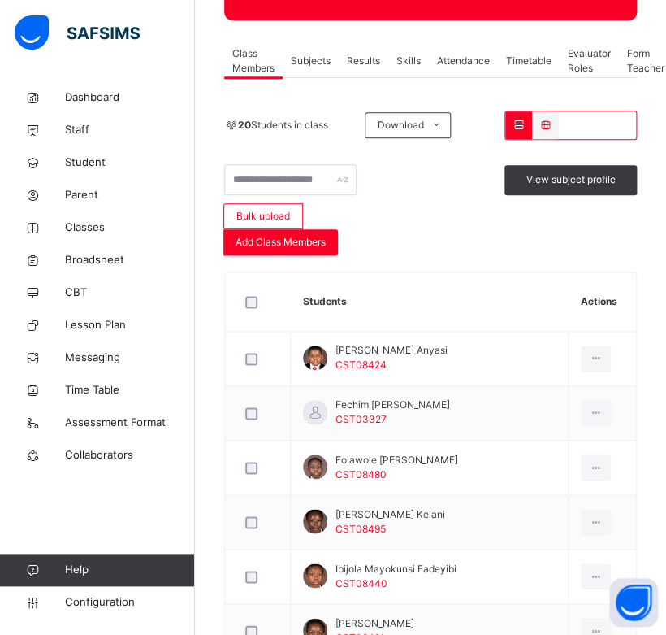
scroll to position [345, 0]
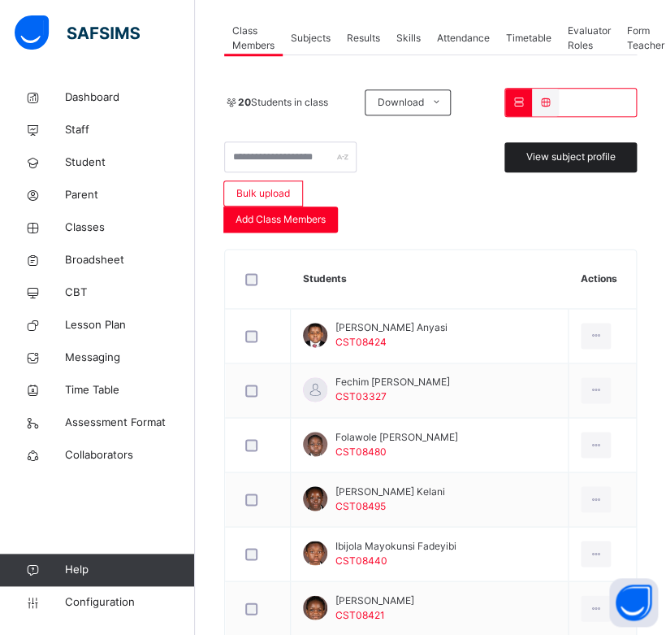
click at [579, 150] on span "View subject profile" at bounding box center [571, 157] width 89 height 15
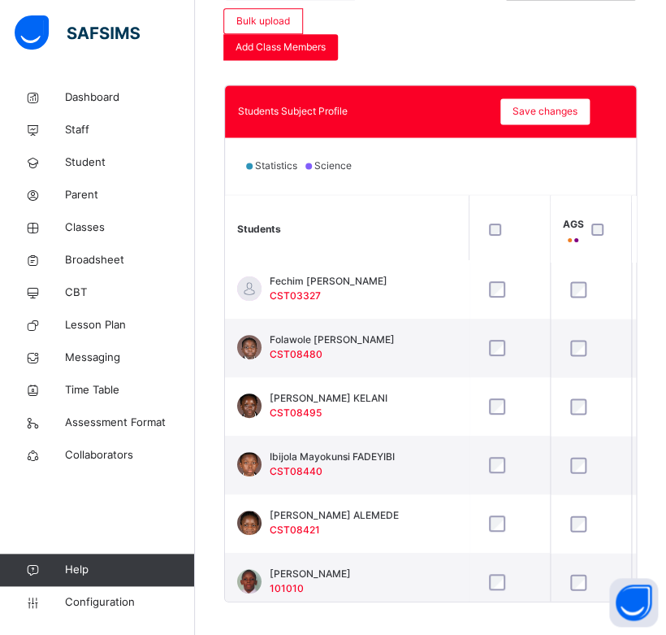
scroll to position [0, 0]
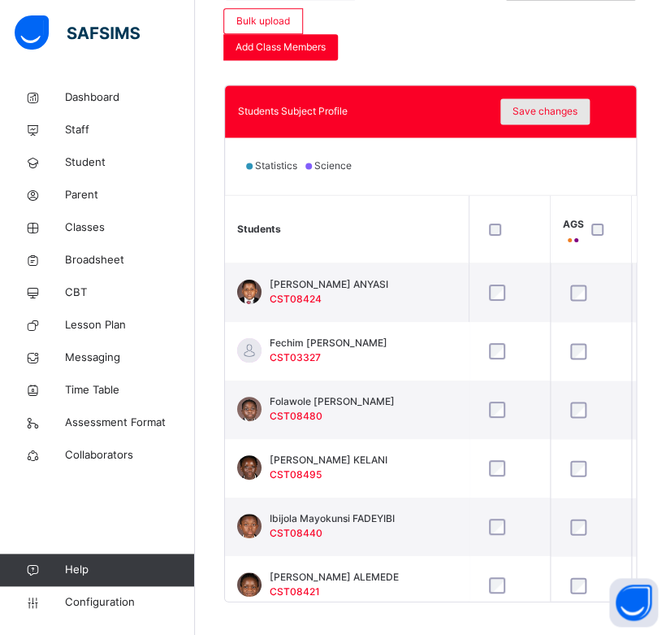
click at [552, 104] on span "Save changes" at bounding box center [545, 111] width 65 height 15
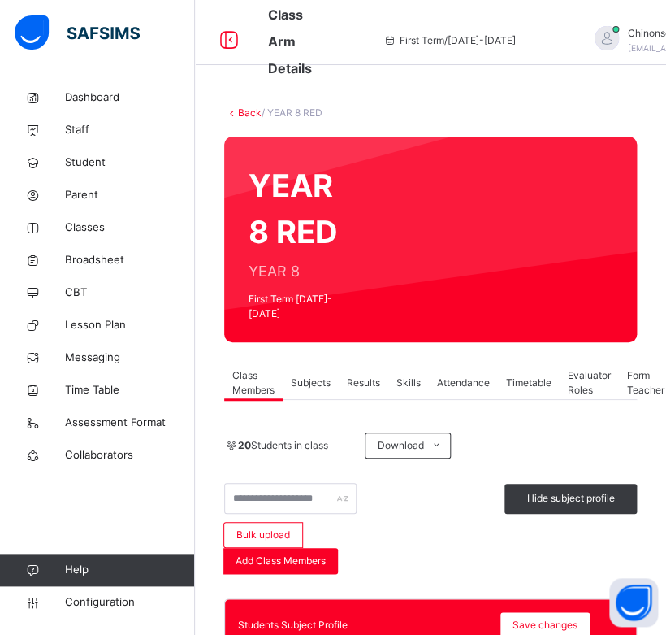
click at [247, 107] on link "Back" at bounding box center [250, 112] width 24 height 12
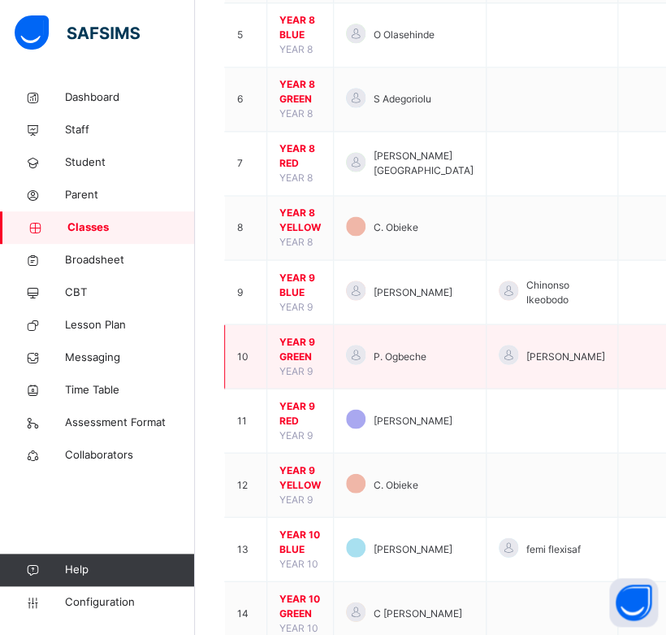
scroll to position [507, 0]
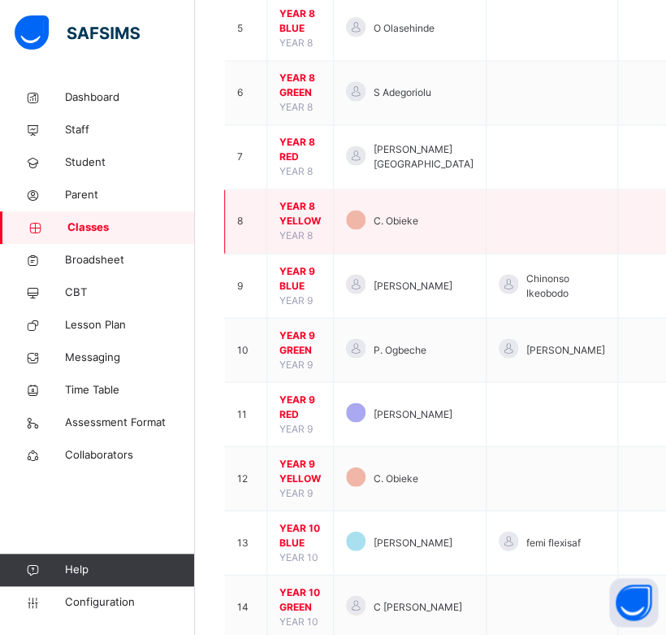
click at [296, 216] on span "YEAR 8 YELLOW" at bounding box center [300, 213] width 41 height 29
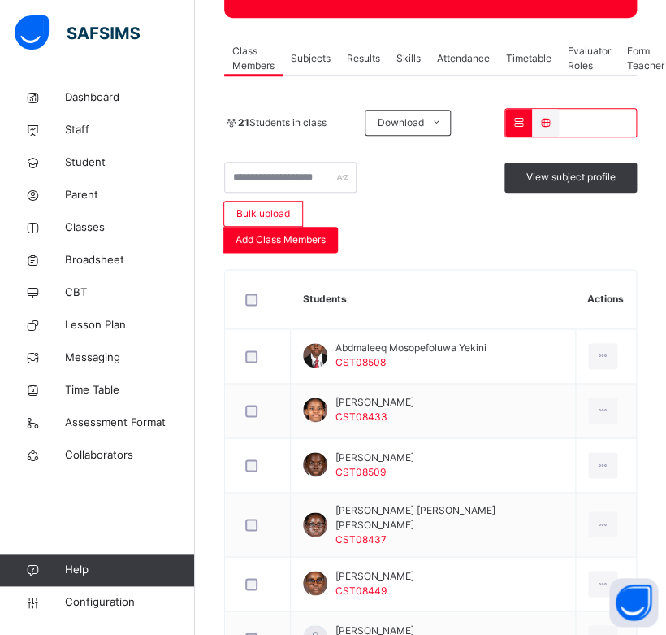
scroll to position [311, 0]
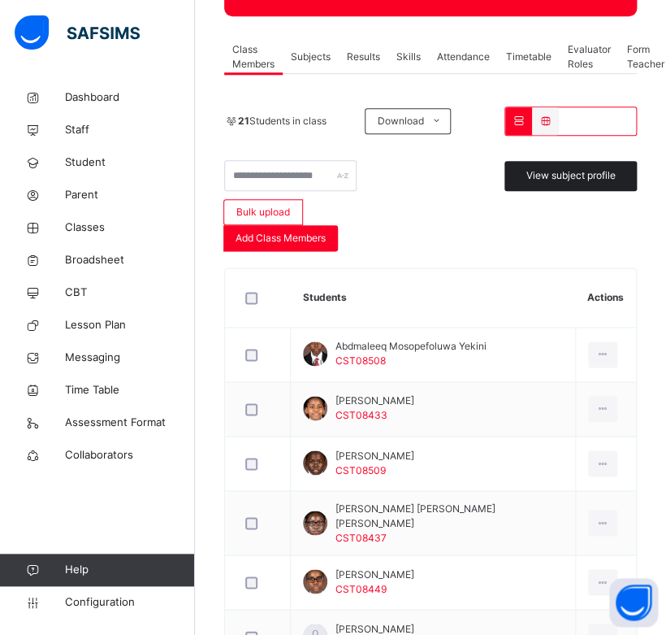
click at [616, 179] on span "View subject profile" at bounding box center [571, 175] width 89 height 15
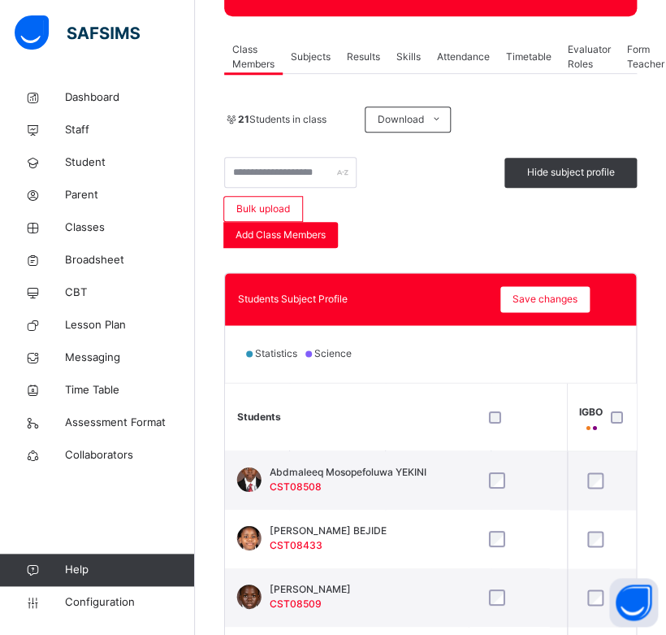
scroll to position [0, 1109]
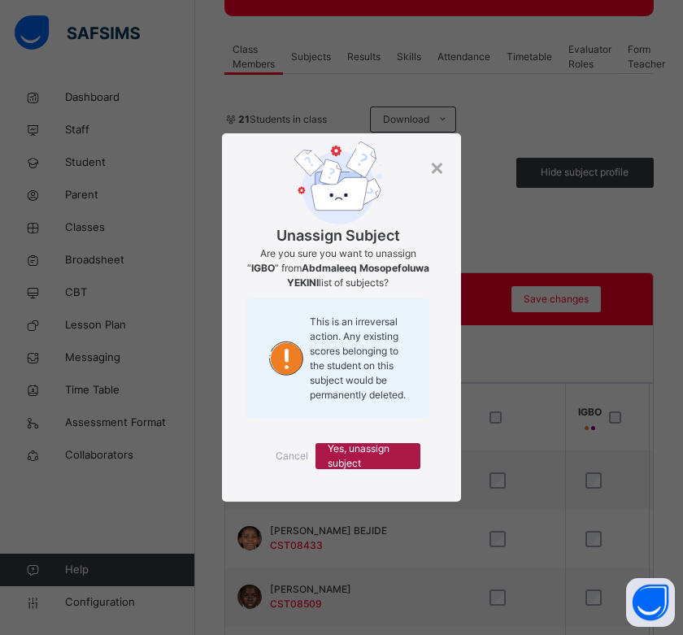
click at [391, 461] on span "Yes, unassign subject" at bounding box center [368, 455] width 80 height 29
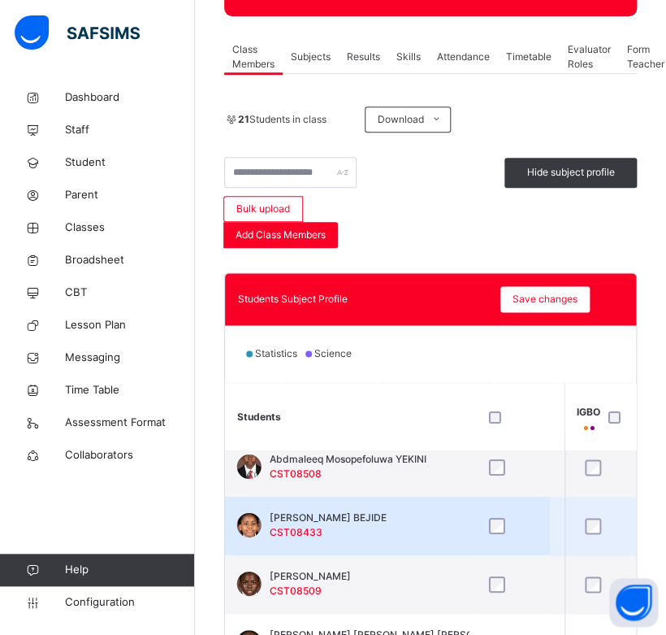
scroll to position [14, 1109]
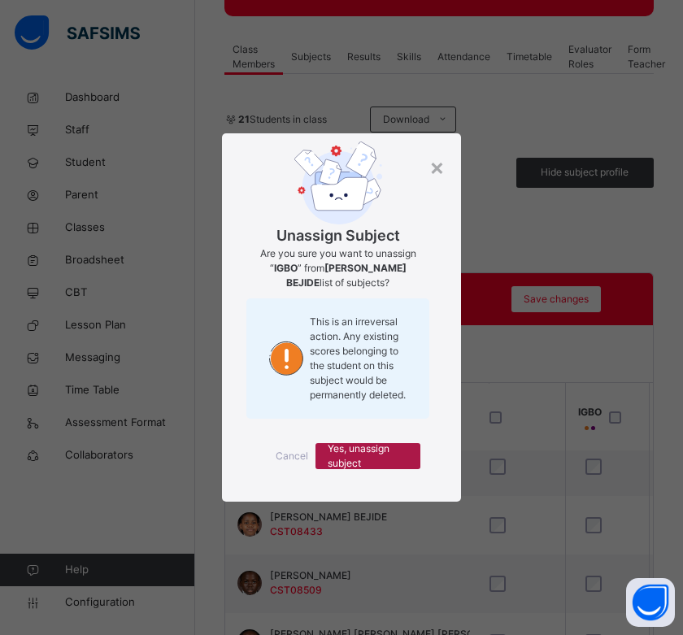
click at [379, 453] on span "Yes, unassign subject" at bounding box center [368, 455] width 80 height 29
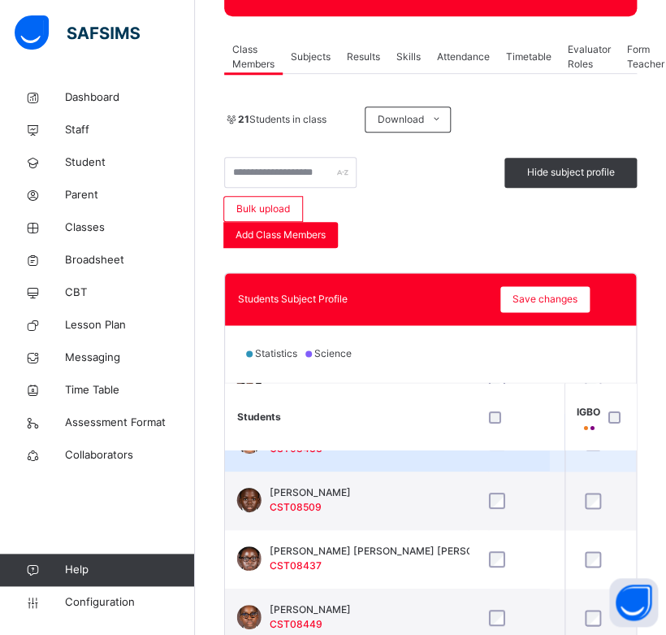
scroll to position [103, 1109]
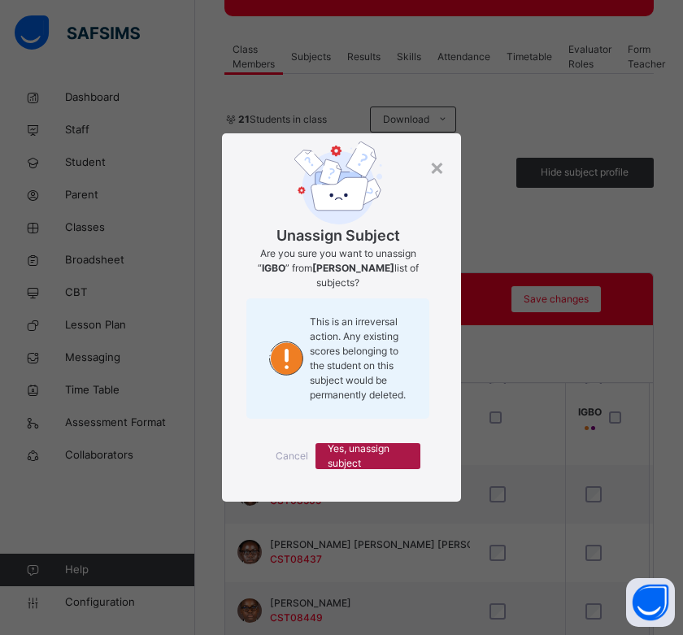
click at [384, 456] on span "Yes, unassign subject" at bounding box center [368, 455] width 80 height 29
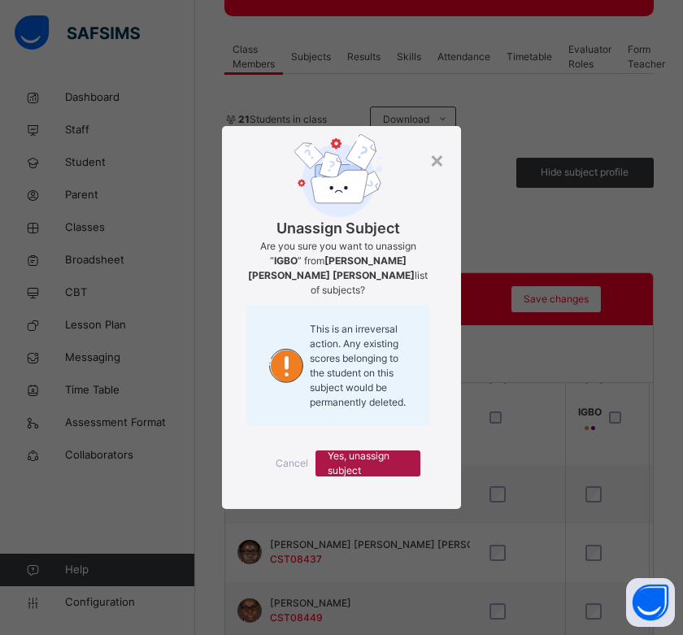
click at [361, 457] on span "Yes, unassign subject" at bounding box center [368, 463] width 80 height 29
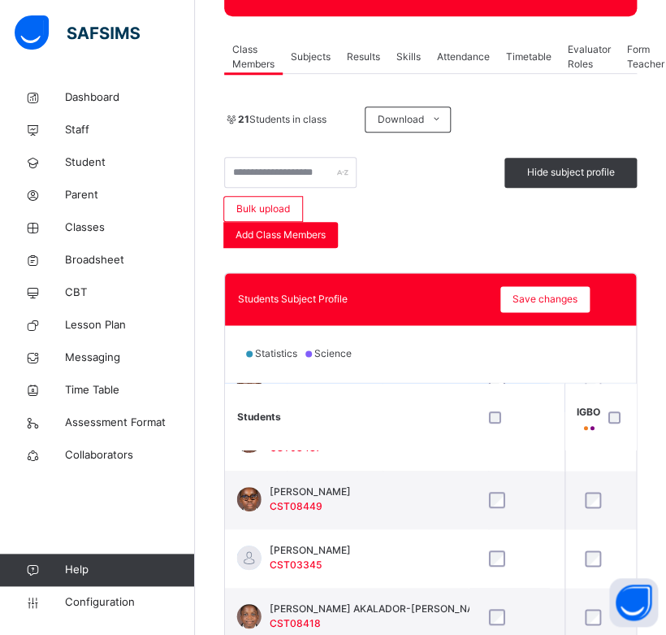
scroll to position [215, 1109]
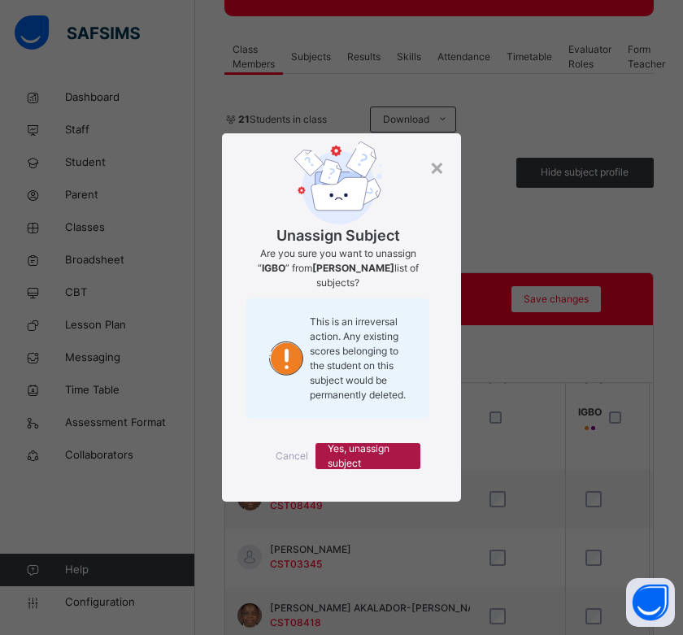
click at [360, 450] on span "Yes, unassign subject" at bounding box center [368, 455] width 80 height 29
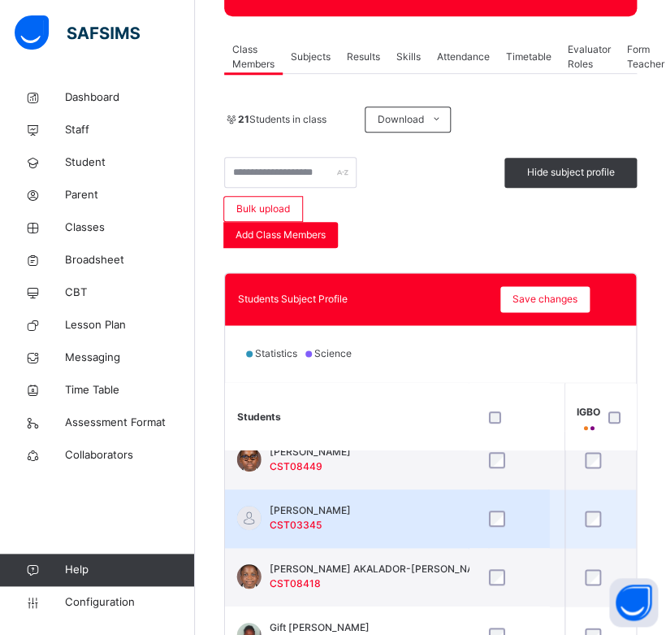
scroll to position [259, 1109]
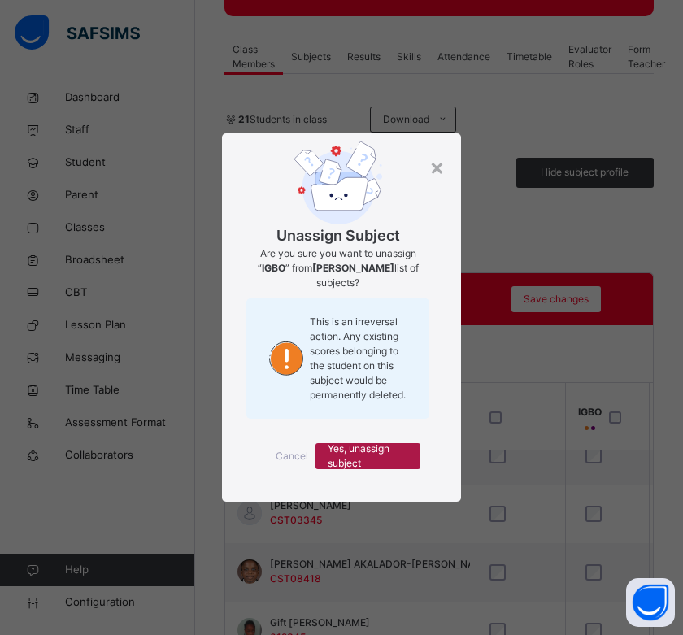
click at [378, 444] on span "Yes, unassign subject" at bounding box center [368, 455] width 80 height 29
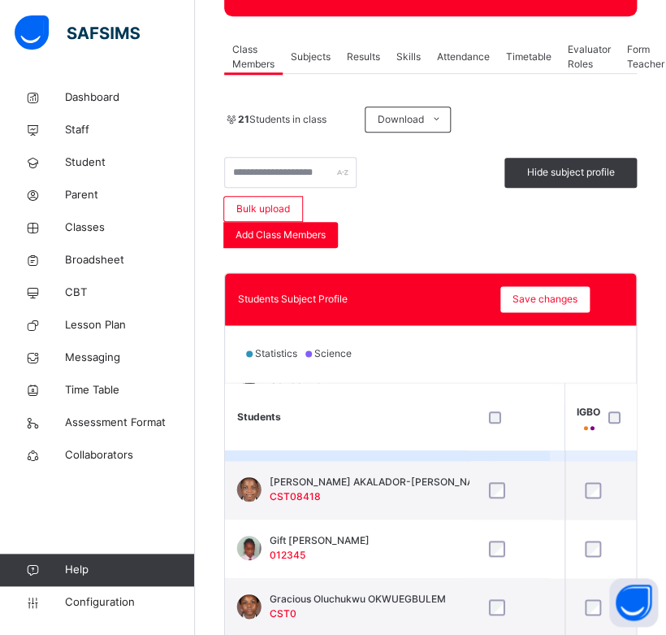
scroll to position [344, 1109]
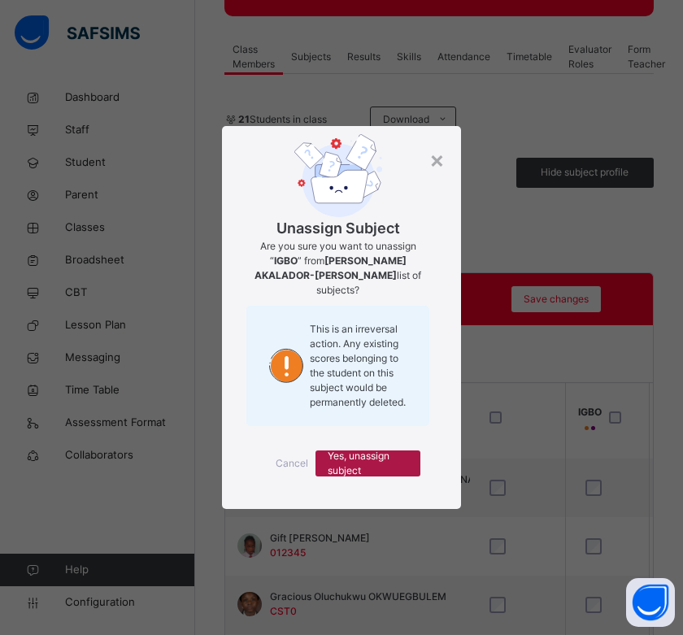
click at [377, 456] on span "Yes, unassign subject" at bounding box center [368, 463] width 80 height 29
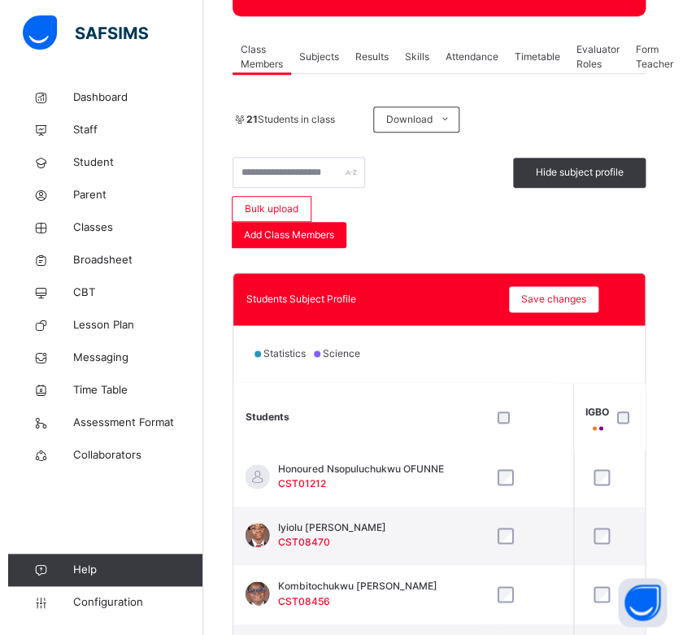
scroll to position [539, 1109]
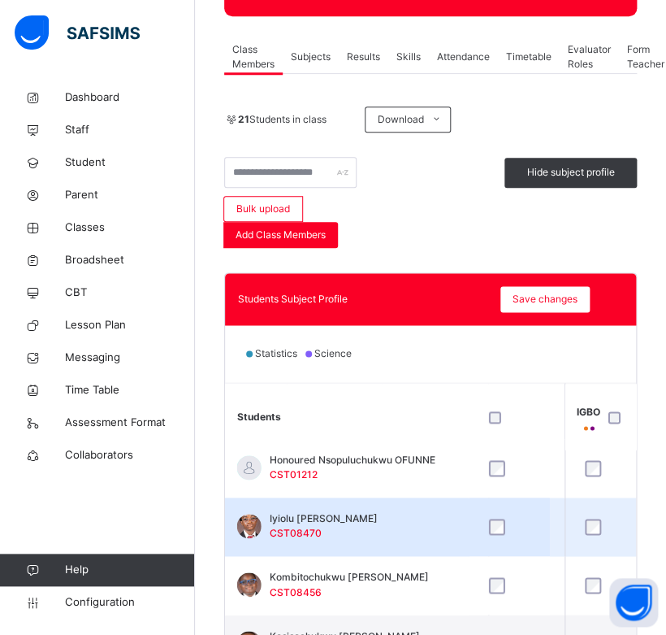
click at [598, 527] on div at bounding box center [607, 527] width 50 height 16
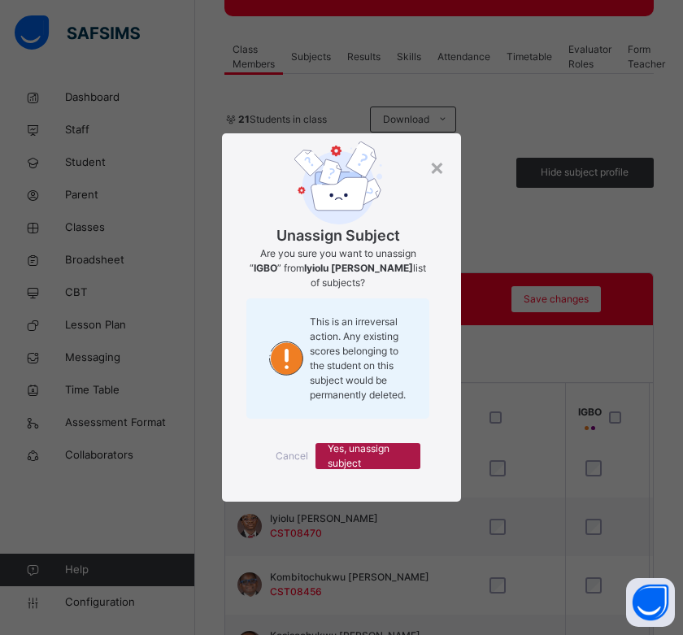
click at [409, 449] on div "Yes, unassign subject" at bounding box center [367, 456] width 105 height 26
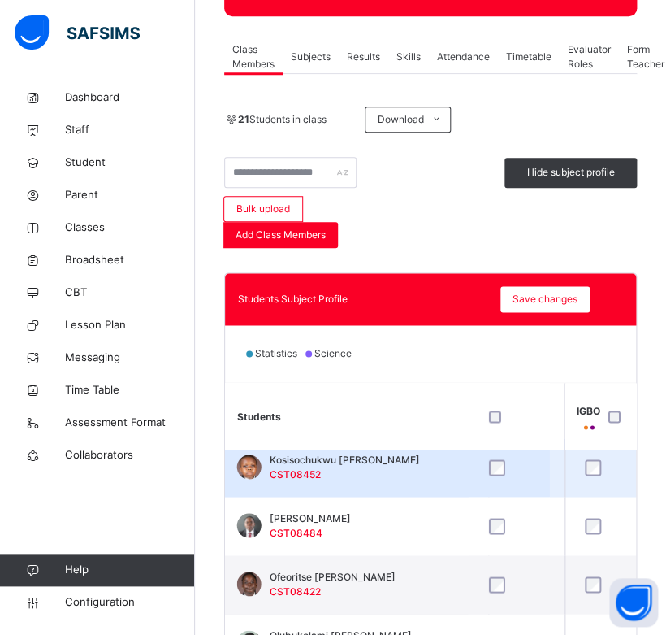
scroll to position [718, 1109]
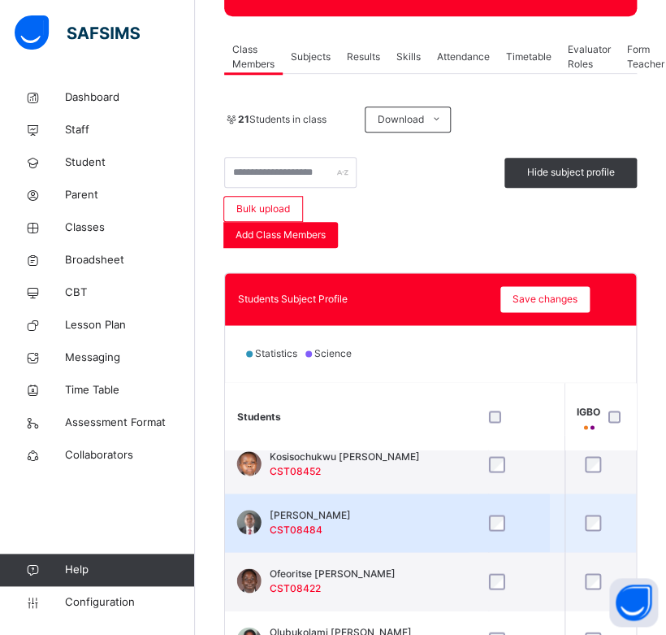
click at [594, 546] on td at bounding box center [607, 522] width 84 height 59
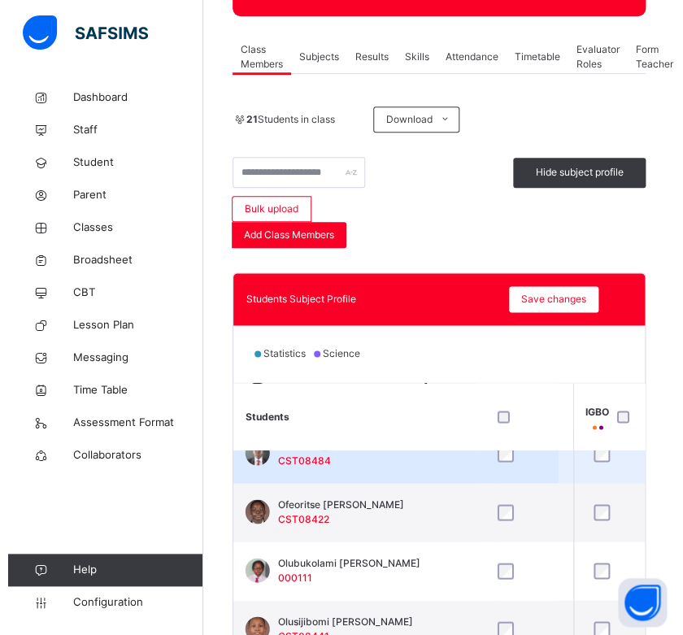
scroll to position [792, 1109]
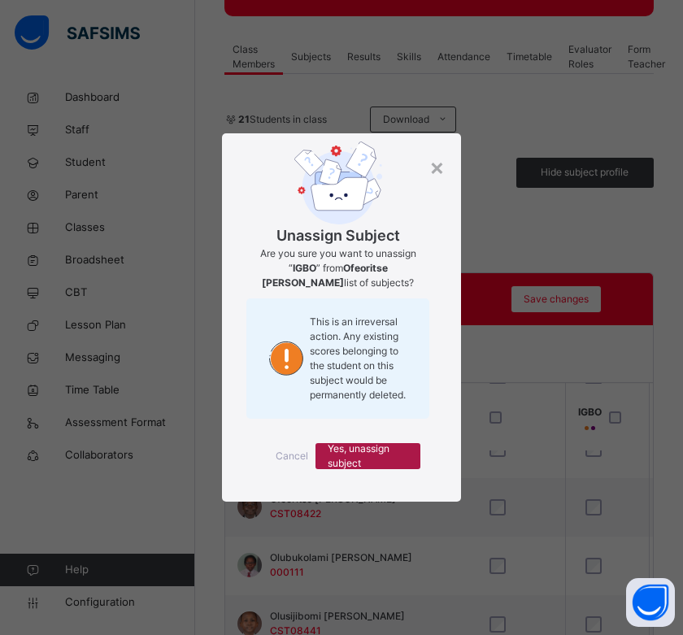
click at [390, 458] on span "Yes, unassign subject" at bounding box center [368, 455] width 80 height 29
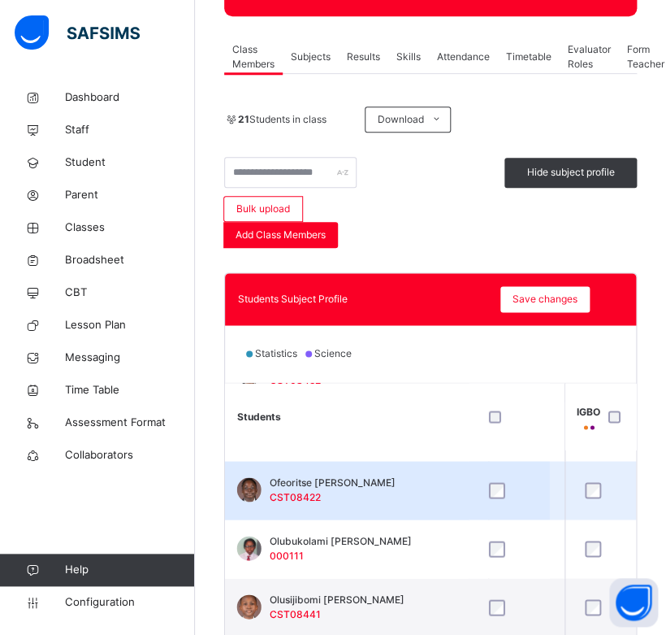
scroll to position [819, 1109]
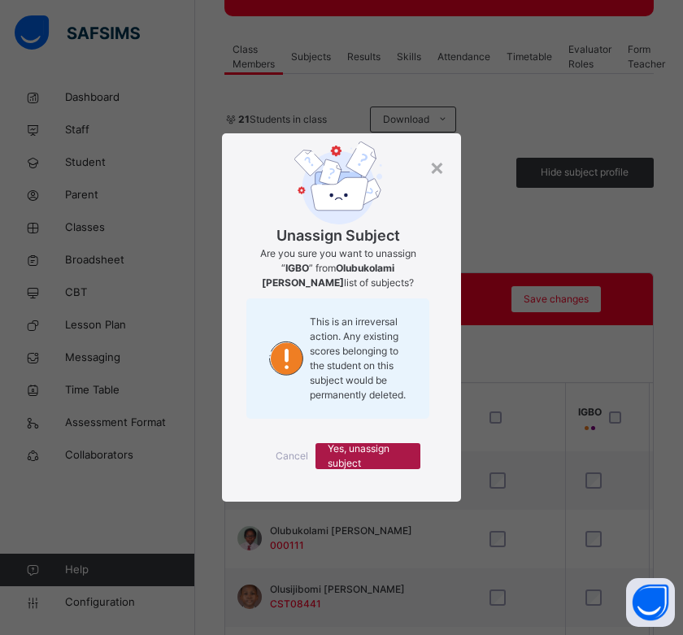
click at [356, 446] on span "Yes, unassign subject" at bounding box center [368, 455] width 80 height 29
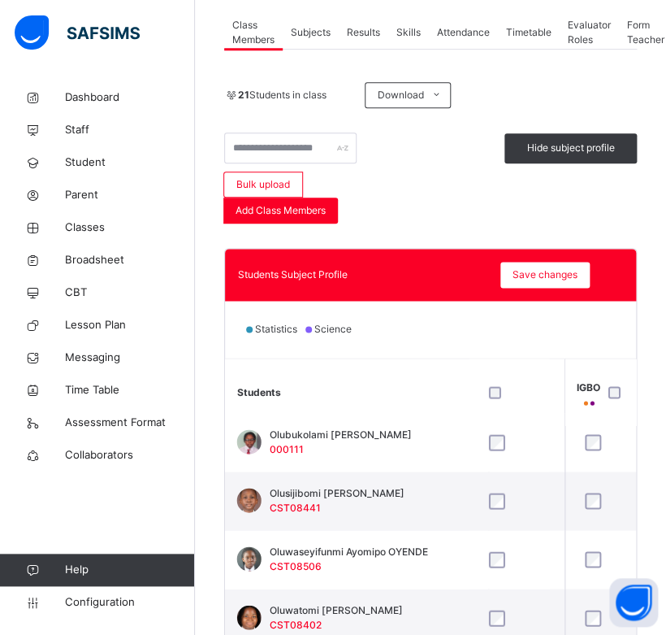
scroll to position [338, 0]
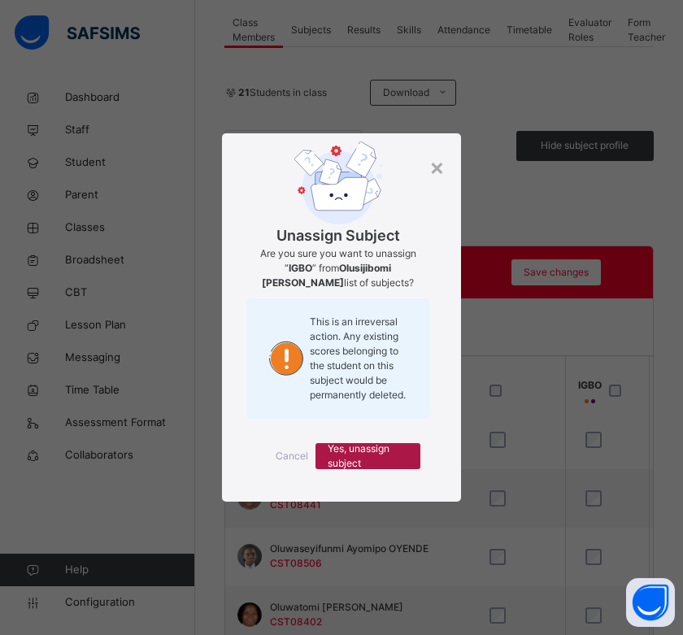
click at [370, 454] on span "Yes, unassign subject" at bounding box center [368, 455] width 80 height 29
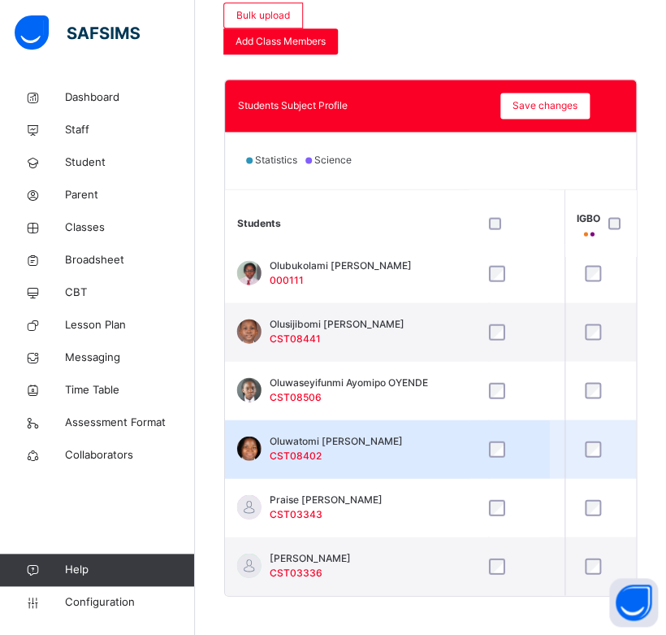
scroll to position [514, 0]
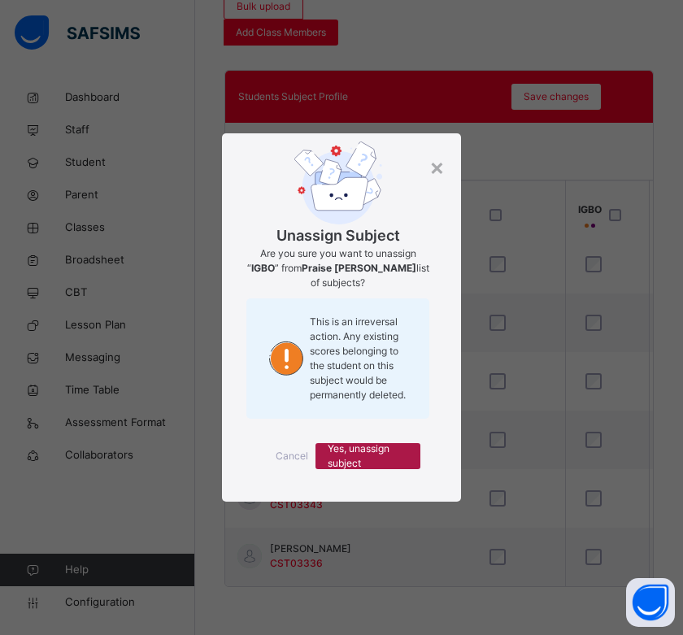
click at [400, 452] on span "Yes, unassign subject" at bounding box center [368, 455] width 80 height 29
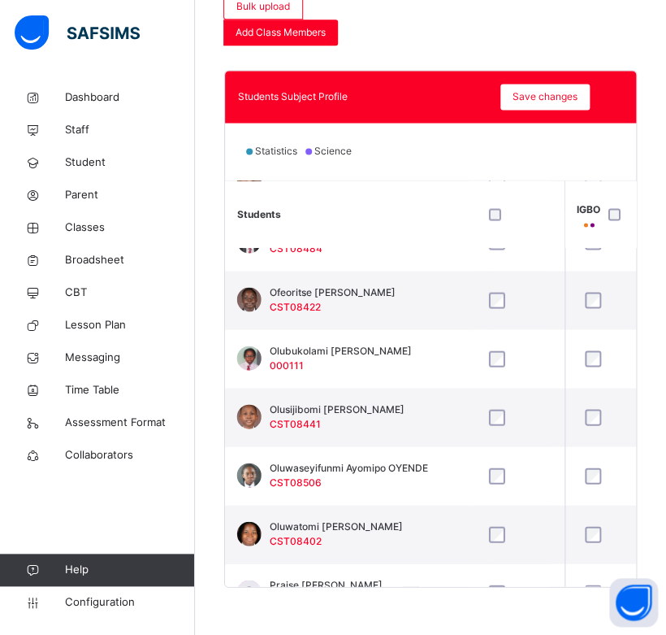
scroll to position [799, 1109]
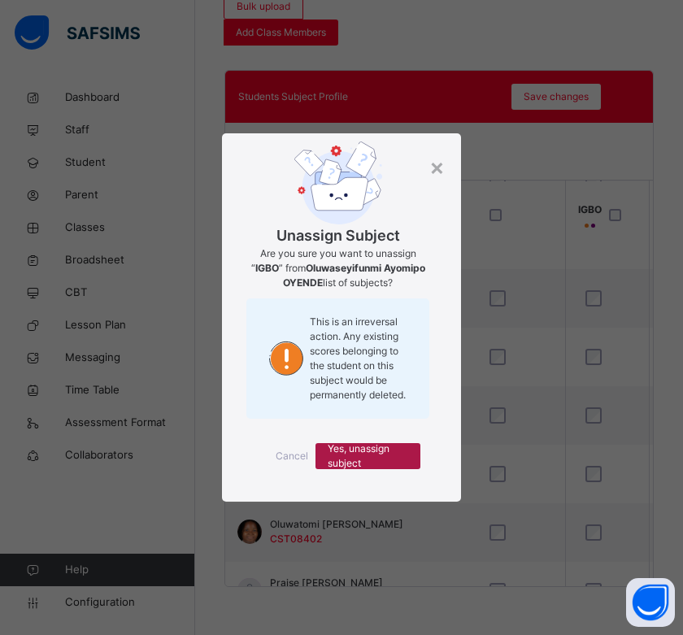
click at [389, 445] on span "Yes, unassign subject" at bounding box center [368, 455] width 80 height 29
click at [375, 462] on span "Yes, unassign subject" at bounding box center [368, 455] width 80 height 29
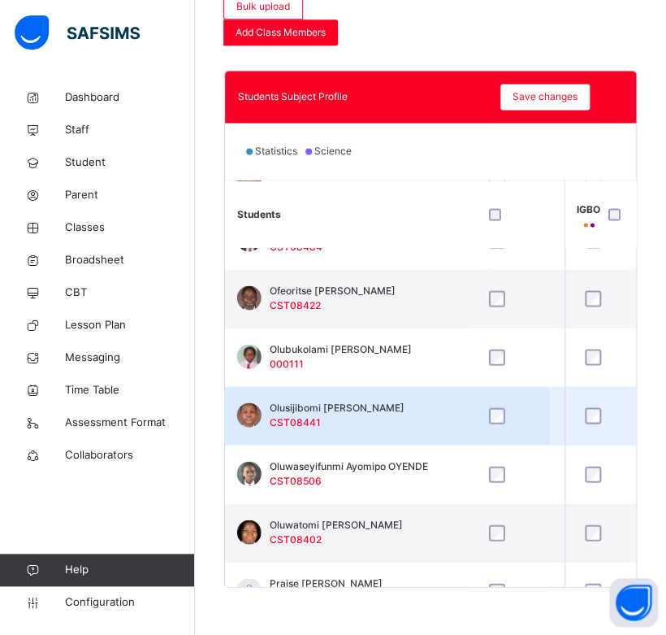
scroll to position [897, 1109]
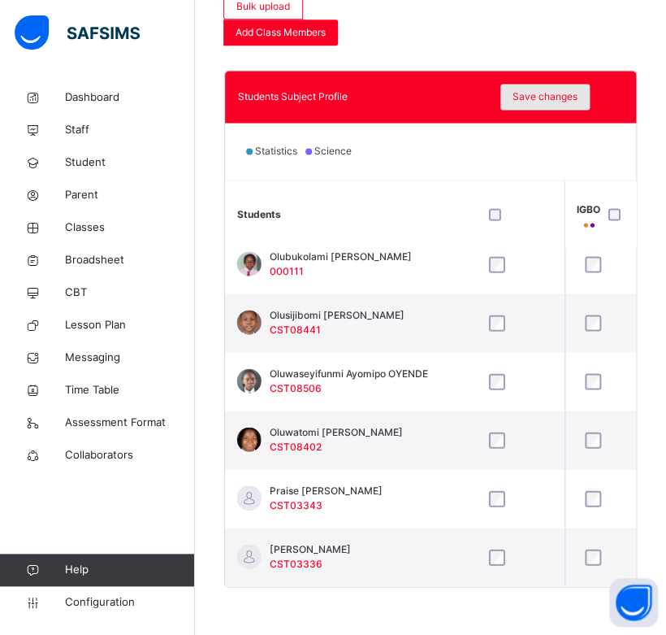
click at [555, 104] on div "Save changes" at bounding box center [545, 97] width 89 height 26
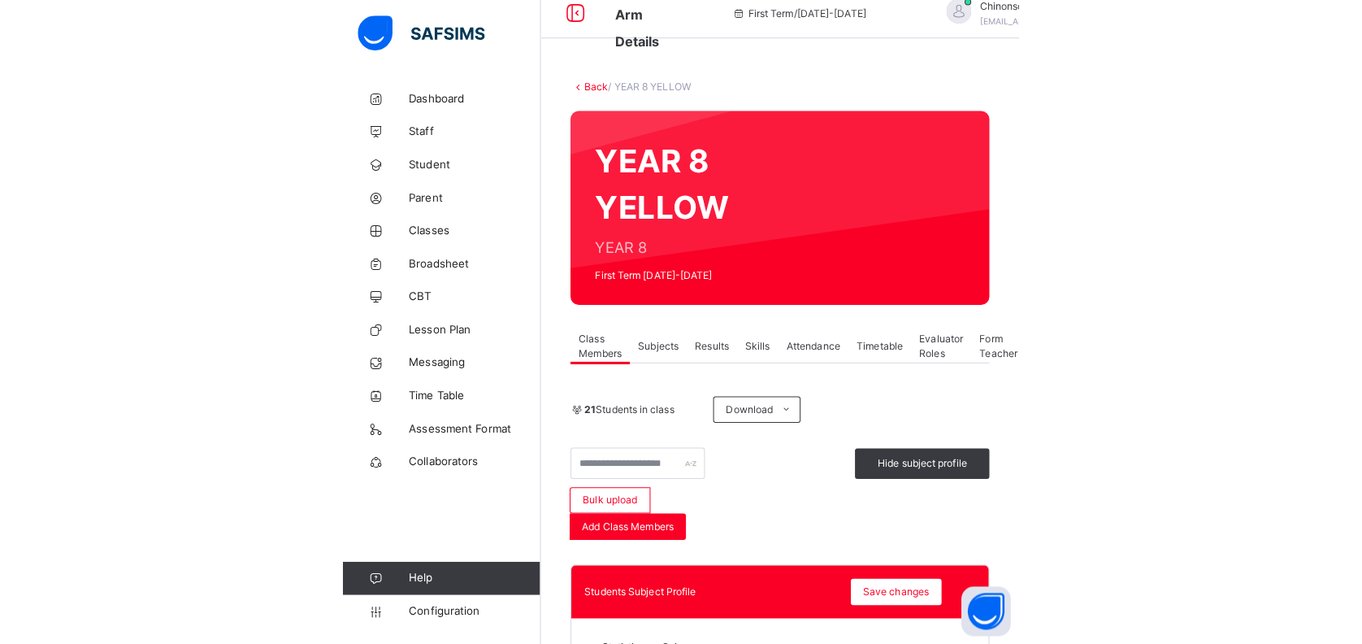
scroll to position [0, 0]
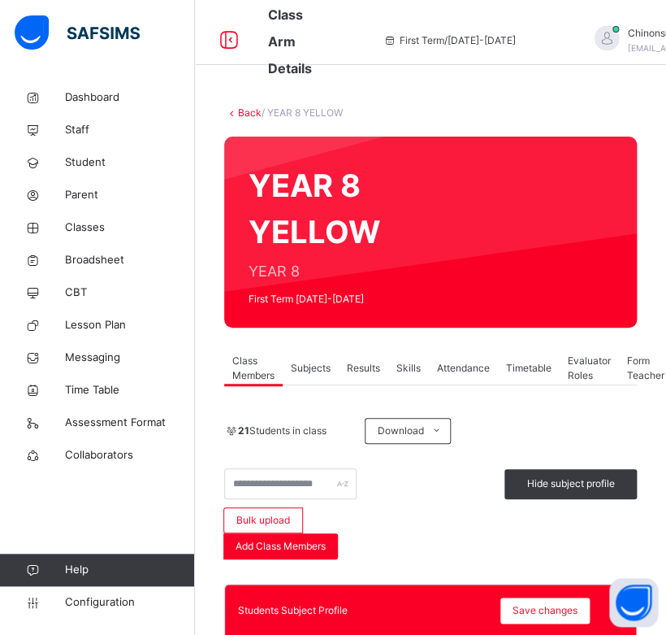
click at [252, 112] on link "Back" at bounding box center [250, 112] width 24 height 12
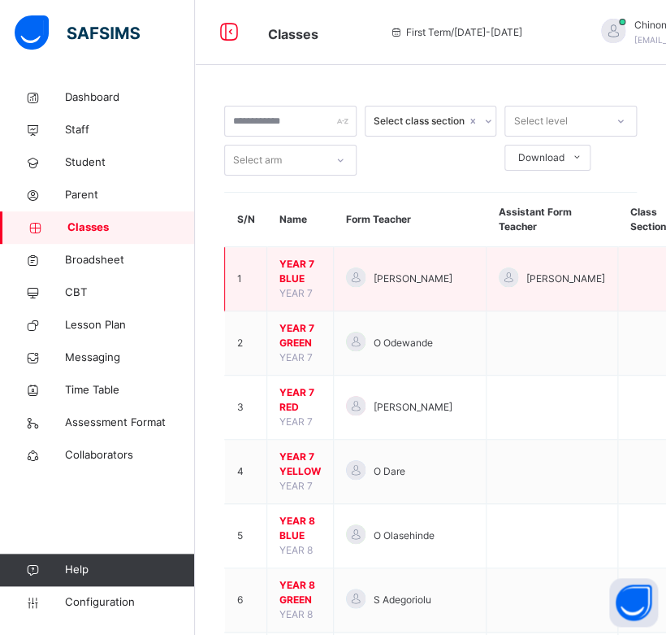
click at [289, 270] on span "YEAR 7 BLUE" at bounding box center [300, 271] width 41 height 29
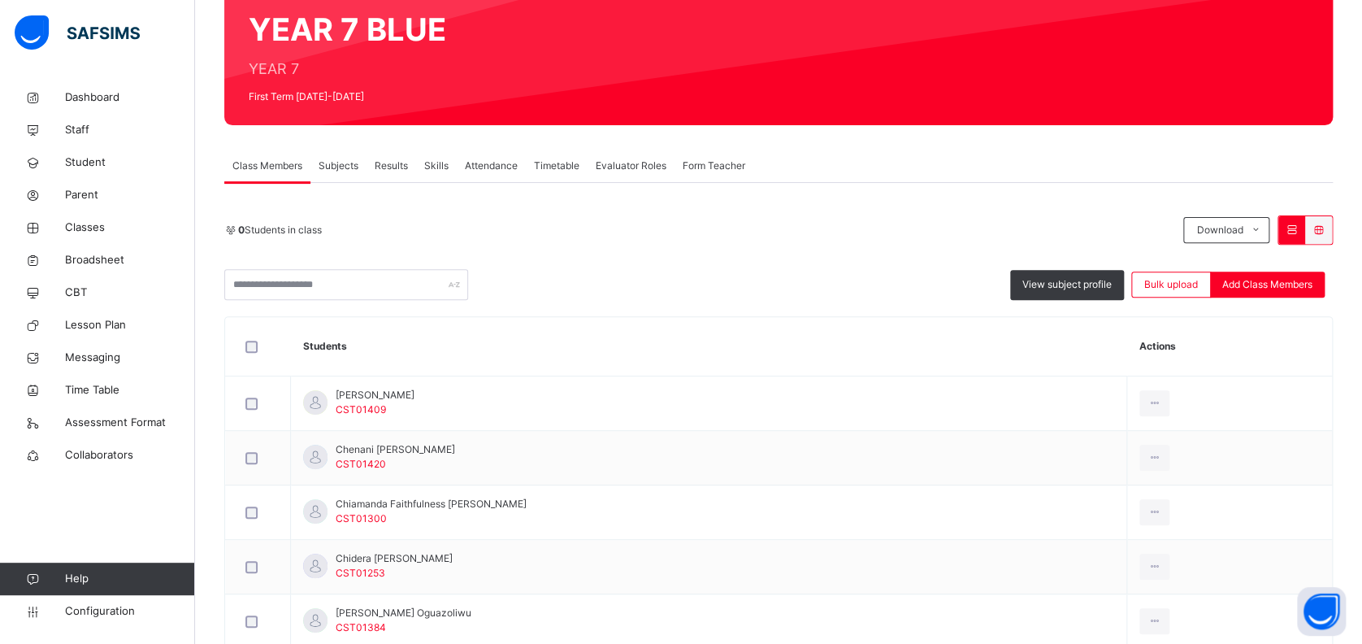
scroll to position [157, 0]
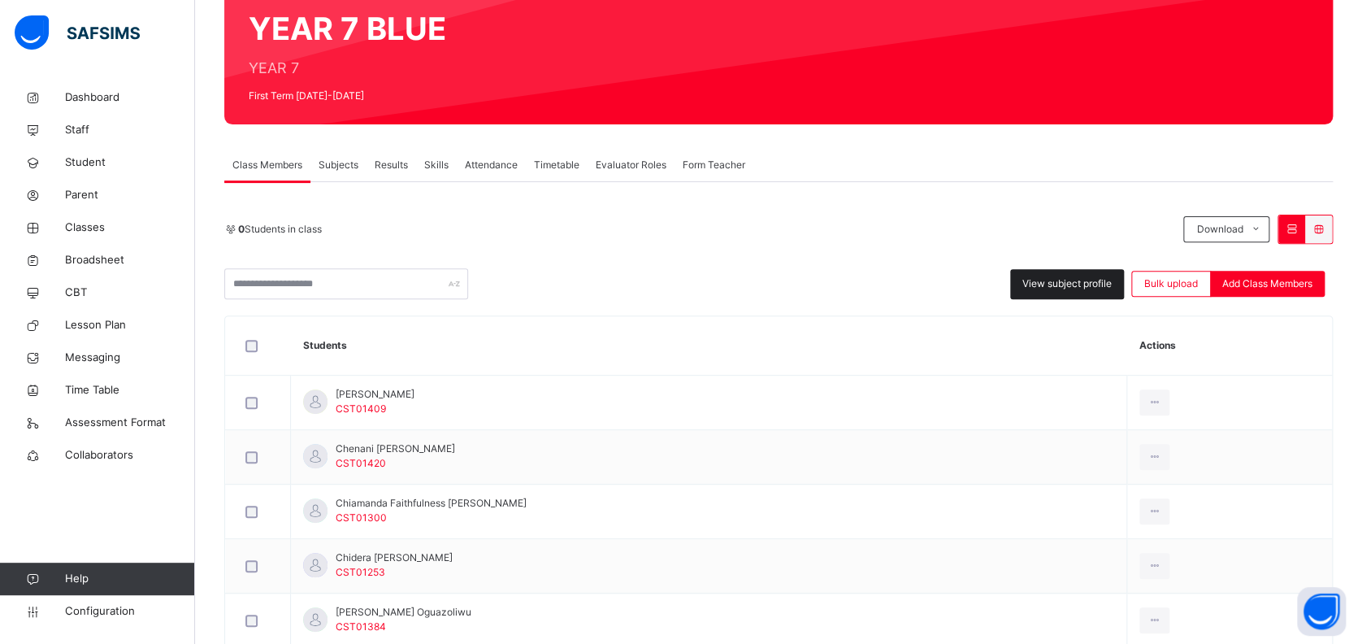
click at [1094, 281] on span "View subject profile" at bounding box center [1066, 283] width 89 height 15
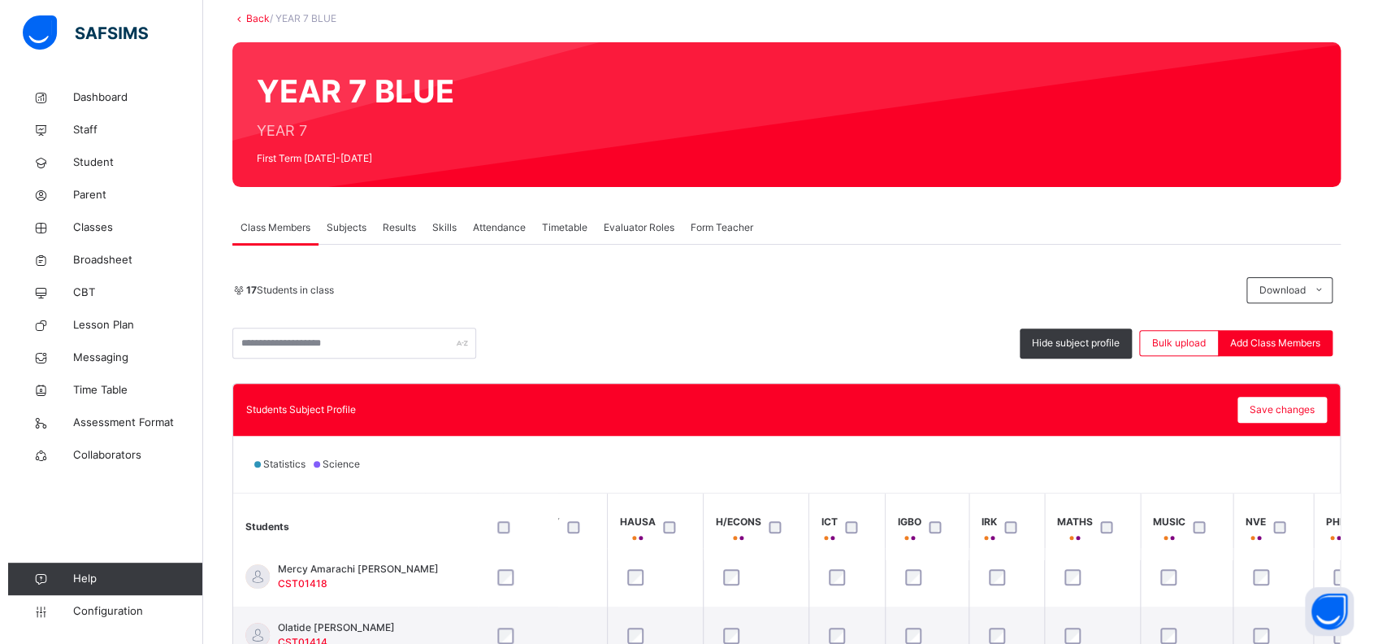
scroll to position [0, 0]
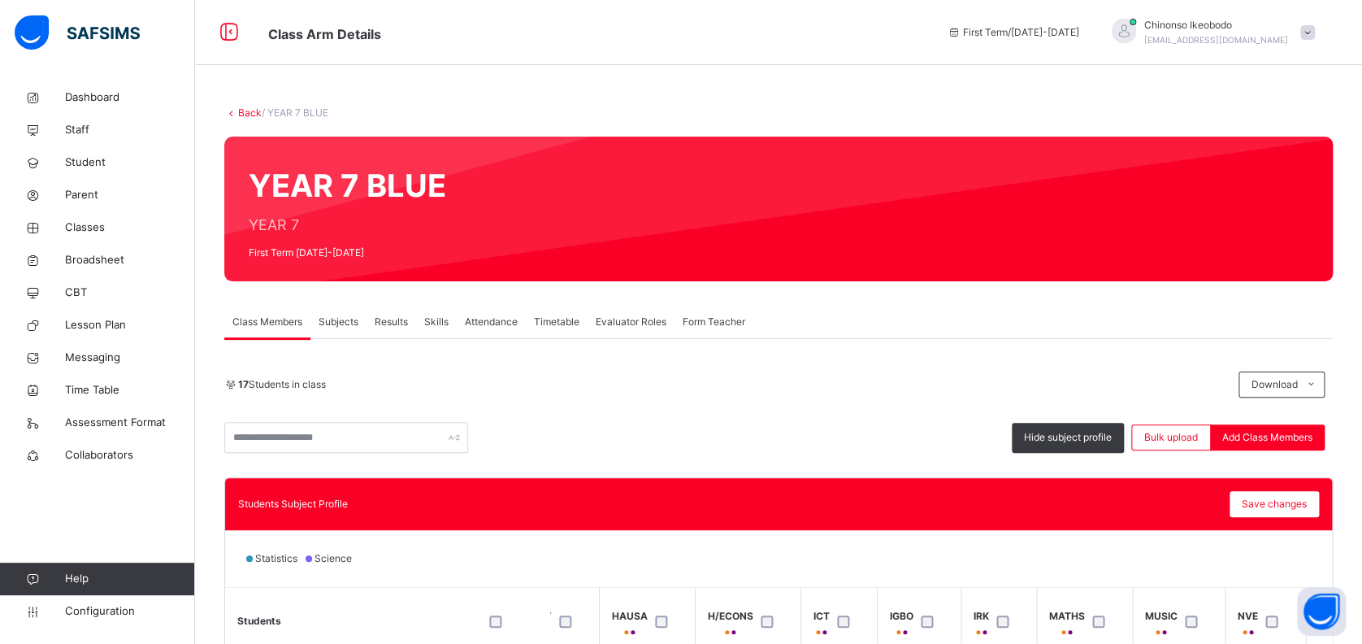
click at [256, 115] on link "Back" at bounding box center [250, 112] width 24 height 12
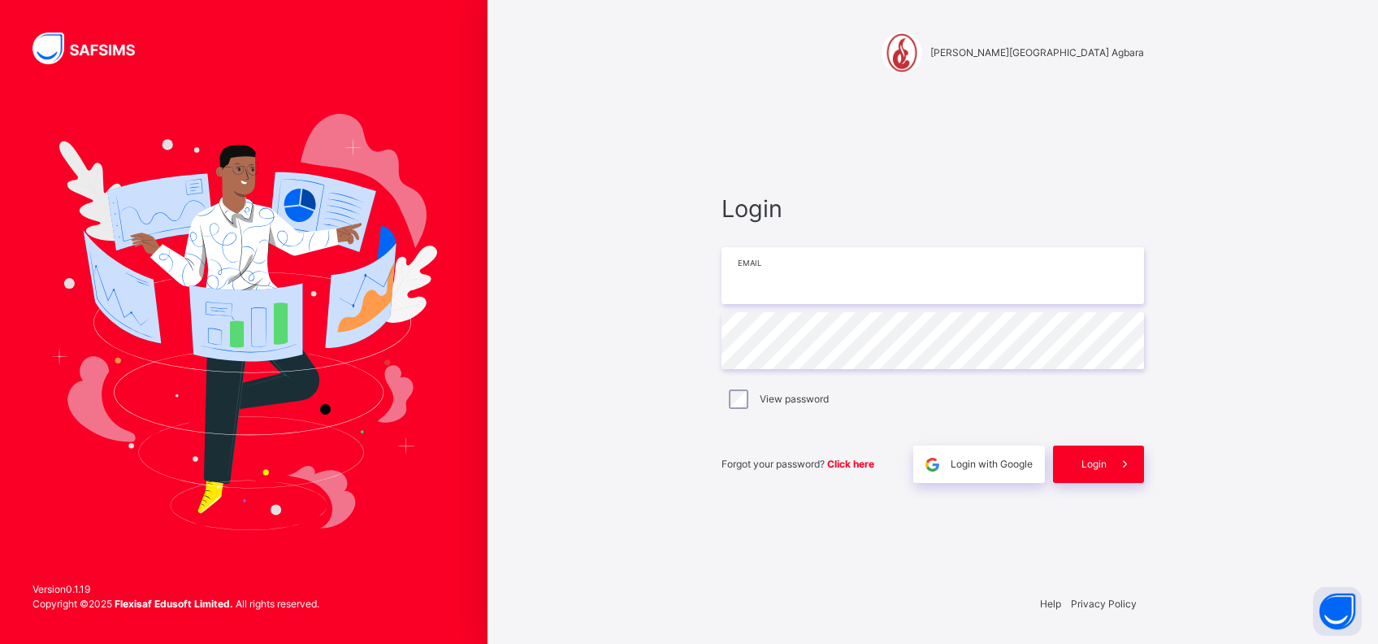
type input "**********"
click at [606, 438] on div "**********" at bounding box center [933, 322] width 891 height 644
click at [1091, 472] on div "Login" at bounding box center [1098, 463] width 91 height 37
click at [557, 375] on div "**********" at bounding box center [933, 322] width 891 height 644
click at [591, 406] on div "**********" at bounding box center [933, 322] width 891 height 644
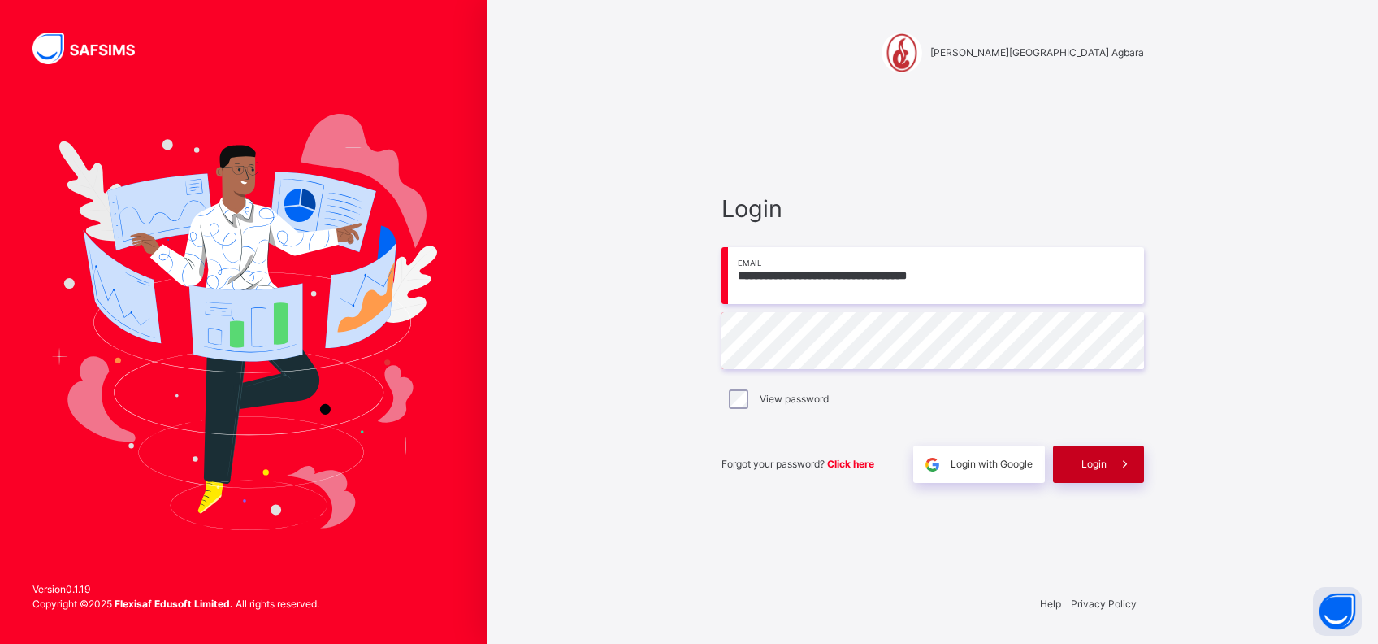
click at [1101, 464] on span "Login" at bounding box center [1094, 464] width 25 height 15
click at [632, 436] on div "**********" at bounding box center [933, 322] width 891 height 644
click at [1092, 467] on span "Login" at bounding box center [1094, 464] width 25 height 15
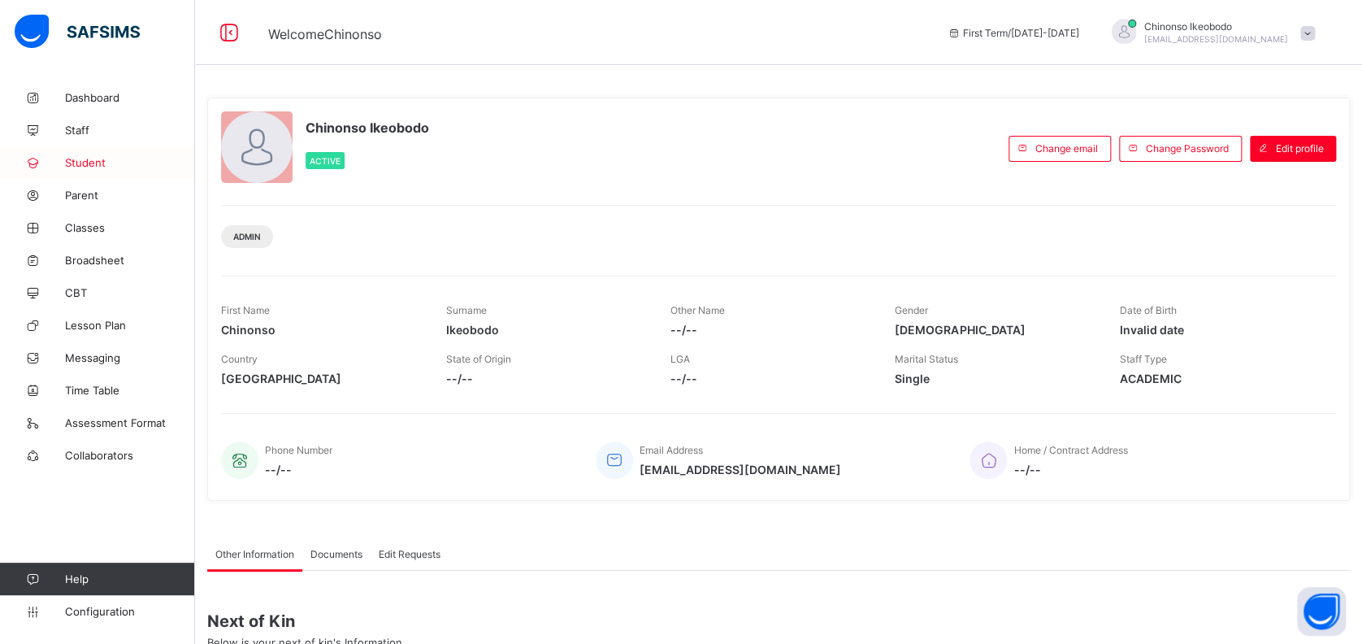
click at [89, 159] on span "Student" at bounding box center [130, 162] width 130 height 13
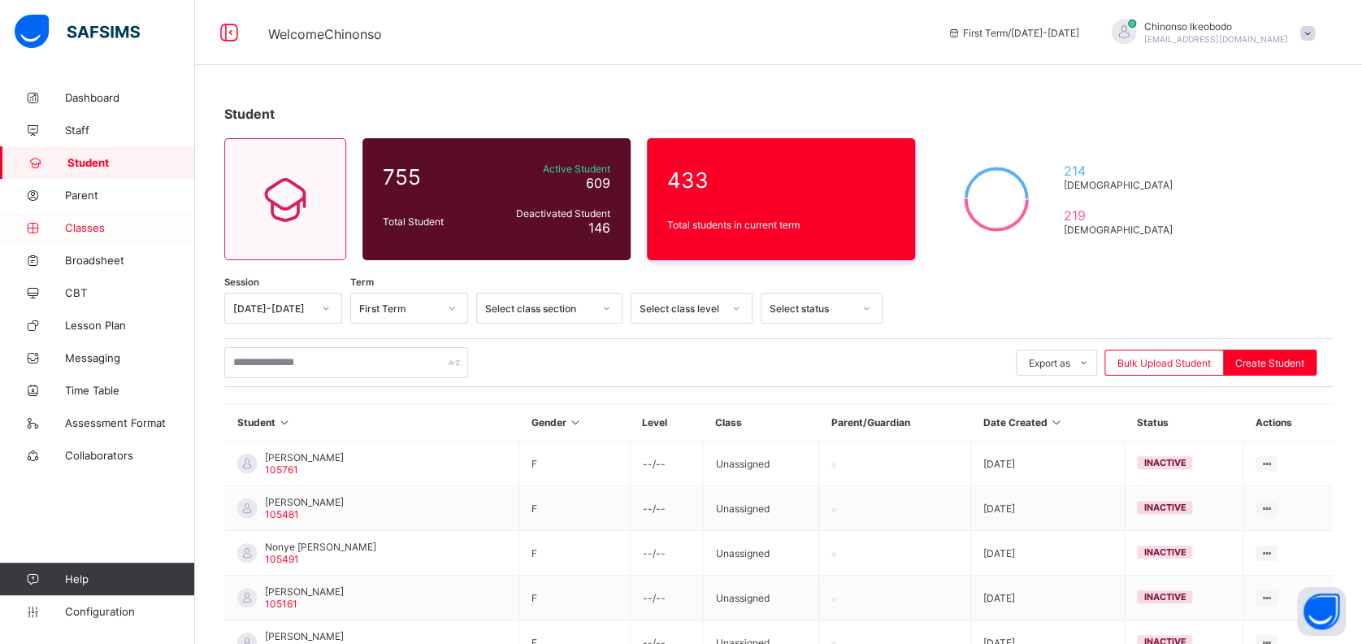
click at [95, 228] on span "Classes" at bounding box center [130, 227] width 130 height 13
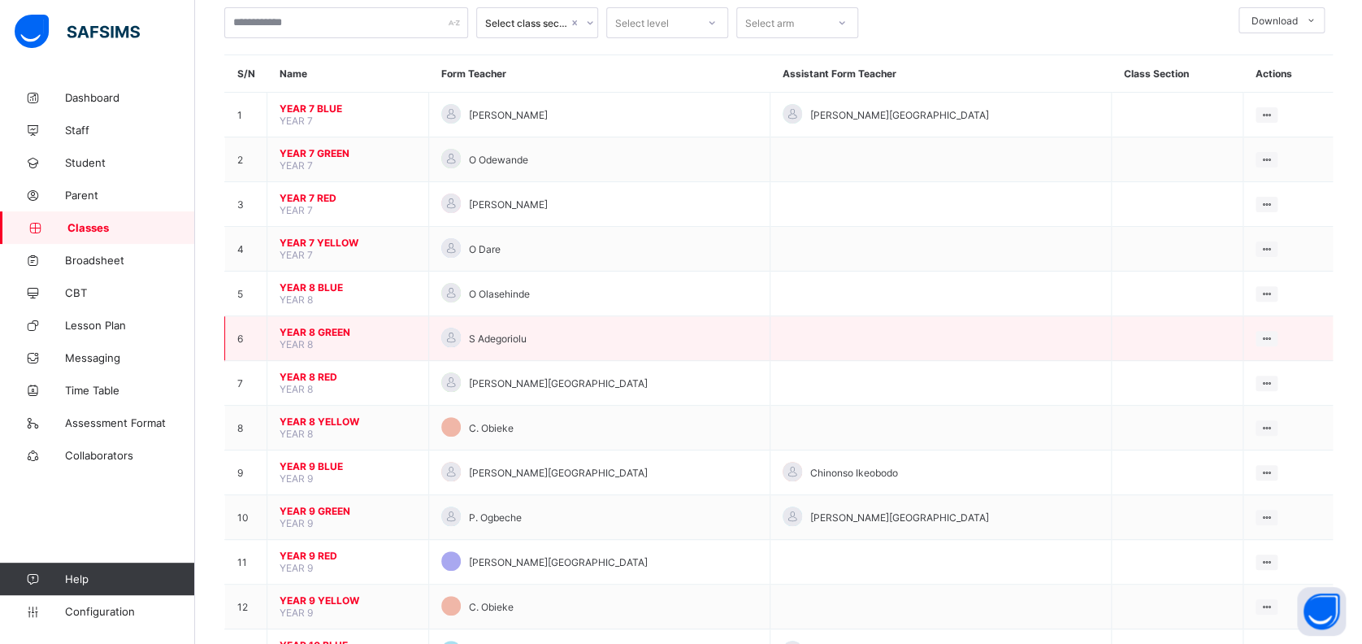
scroll to position [99, 0]
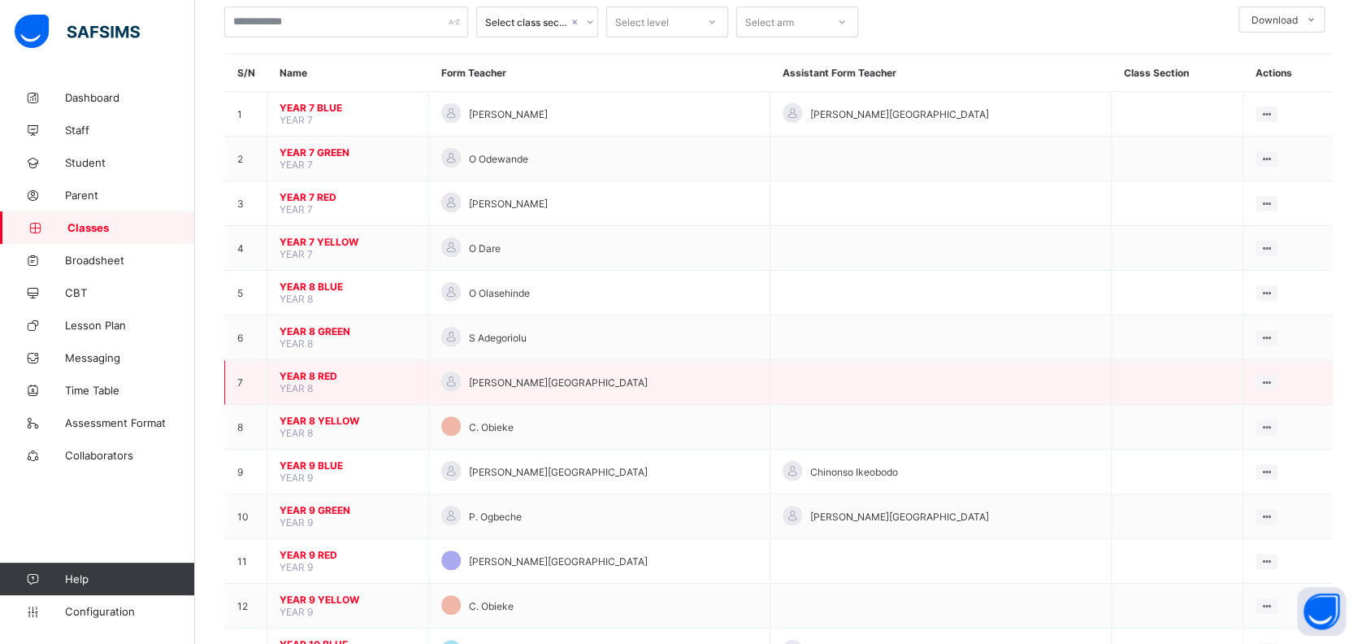
click at [315, 370] on span "YEAR 8 RED" at bounding box center [348, 376] width 137 height 12
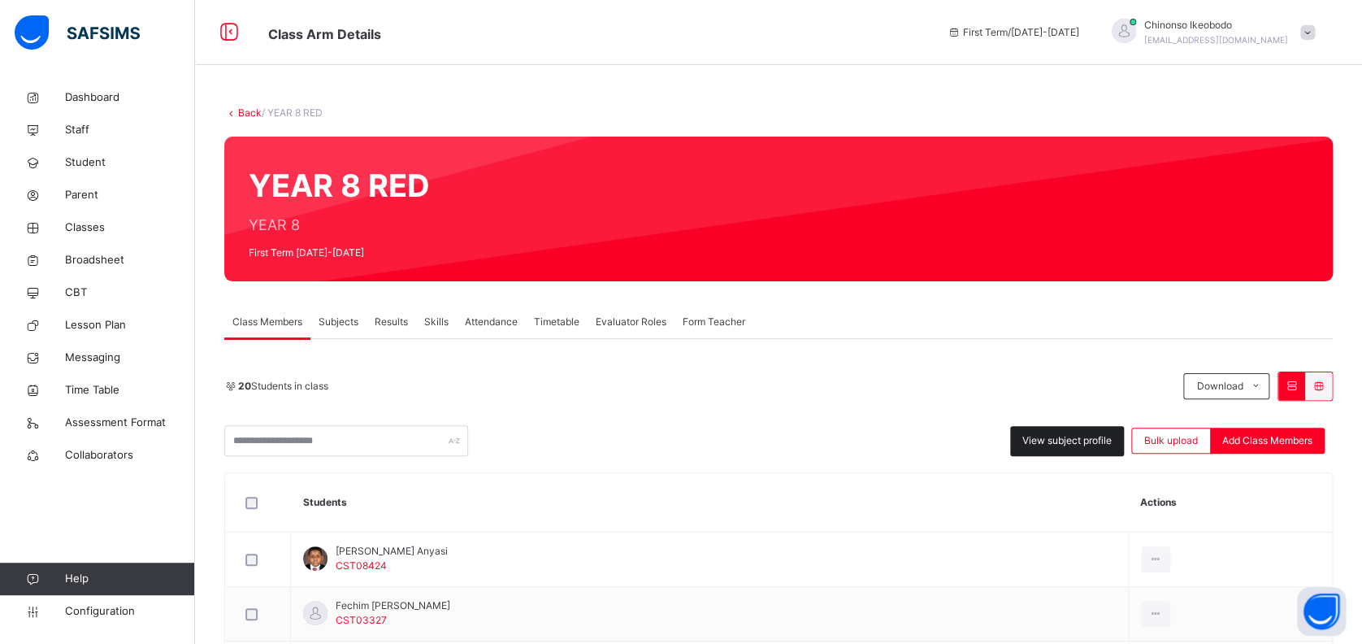
click at [1088, 438] on span "View subject profile" at bounding box center [1066, 440] width 89 height 15
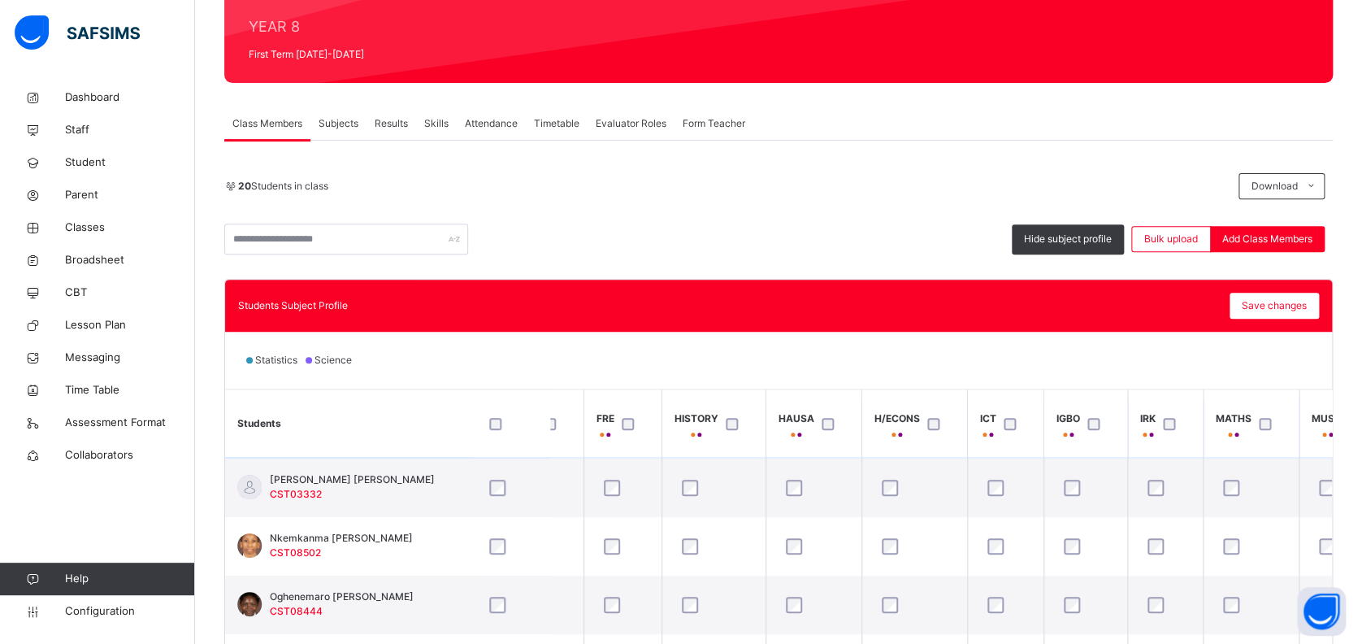
scroll to position [469, 631]
click at [1067, 553] on div at bounding box center [1086, 544] width 59 height 34
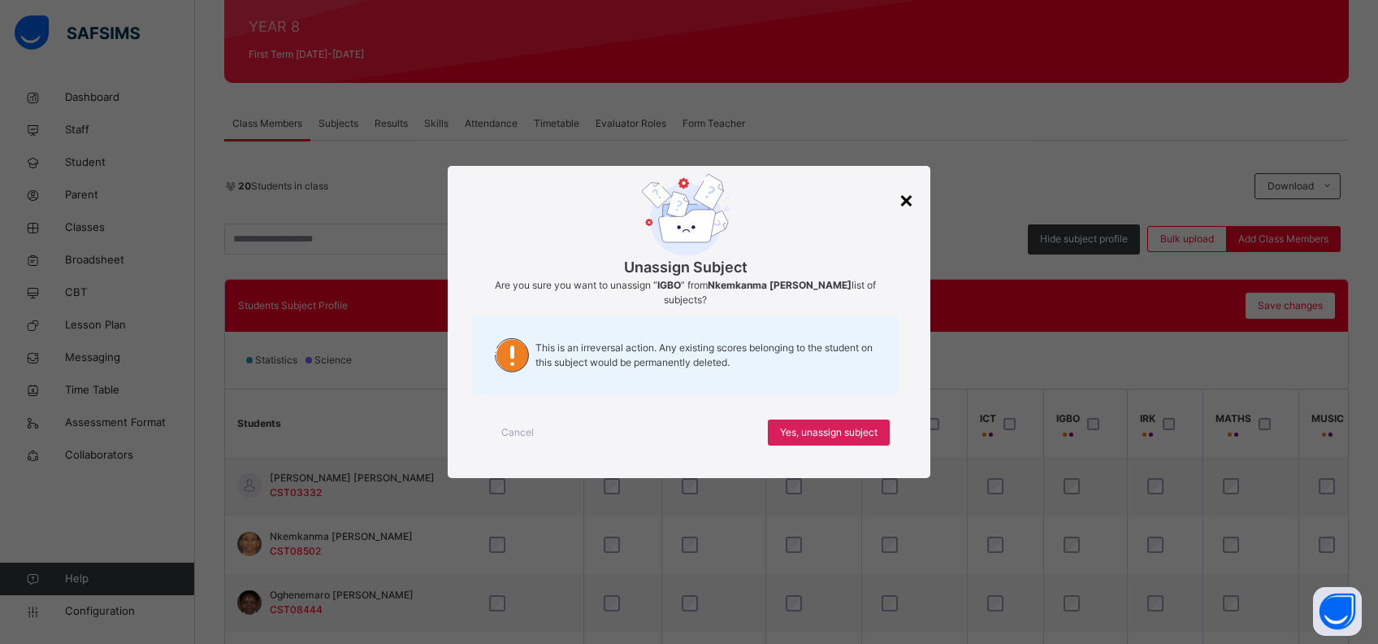
click at [910, 207] on div "×" at bounding box center [906, 199] width 15 height 34
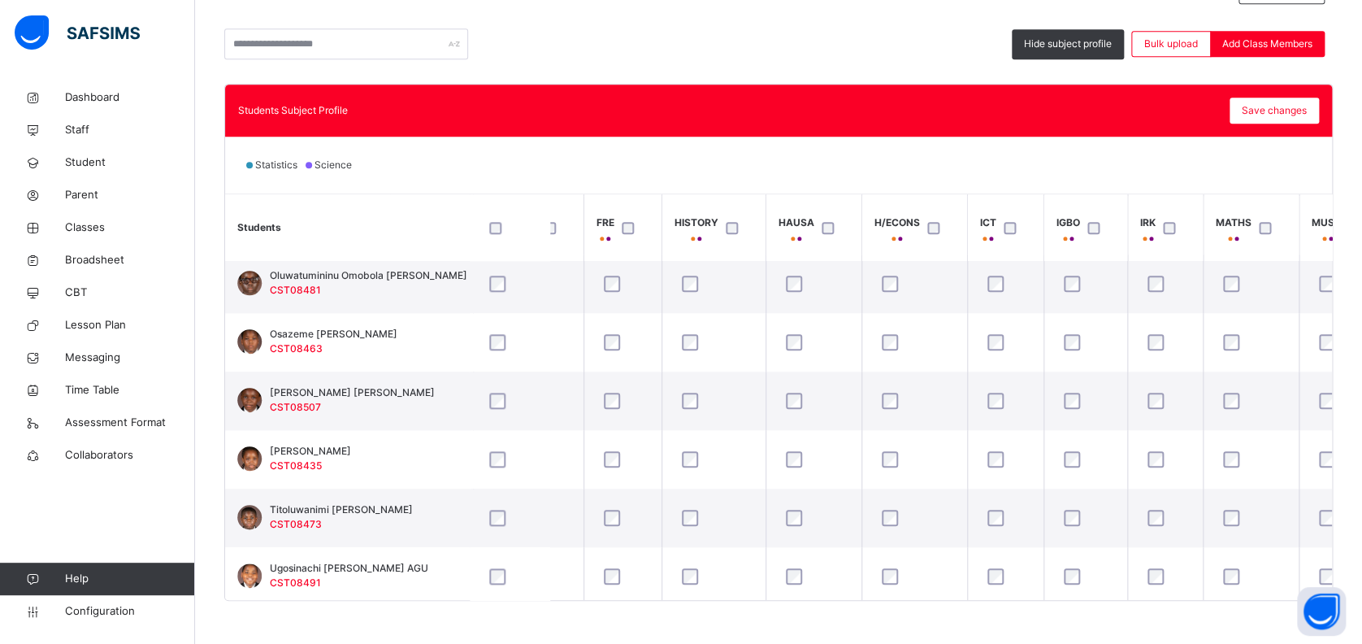
scroll to position [839, 631]
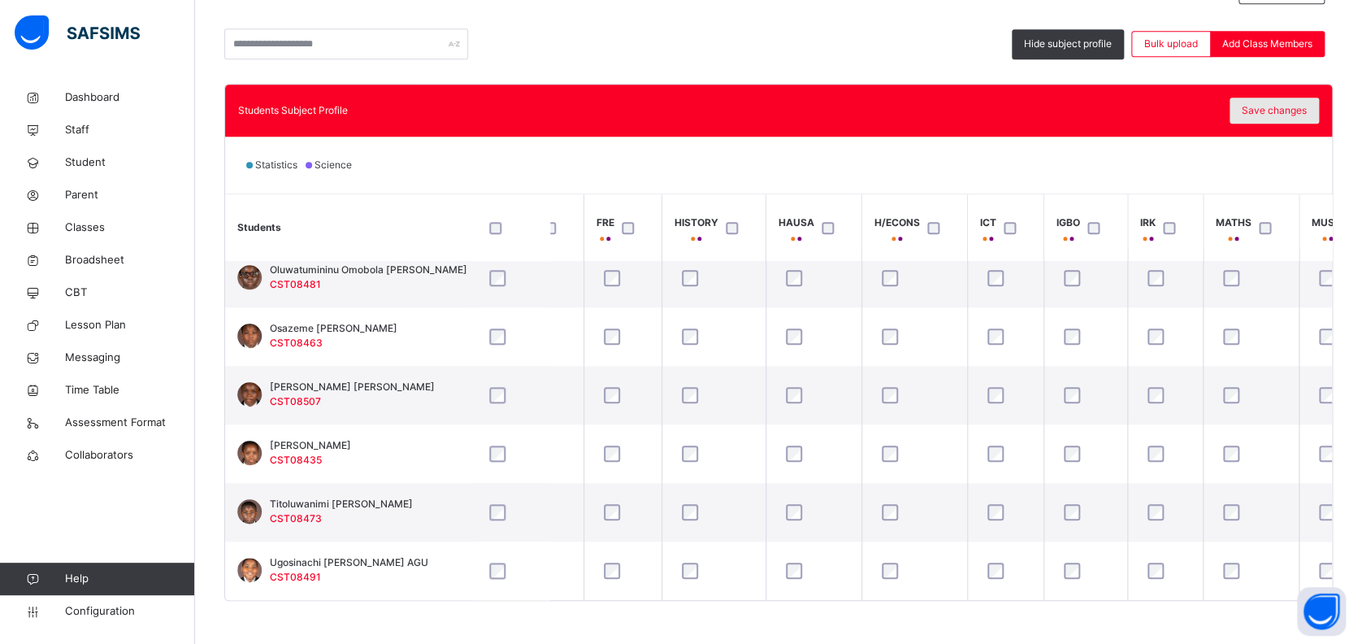
click at [1276, 112] on span "Save changes" at bounding box center [1274, 110] width 65 height 15
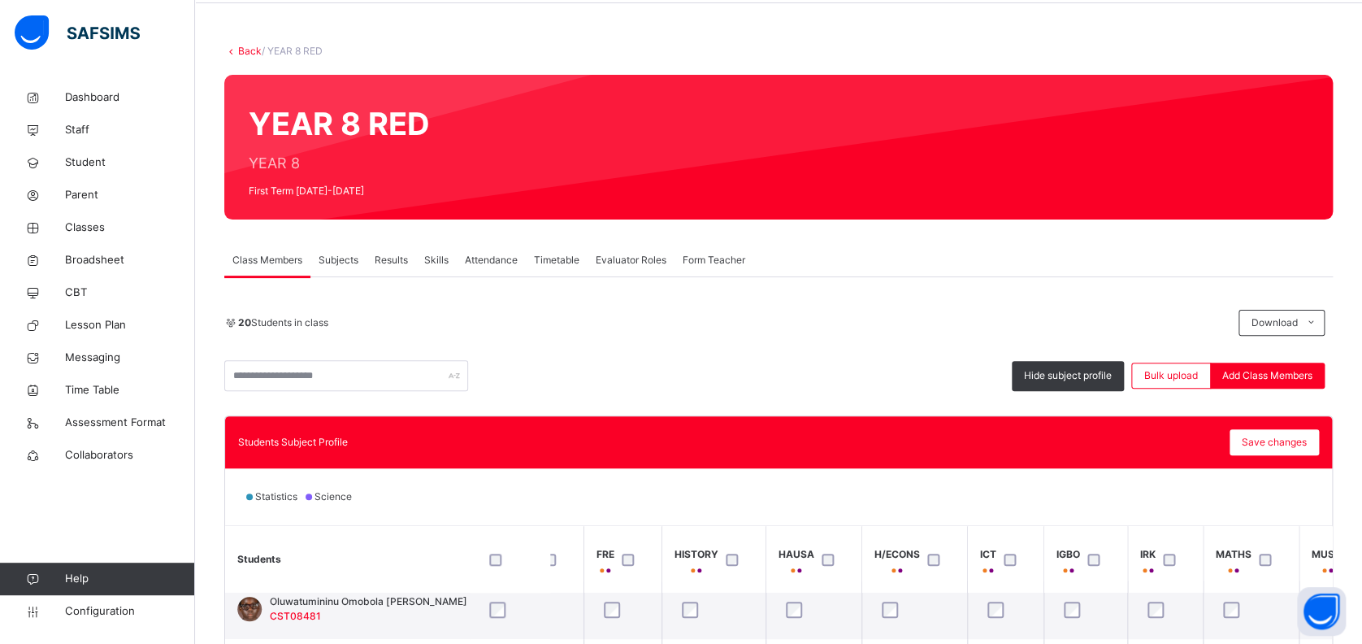
scroll to position [0, 0]
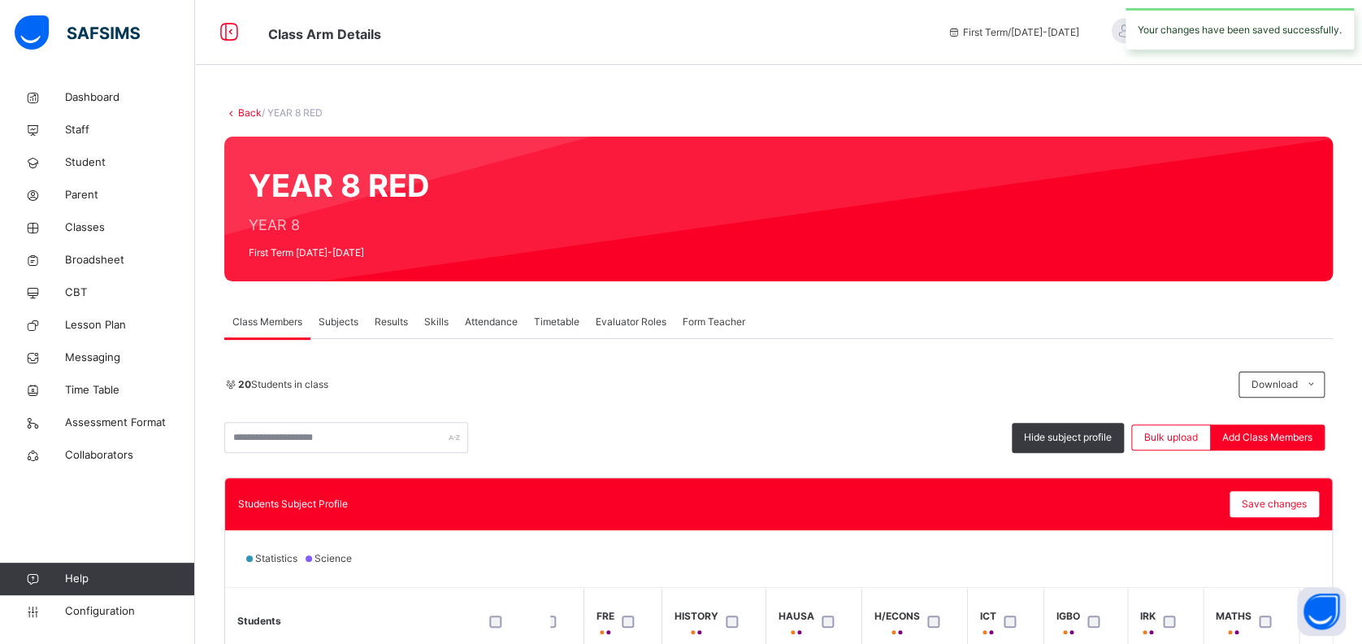
click at [245, 112] on link "Back" at bounding box center [250, 112] width 24 height 12
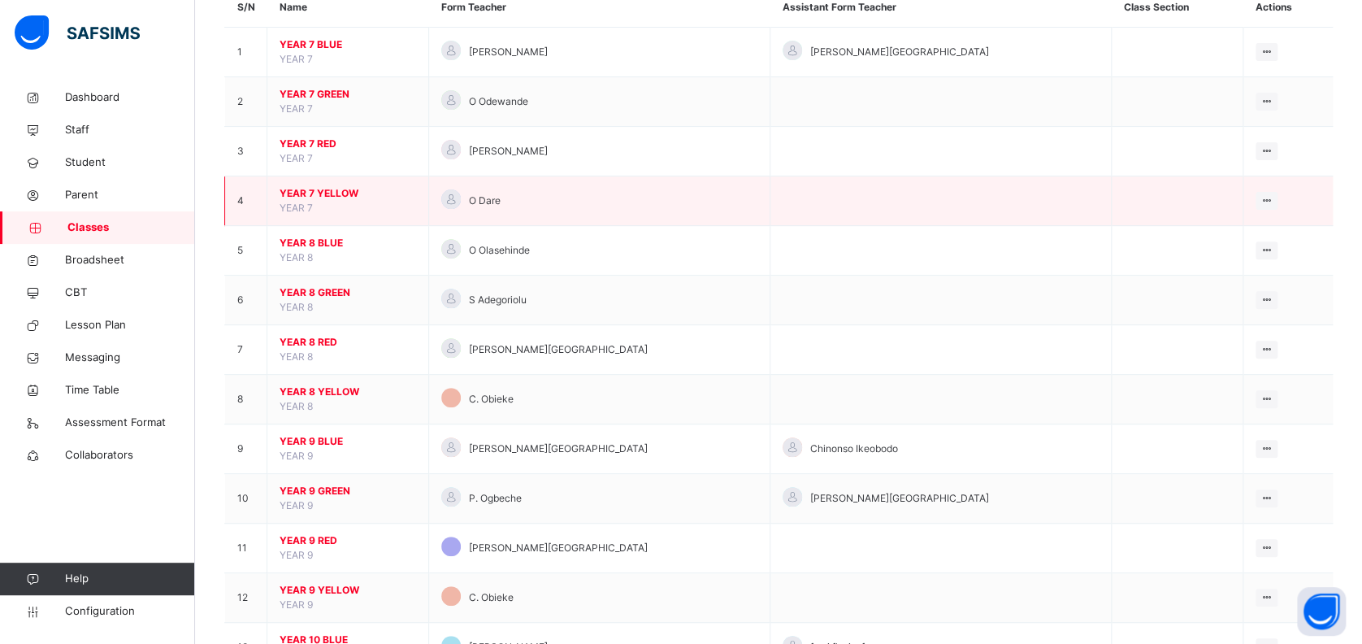
scroll to position [218, 0]
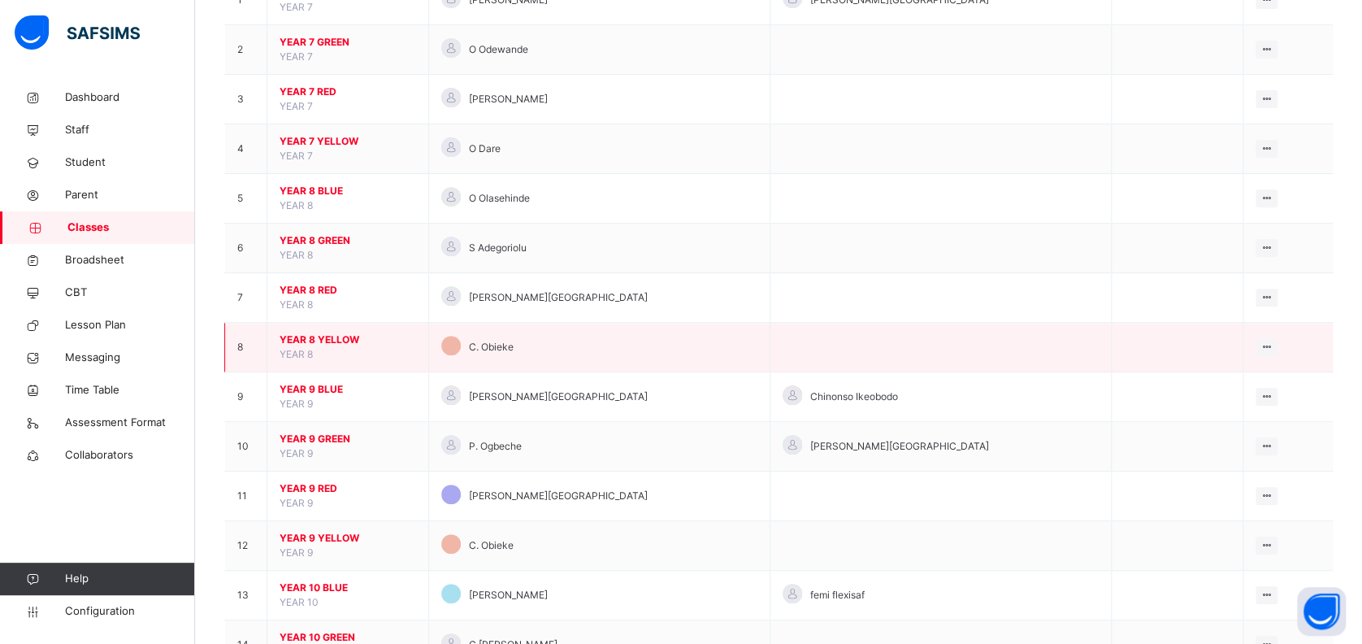
click at [331, 334] on span "YEAR 8 YELLOW" at bounding box center [348, 339] width 137 height 15
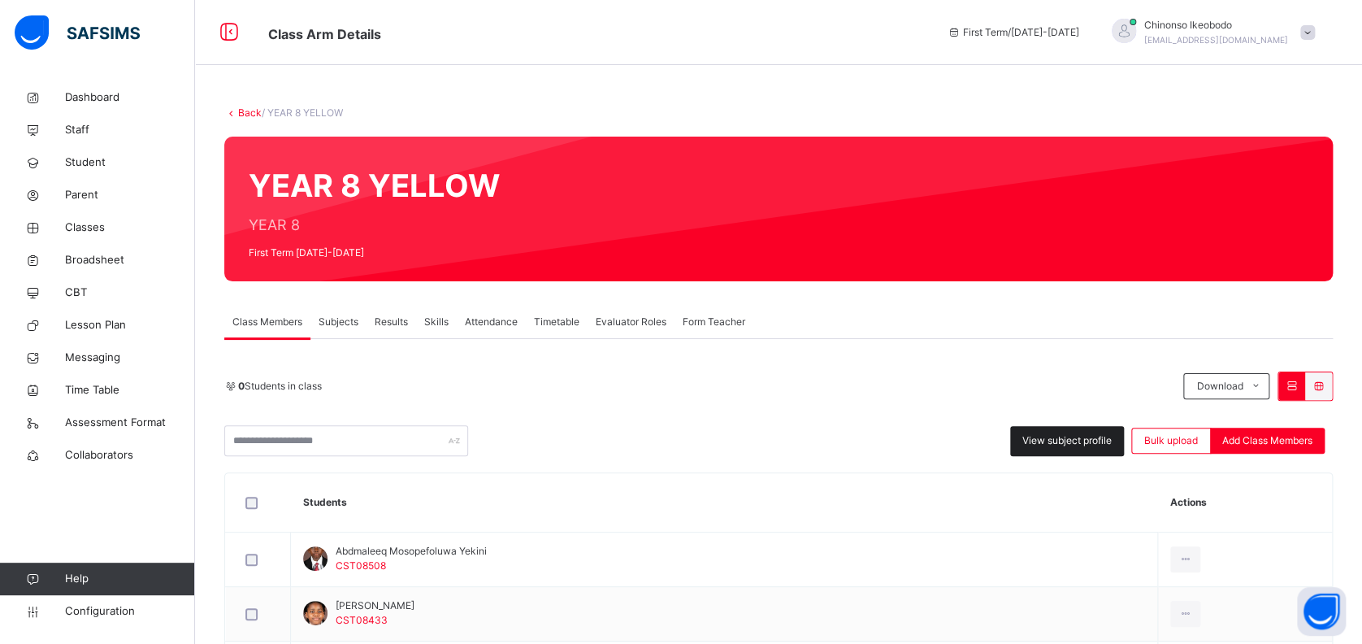
click at [1079, 434] on span "View subject profile" at bounding box center [1066, 440] width 89 height 15
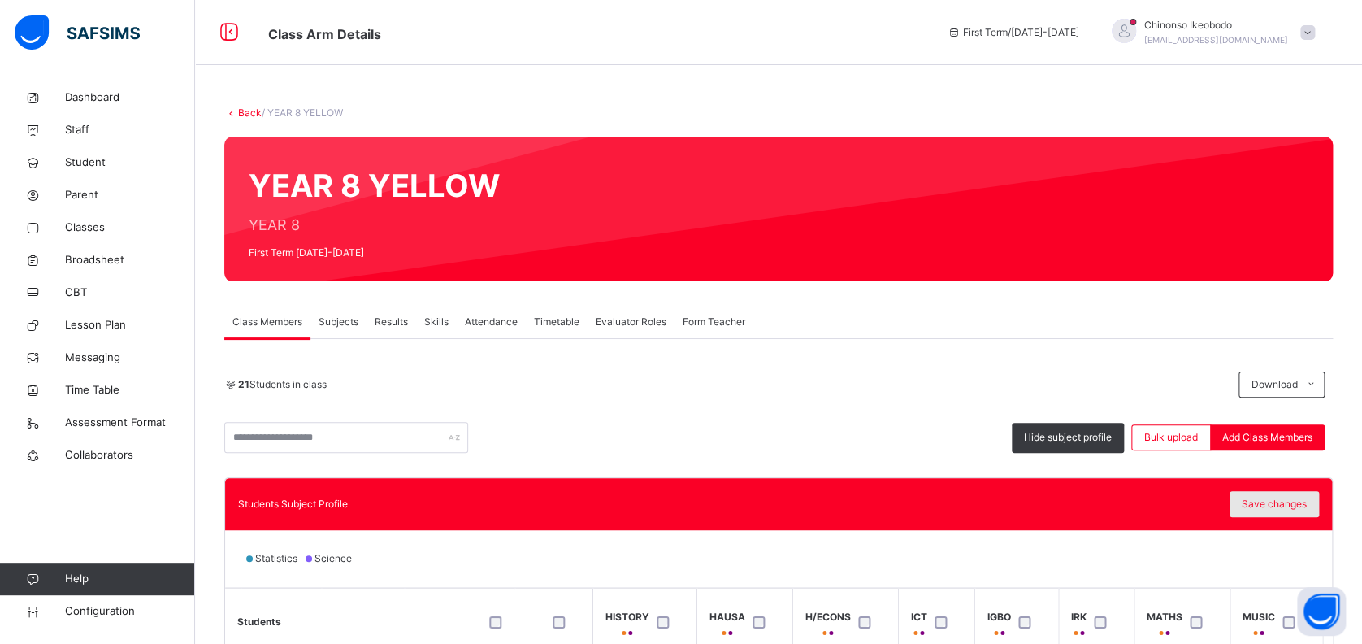
click at [1262, 503] on span "Save changes" at bounding box center [1274, 504] width 65 height 15
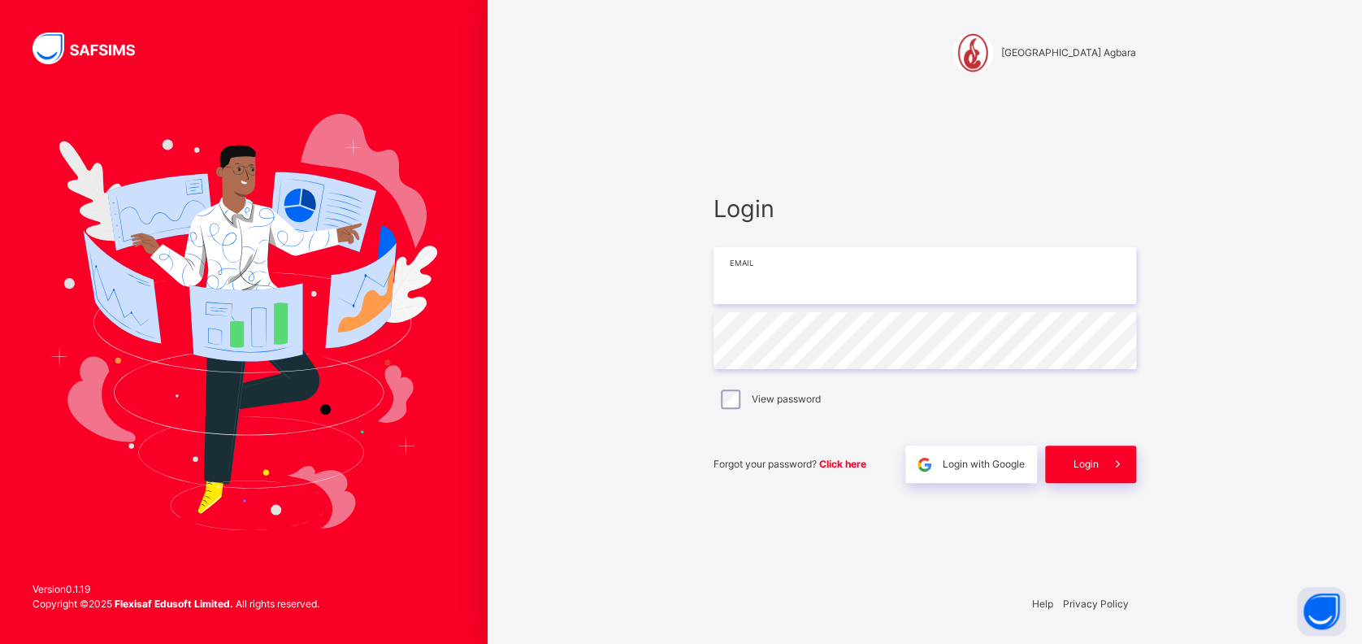
type input "**********"
